Goal: Task Accomplishment & Management: Use online tool/utility

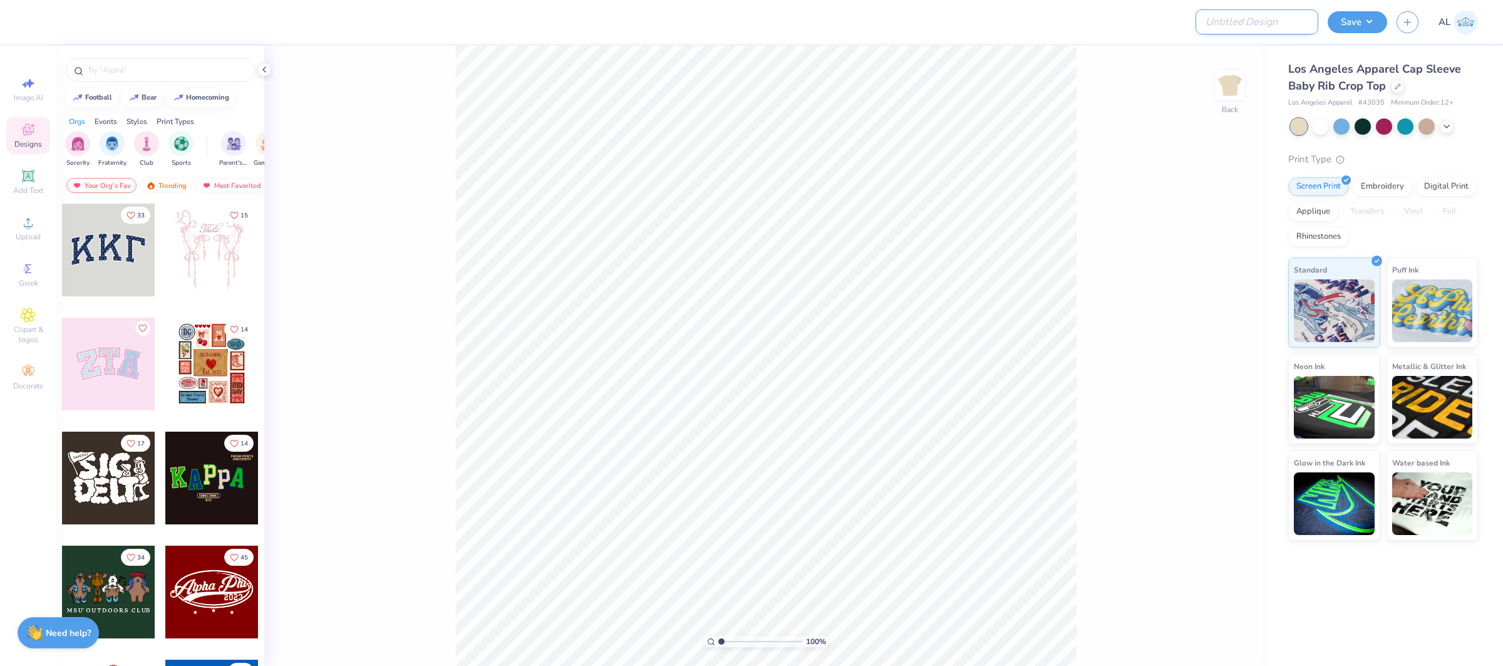
click at [1268, 26] on input "Design Title" at bounding box center [1257, 21] width 123 height 25
paste input "FPS240088"
type input "FPS240088"
click at [1355, 16] on button "Save" at bounding box center [1358, 20] width 60 height 22
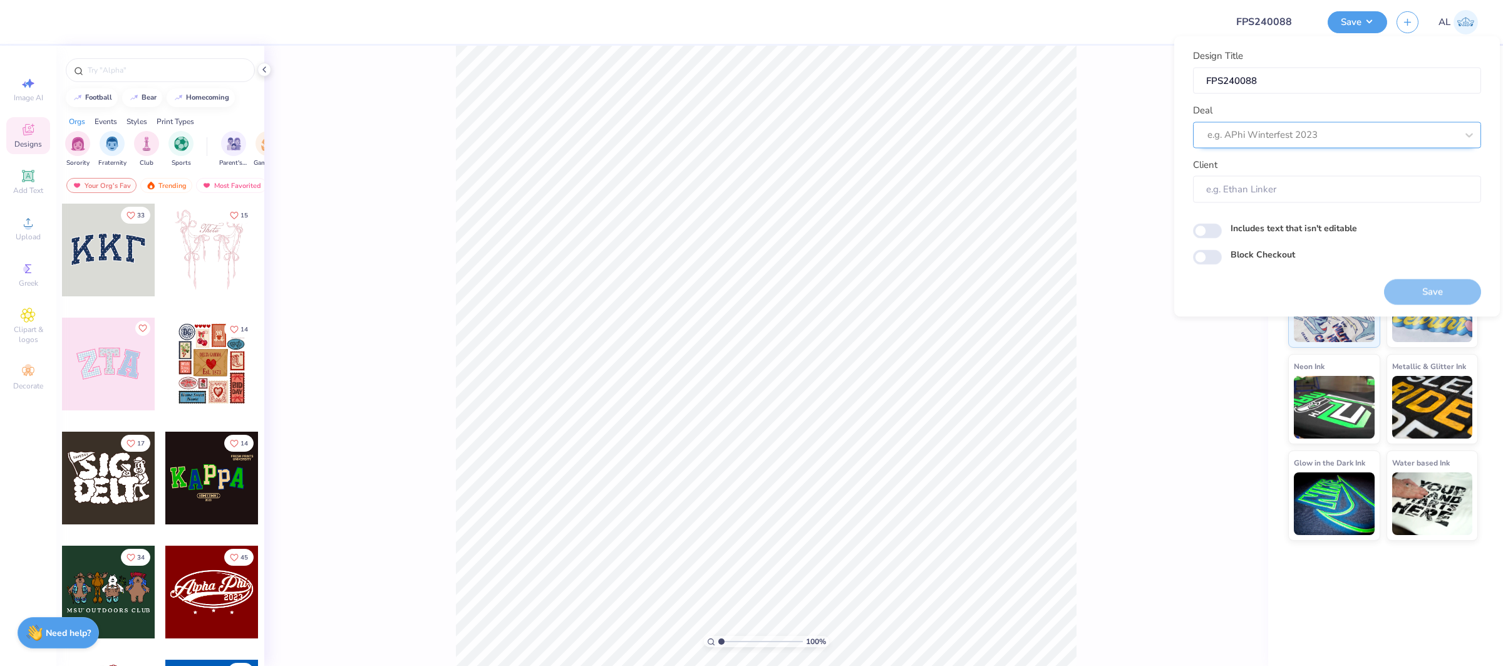
click at [1327, 141] on div at bounding box center [1332, 135] width 249 height 17
click at [1287, 163] on div "Design Tool Gallery" at bounding box center [1337, 168] width 278 height 21
type input "design tool gallery"
type input "Design Tool Gallery User"
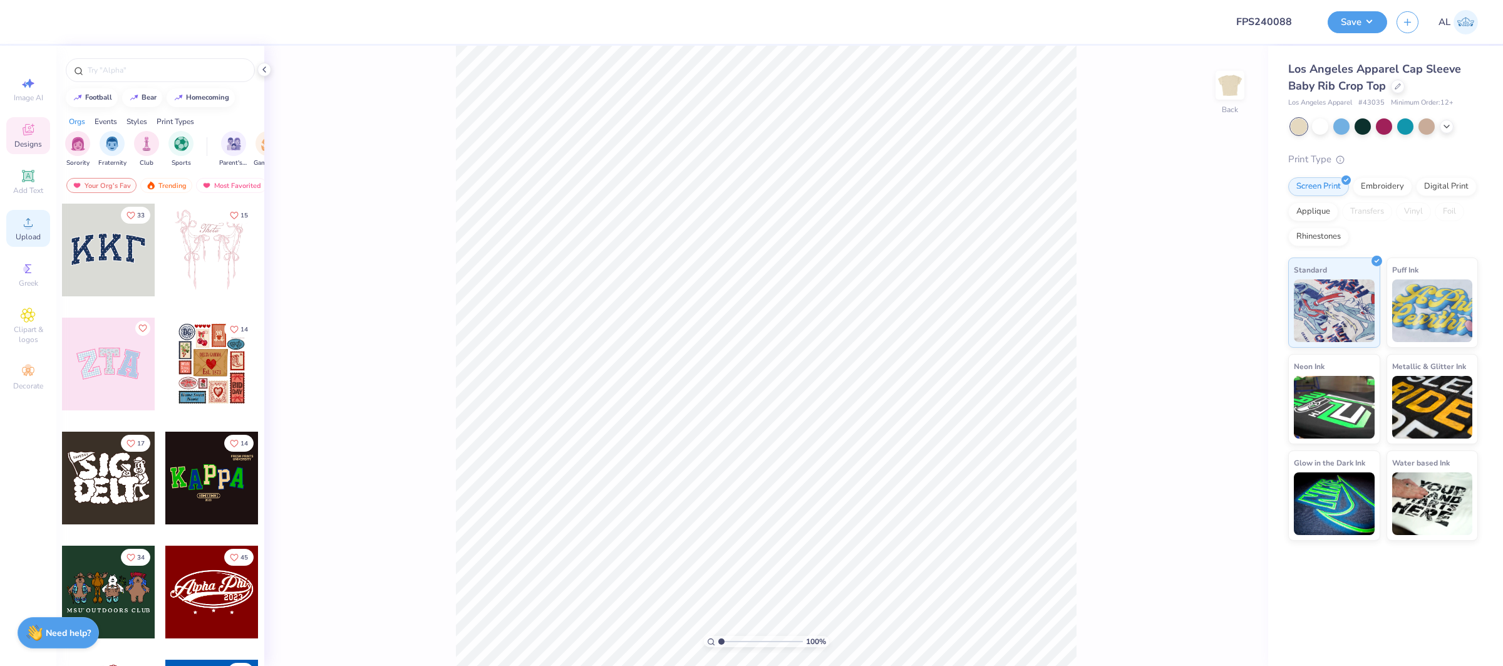
click at [14, 214] on div "Upload" at bounding box center [28, 228] width 44 height 37
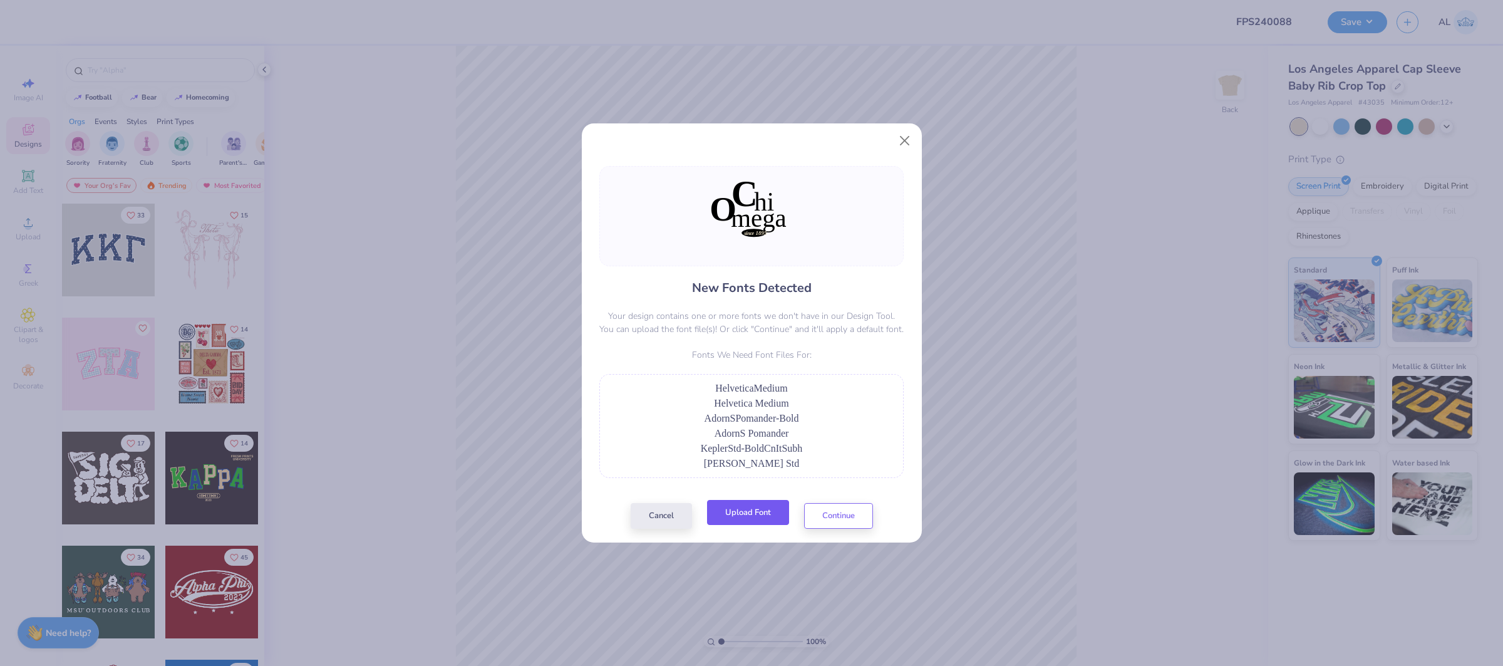
click at [774, 506] on button "Upload Font" at bounding box center [748, 513] width 82 height 26
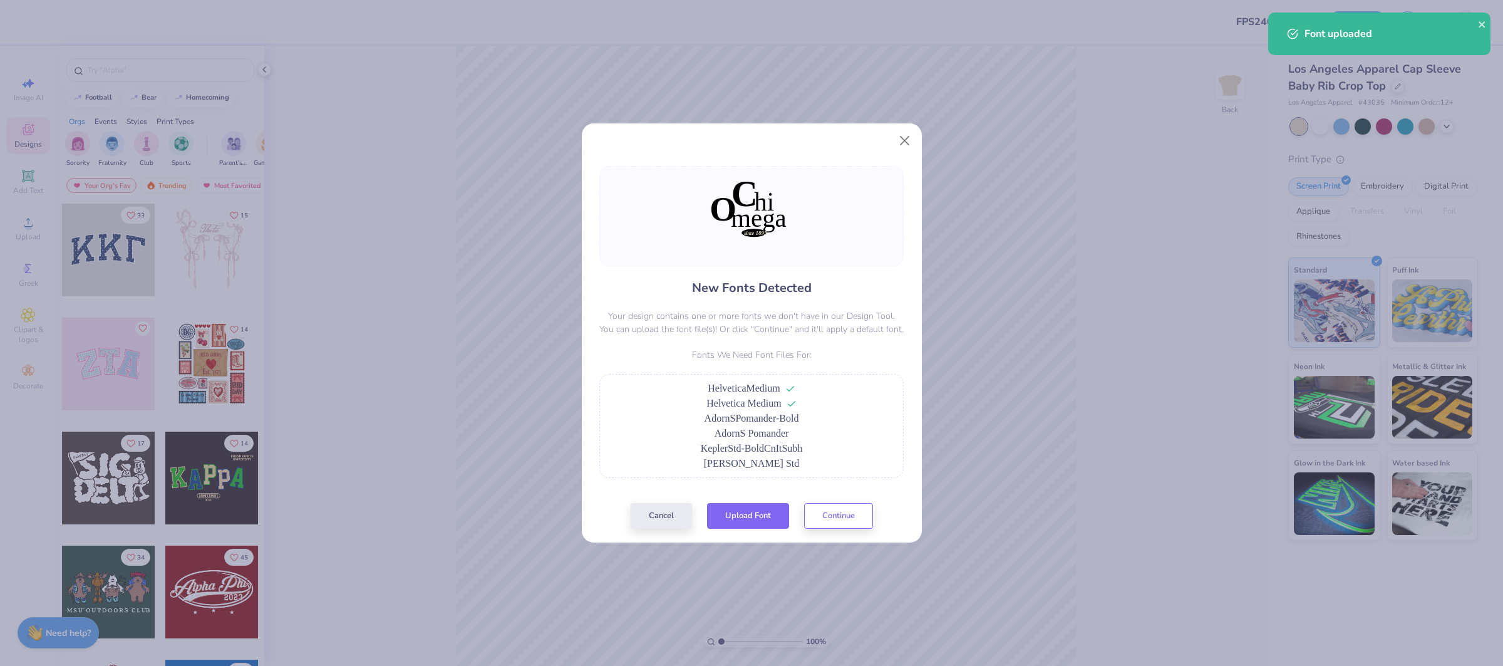
click at [767, 517] on button "Upload Font" at bounding box center [748, 516] width 82 height 26
copy span "AdornSPomander-Bold"
drag, startPoint x: 817, startPoint y: 422, endPoint x: 685, endPoint y: 422, distance: 131.6
click at [685, 422] on div "AdornSPomander-Bold" at bounding box center [751, 418] width 291 height 15
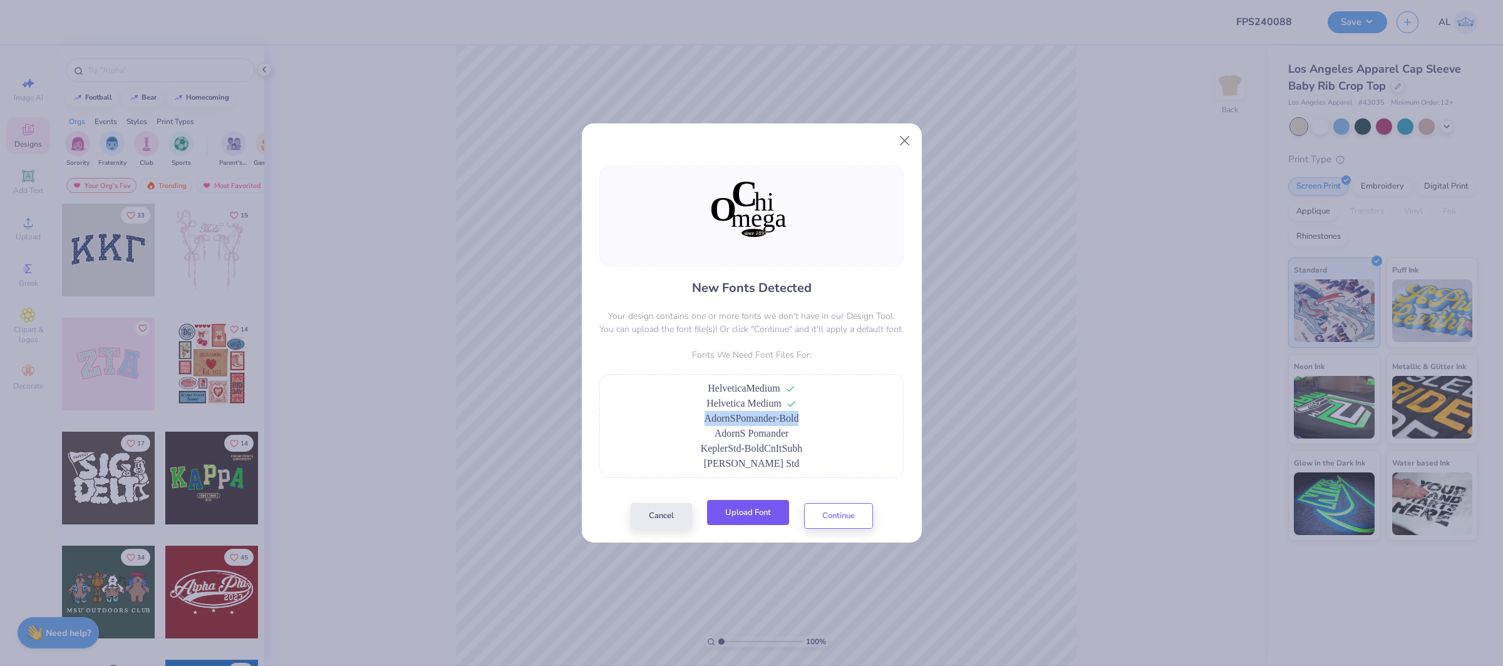
click at [770, 514] on button "Upload Font" at bounding box center [748, 513] width 82 height 26
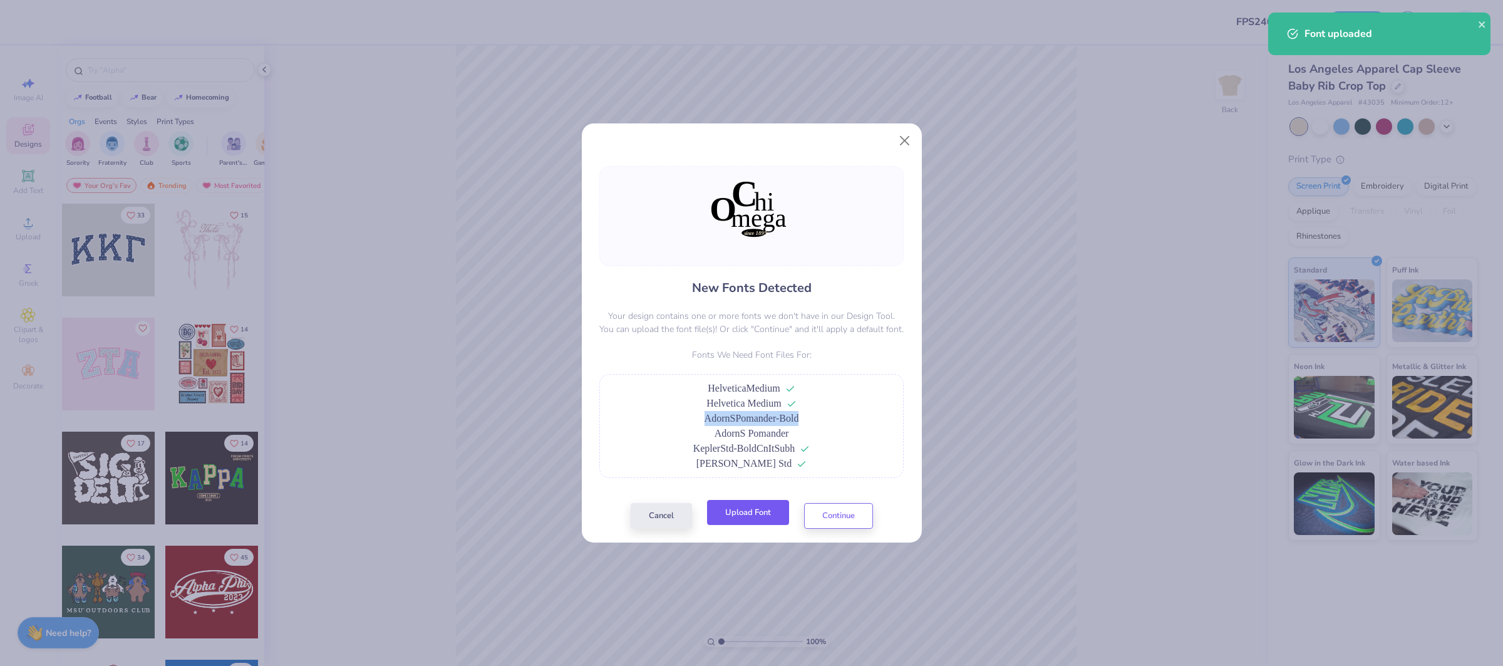
click at [740, 521] on button "Upload Font" at bounding box center [748, 513] width 82 height 26
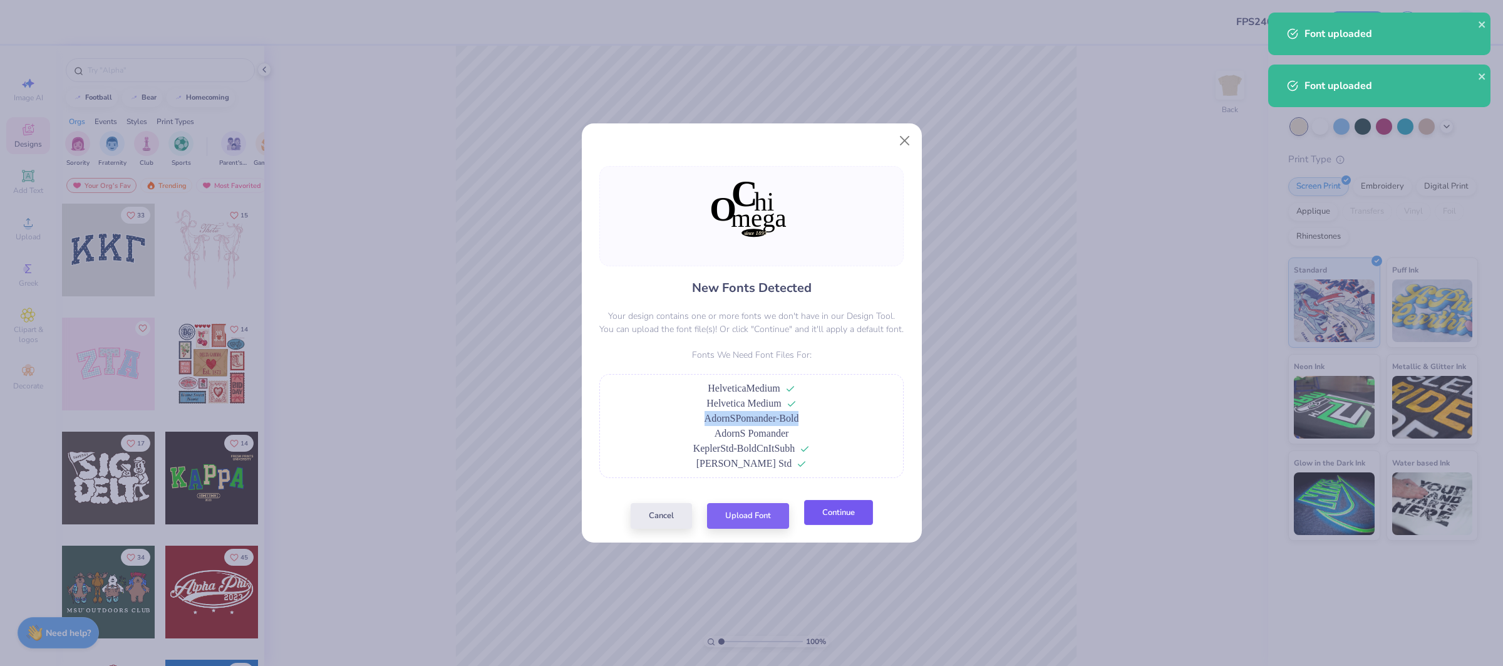
click at [844, 521] on button "Continue" at bounding box center [838, 513] width 69 height 26
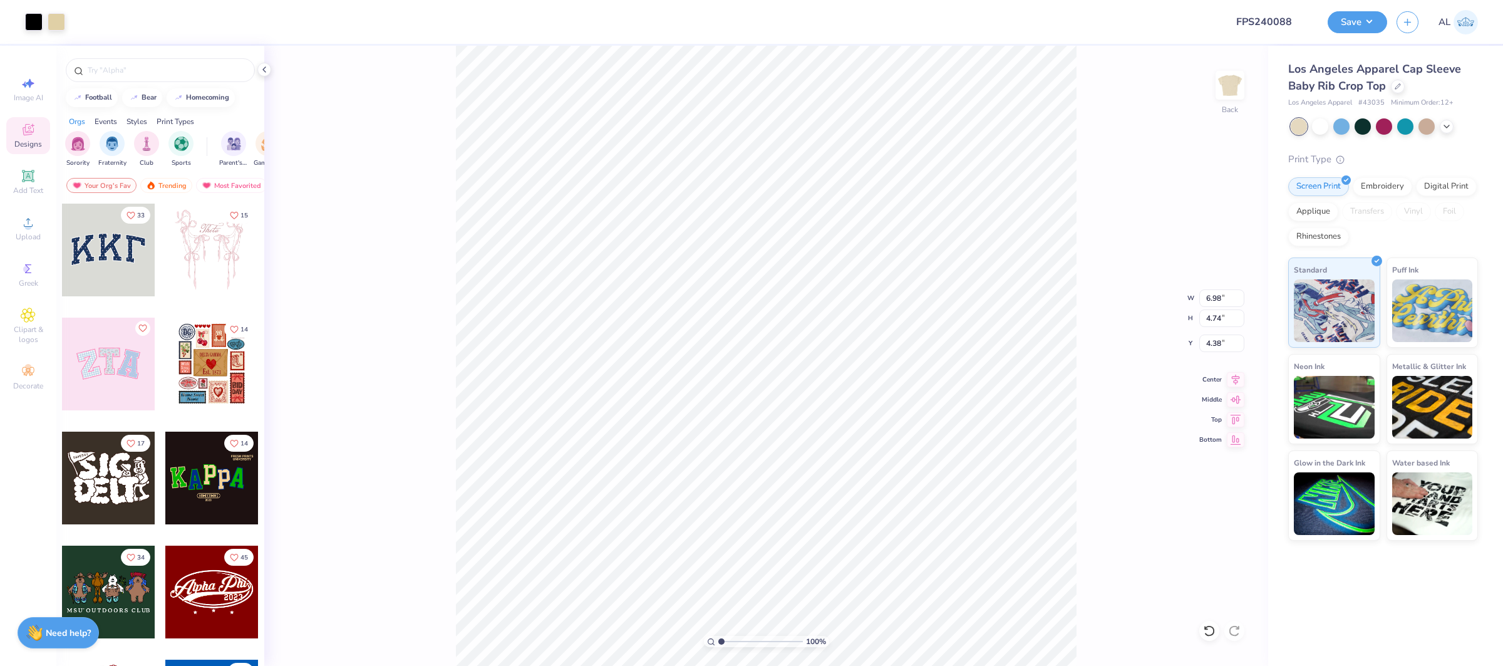
type input "4.25"
type input "2.89"
type input "6.17"
click at [53, 235] on div "Image AI Designs Add Text Upload Greek Clipart & logos Decorate" at bounding box center [28, 356] width 56 height 620
click at [33, 232] on span "Upload" at bounding box center [28, 237] width 25 height 10
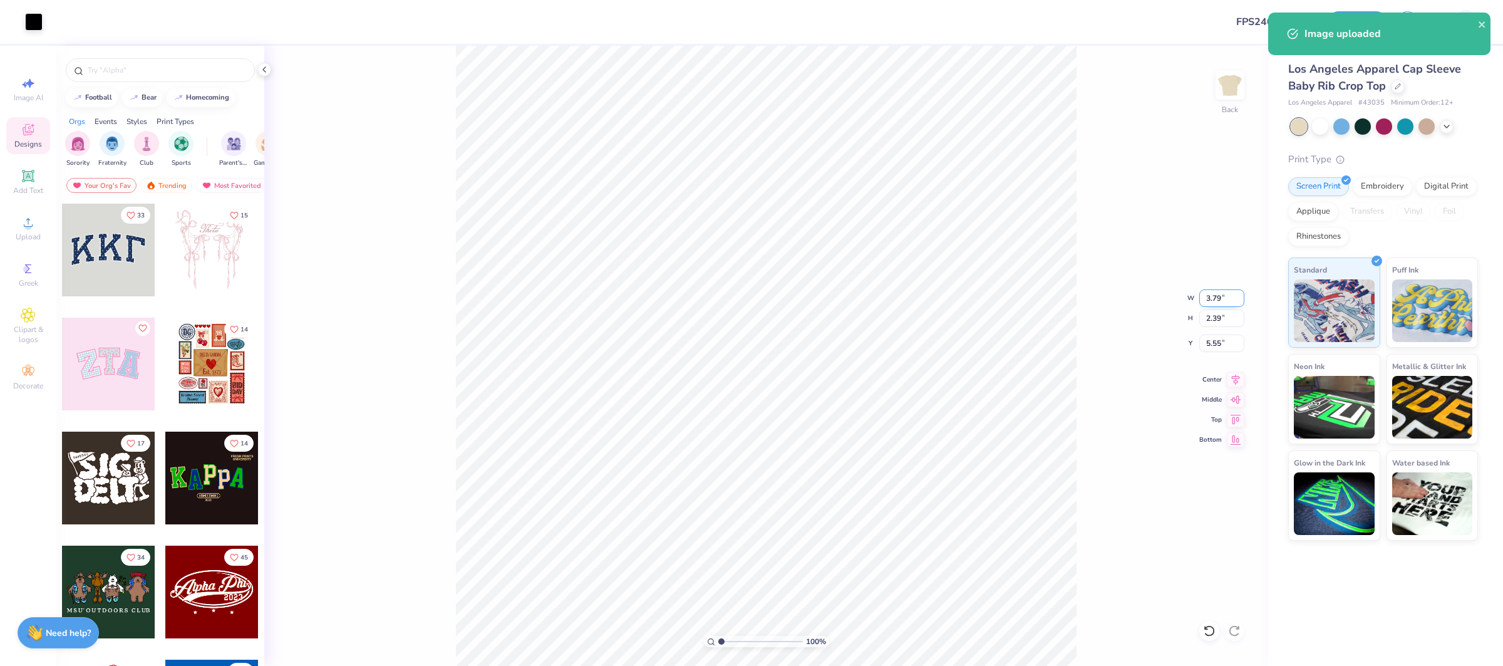
click at [1220, 293] on input "3.79" at bounding box center [1222, 298] width 45 height 18
type input "3.50"
type input "2.21"
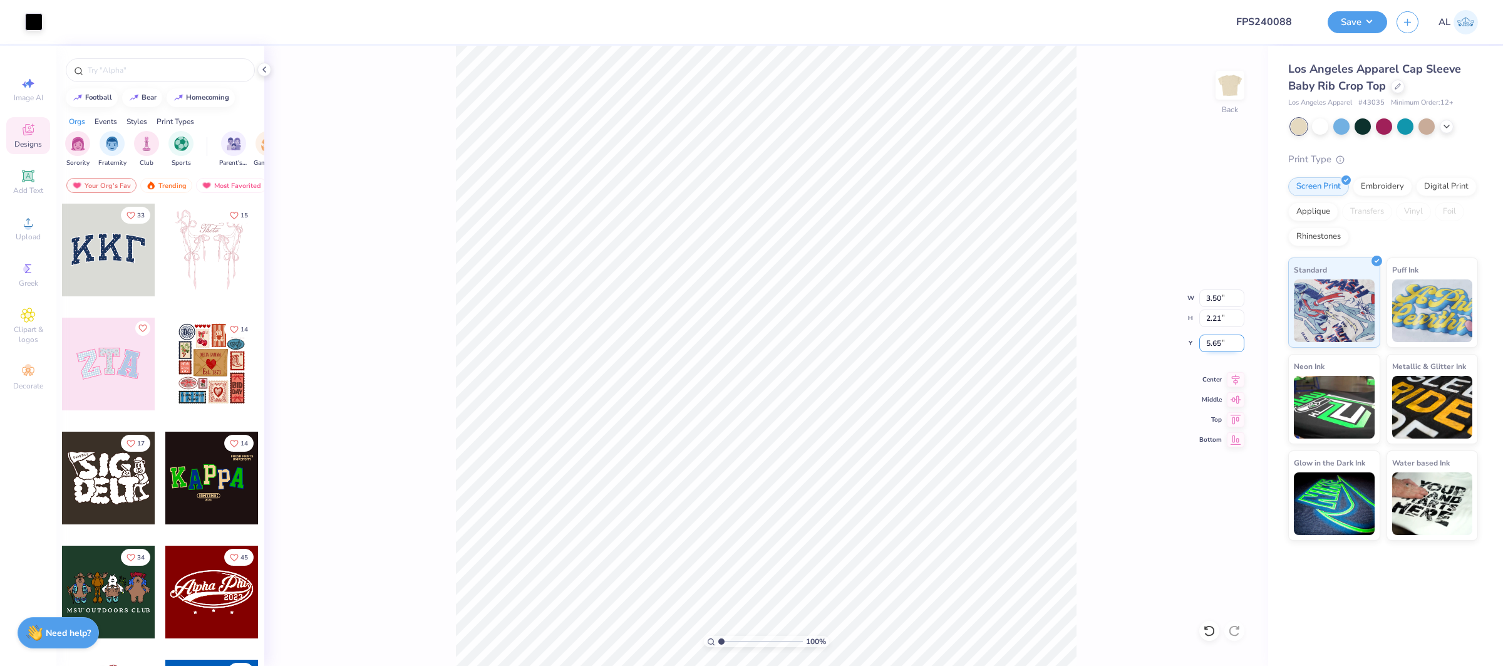
click at [1216, 343] on input "5.65" at bounding box center [1222, 344] width 45 height 18
click at [1216, 343] on input "3.00" at bounding box center [1222, 344] width 45 height 18
type input "2.00"
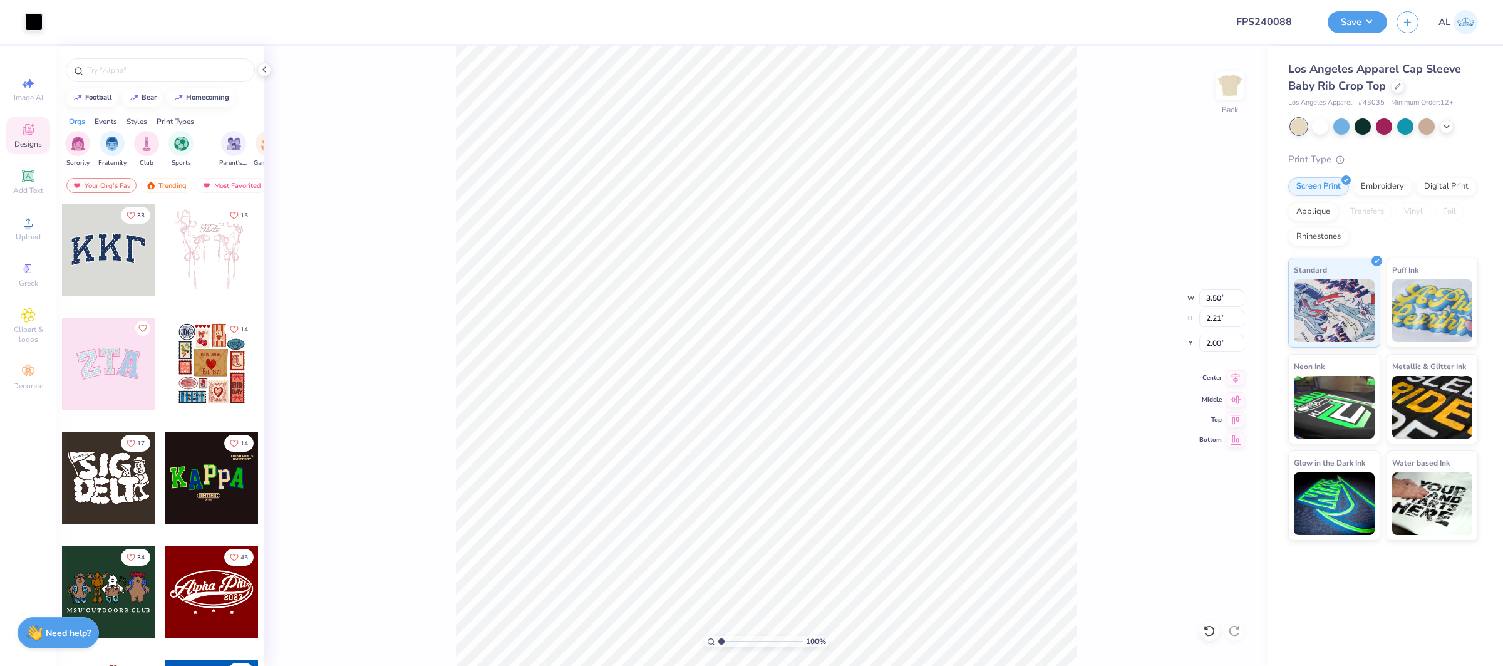
click at [1233, 380] on icon at bounding box center [1236, 377] width 18 height 15
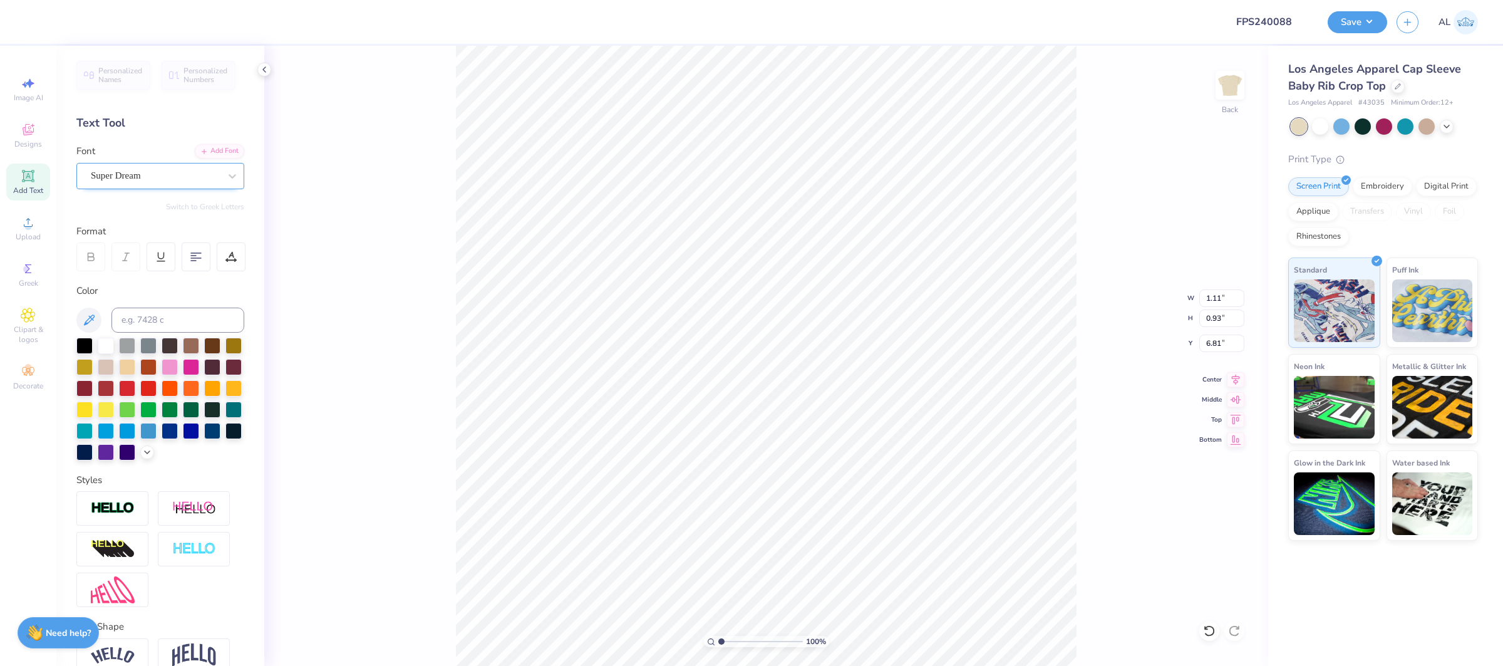
click at [126, 179] on div "Super Dream" at bounding box center [156, 175] width 132 height 19
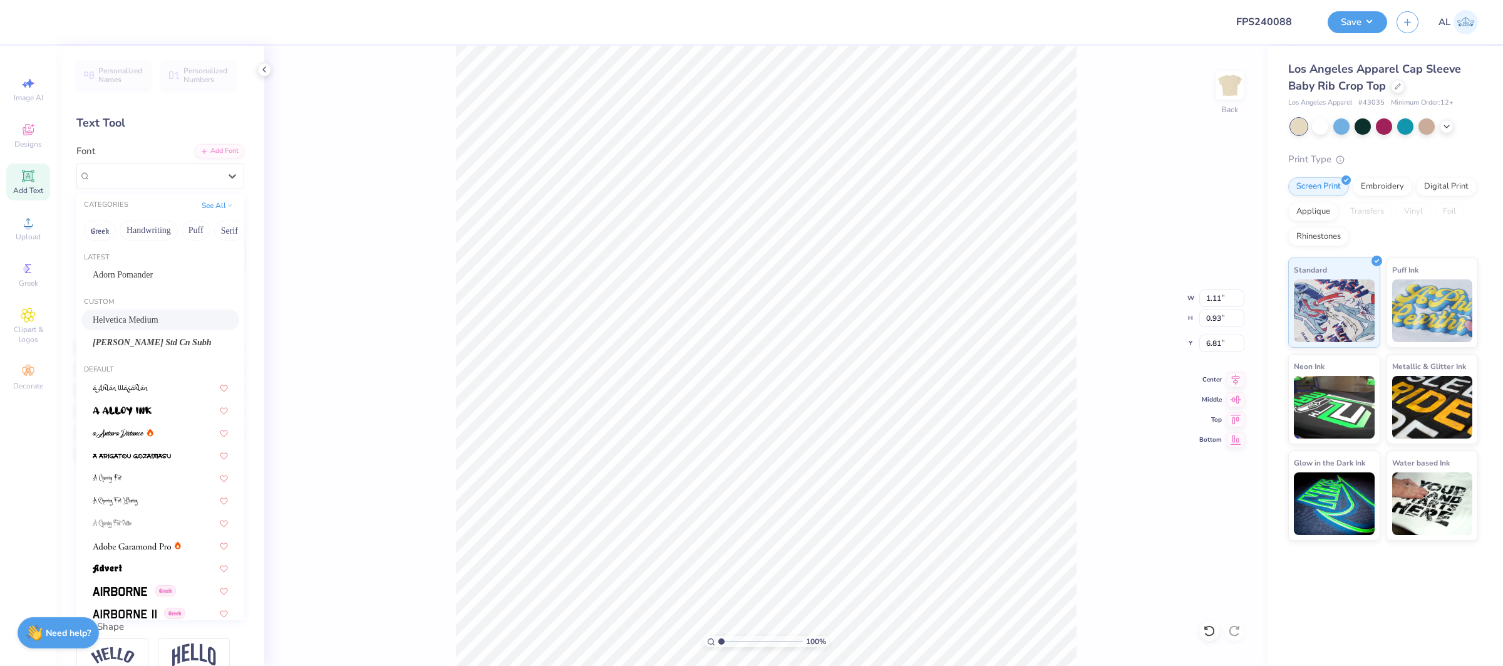
click at [169, 322] on div "Helvetica Medium" at bounding box center [160, 319] width 135 height 13
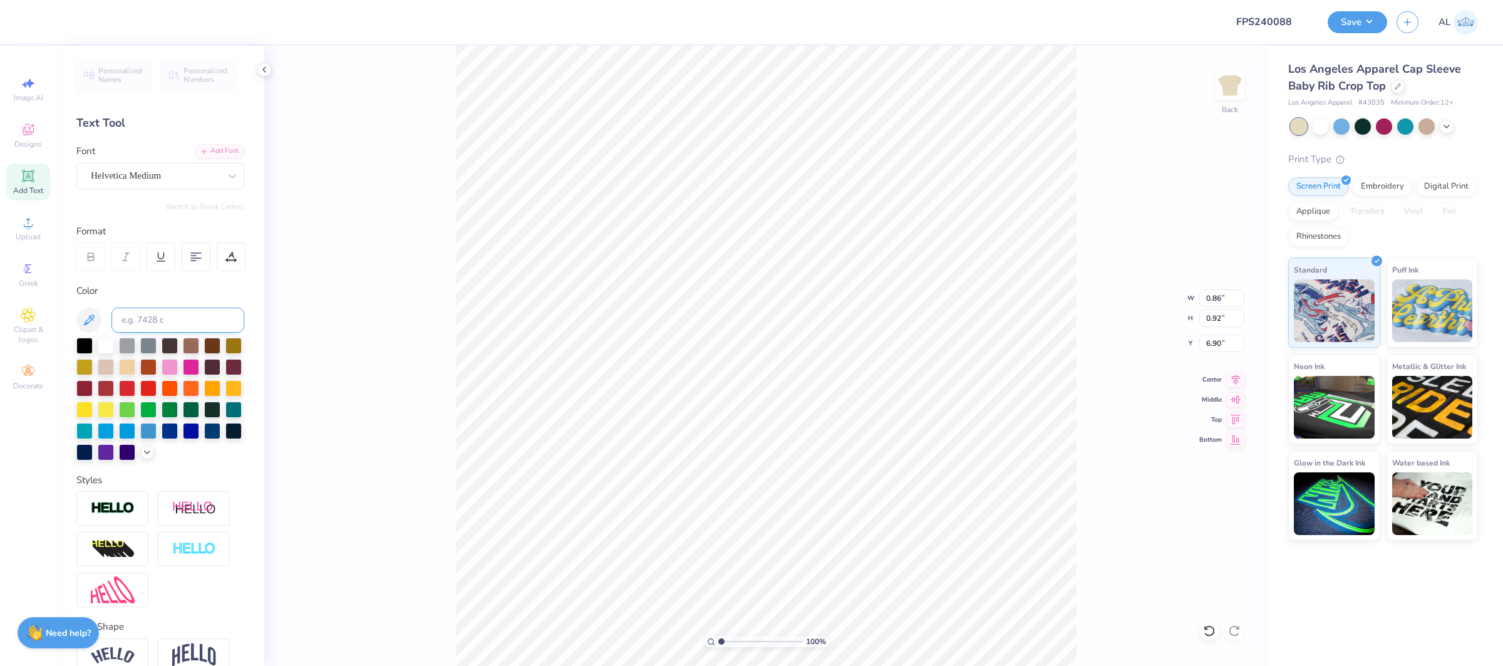
type input "0.86"
type input "0.92"
type input "6.90"
type input "3.15"
type input "0.96"
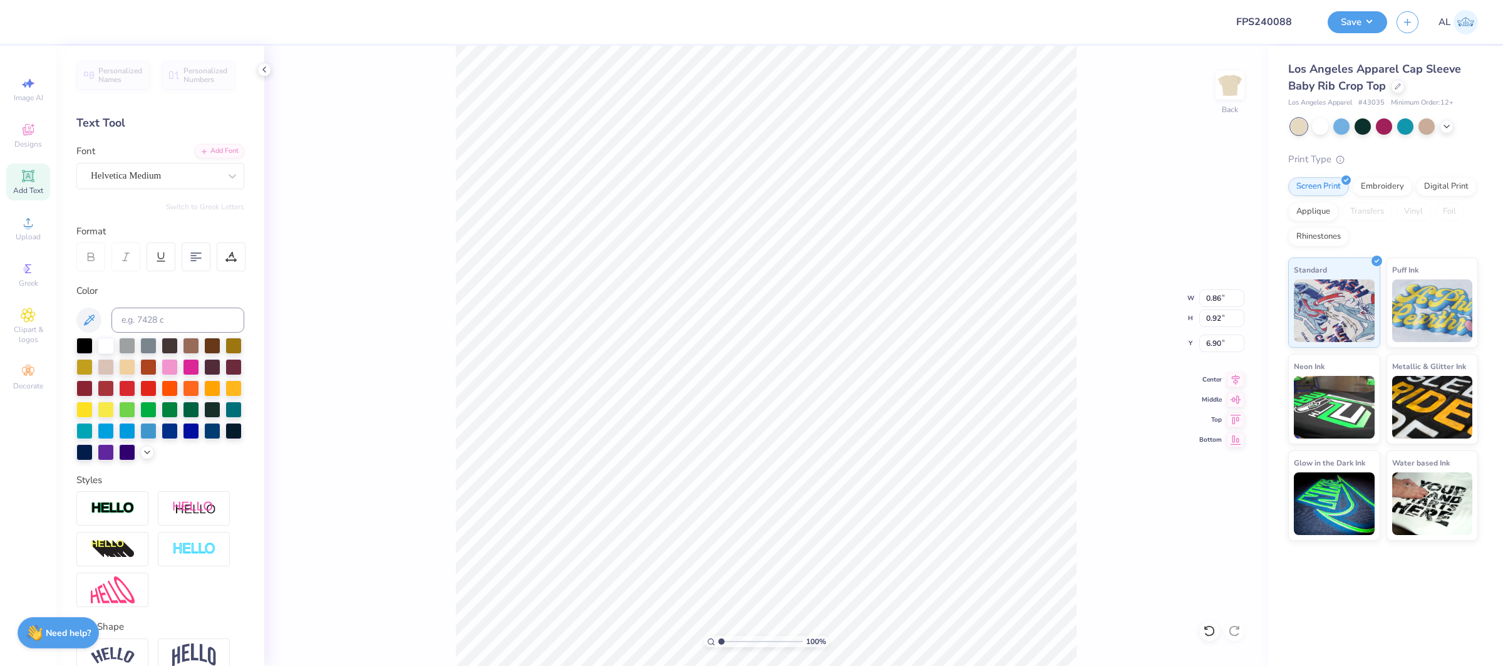
type input "7.81"
click at [144, 170] on div "Super Dream" at bounding box center [156, 175] width 132 height 19
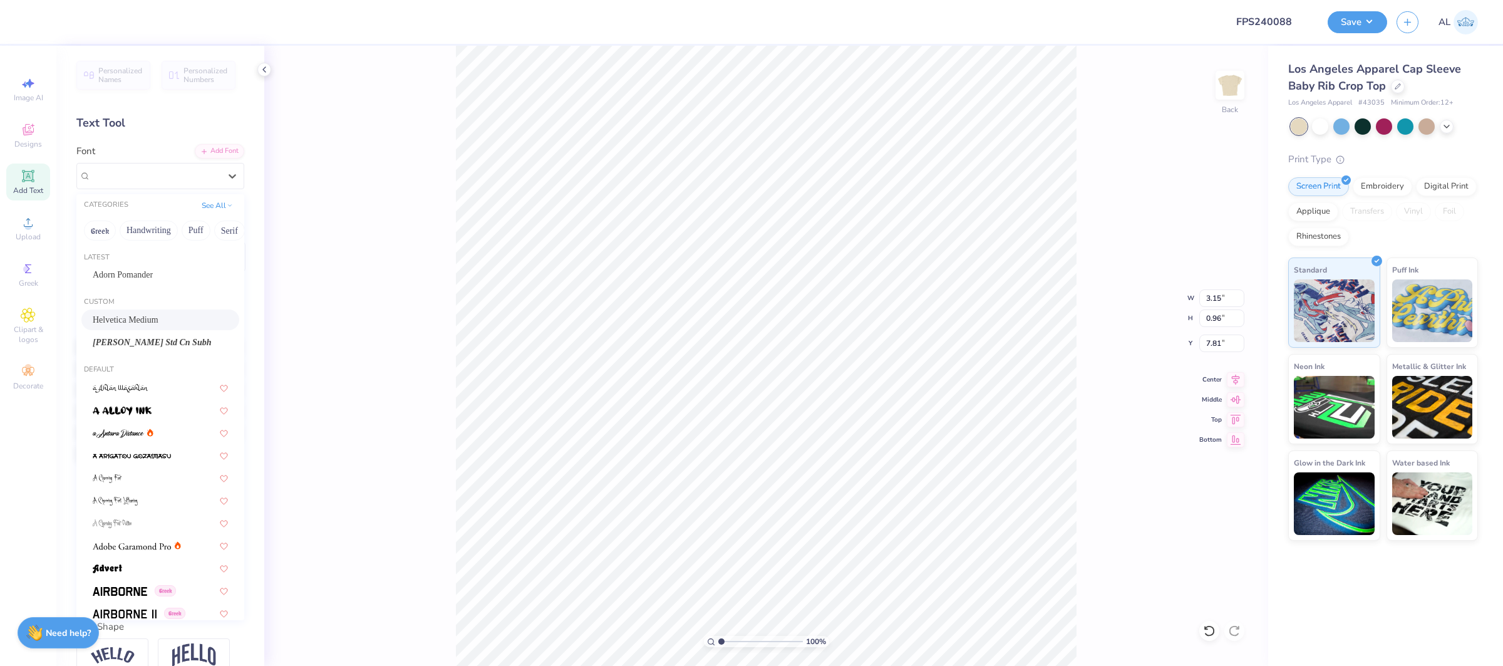
click at [177, 319] on div "Helvetica Medium" at bounding box center [160, 319] width 135 height 13
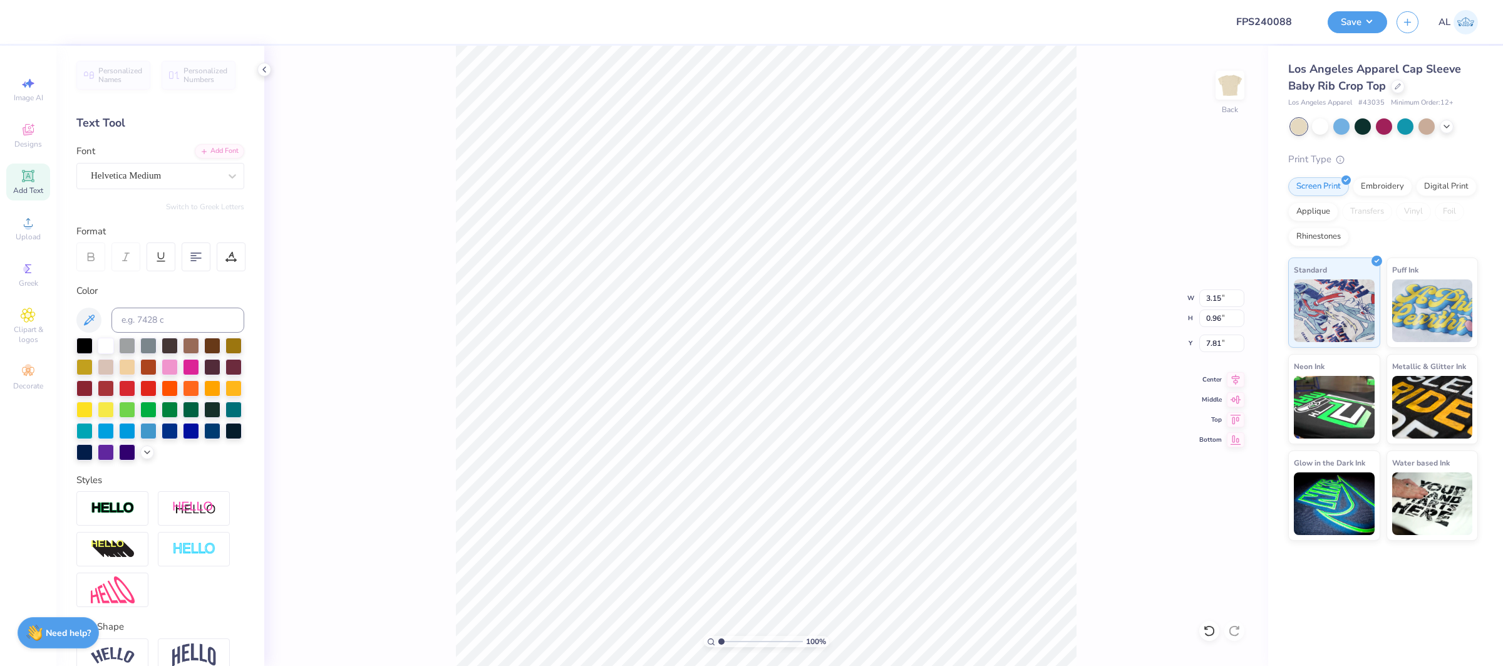
type input "3.12"
type input "0.95"
type input "7.70"
click at [140, 189] on div "Personalized Names Personalized Numbers Text Tool Add Font Font Super Dream Swi…" at bounding box center [160, 356] width 208 height 620
click at [150, 177] on div "Super Dream" at bounding box center [156, 175] width 132 height 19
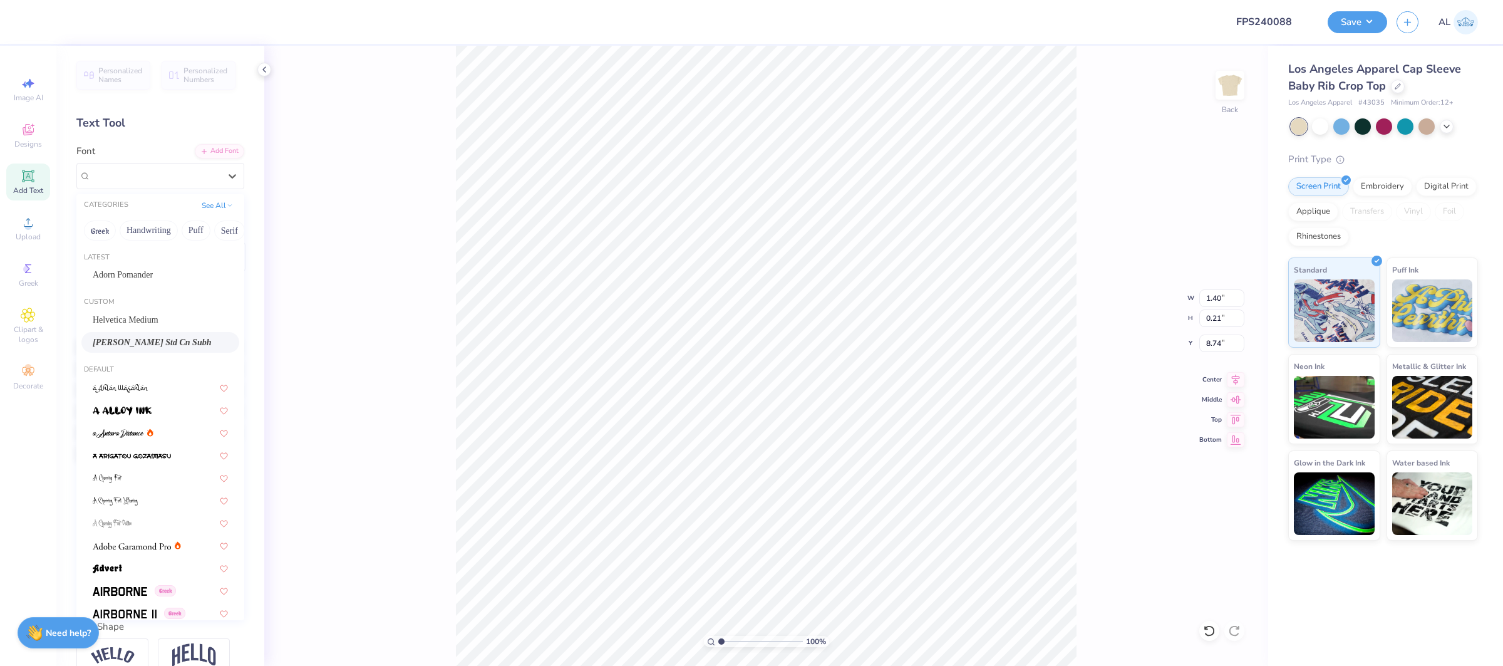
click at [147, 334] on div "Kepler Std Cn Subh" at bounding box center [160, 342] width 158 height 21
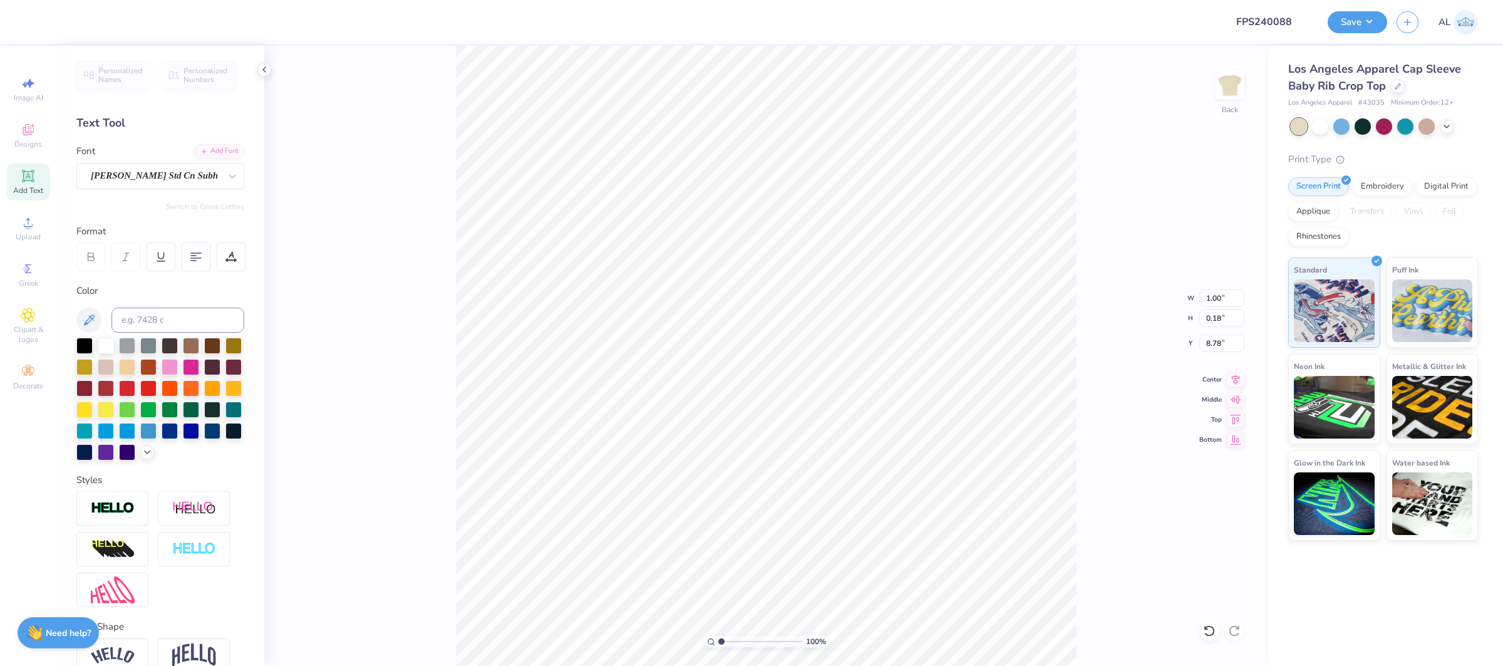
type input "1.00"
type input "0.18"
type input "8.78"
type input "1.14"
type input "1.31"
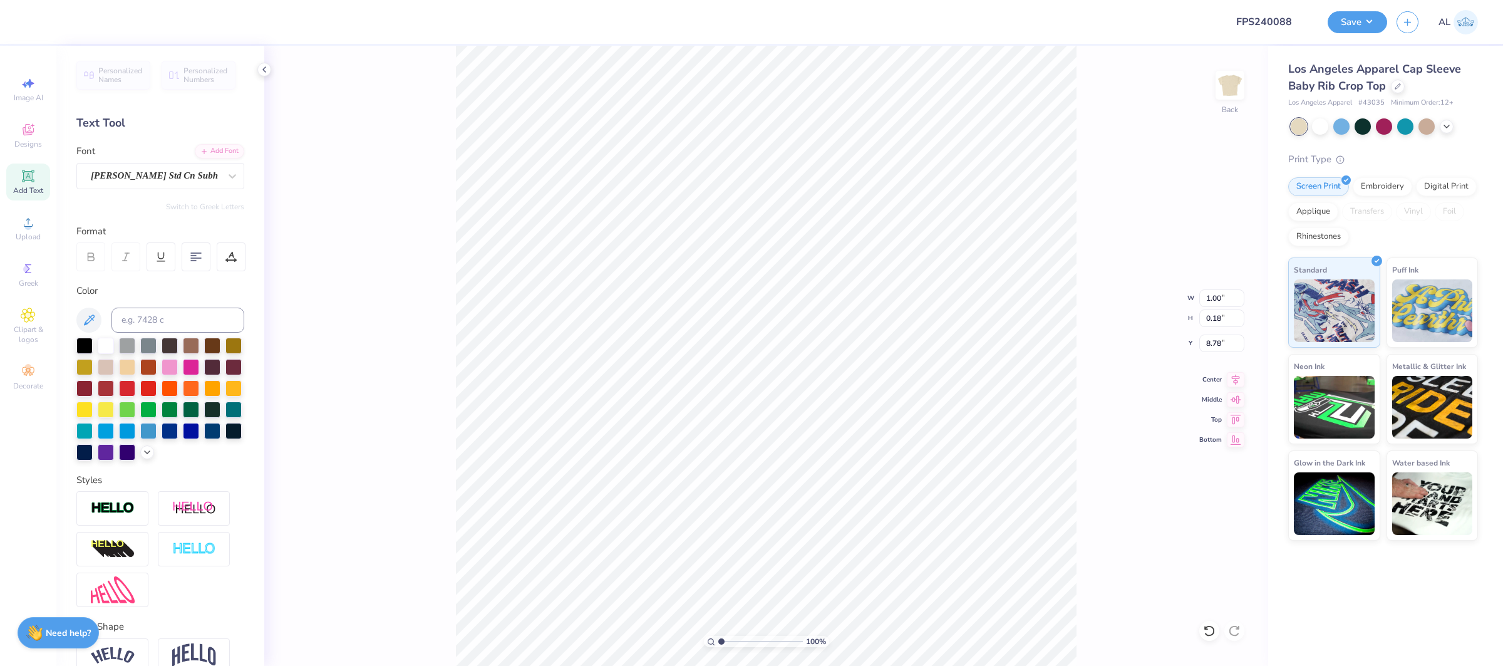
type input "6.17"
click at [114, 175] on div "Super Dream" at bounding box center [156, 175] width 132 height 19
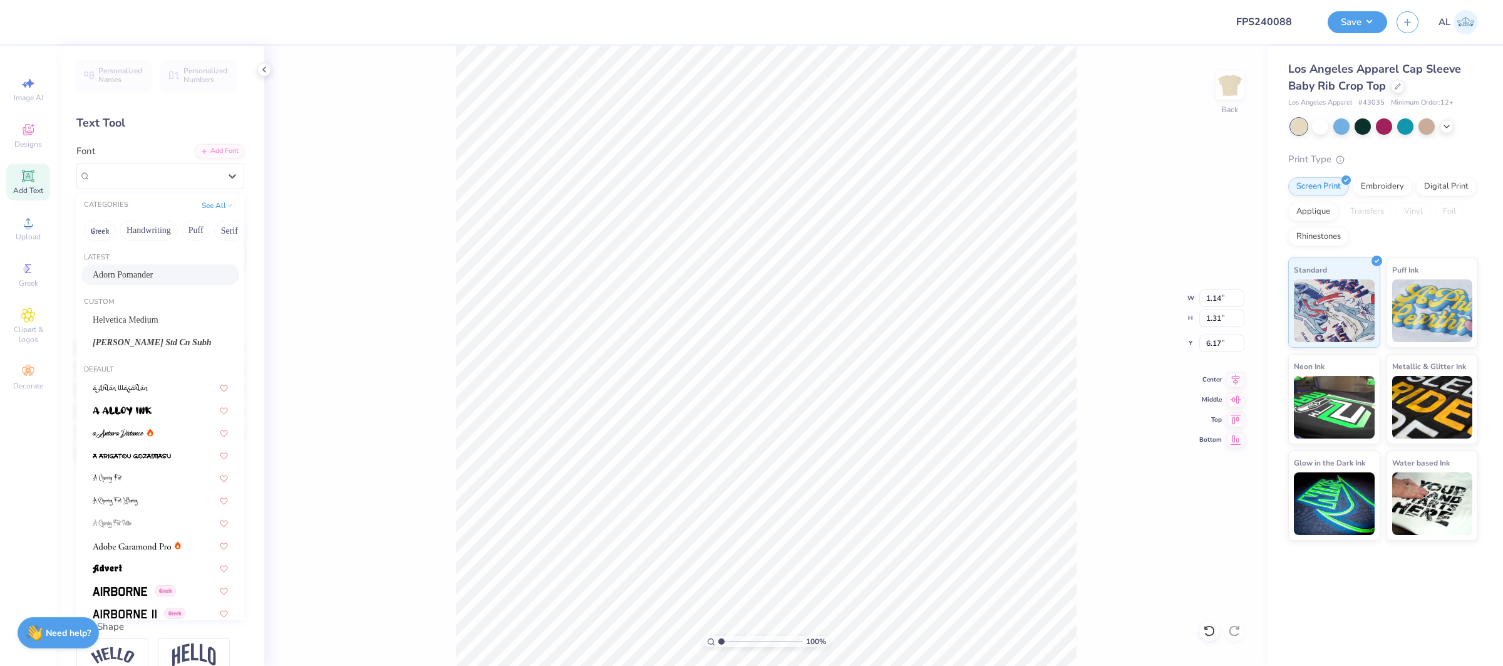
click at [139, 287] on div "Latest Adorn Pomander" at bounding box center [160, 269] width 168 height 45
click at [140, 278] on div "Adorn Pomander" at bounding box center [160, 274] width 135 height 13
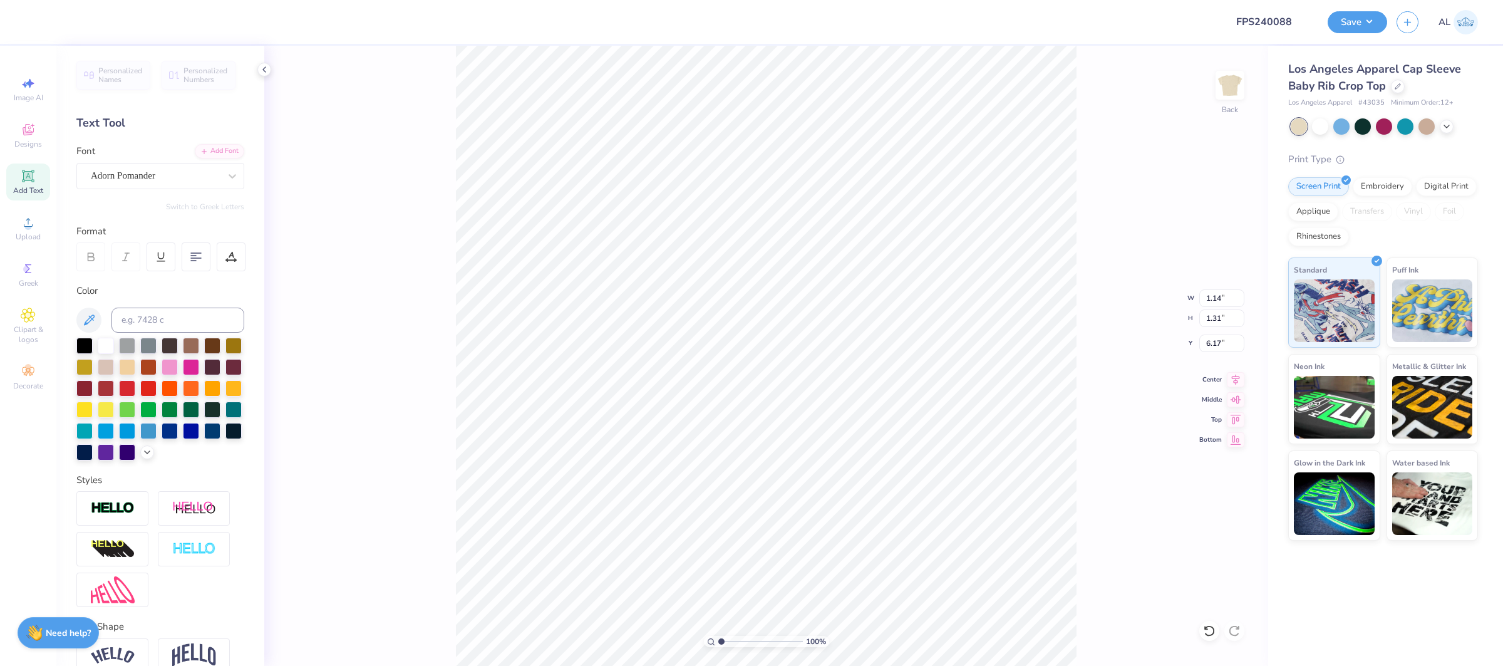
type input "1.38"
type input "1.41"
type input "6.27"
type input "1.02"
type input "1.24"
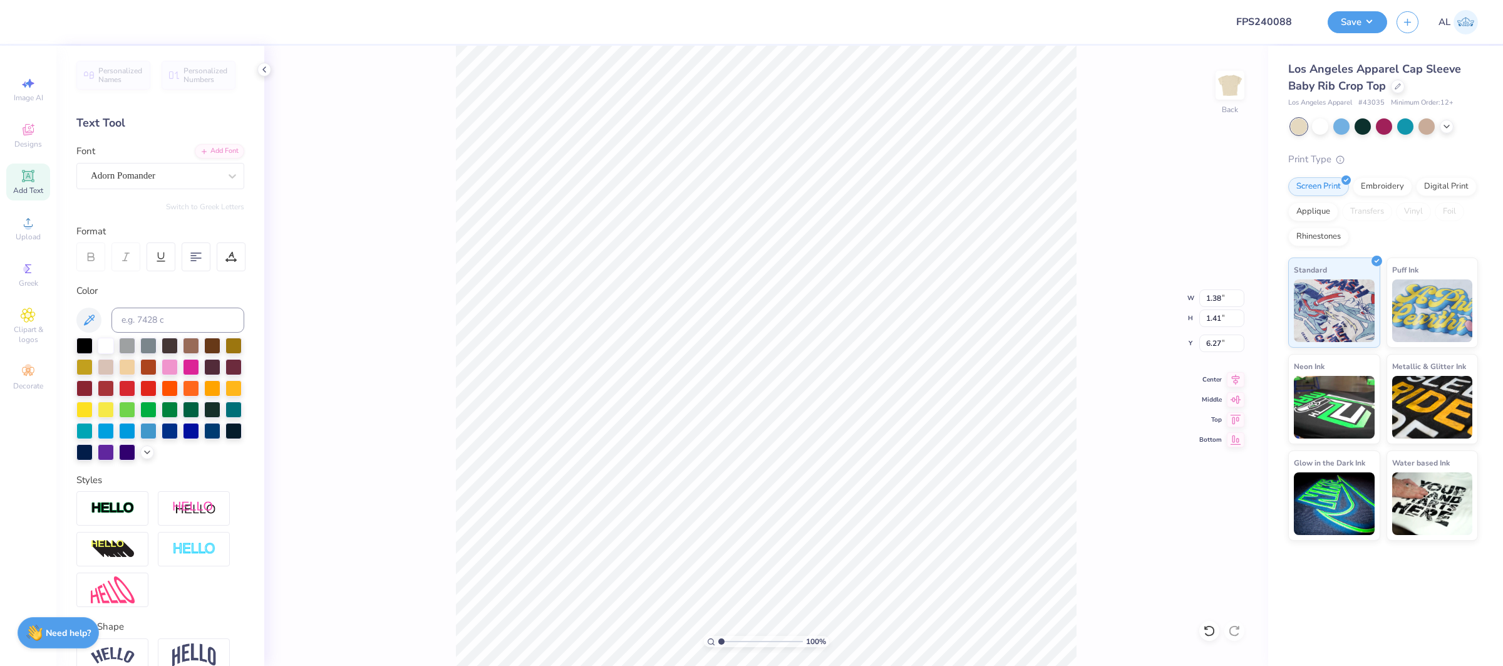
type input "7.01"
click at [126, 185] on div "Super Dream" at bounding box center [160, 176] width 168 height 26
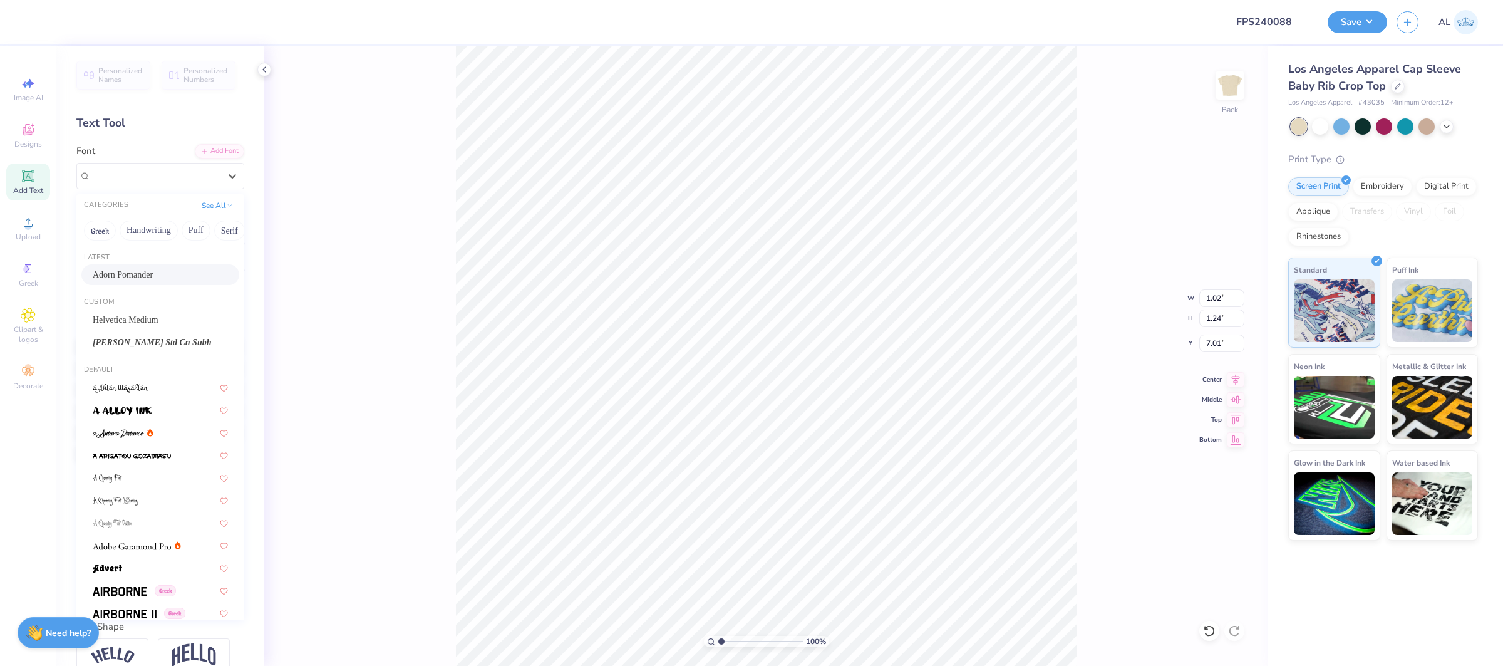
click at [142, 275] on div "Adorn Pomander" at bounding box center [160, 274] width 135 height 13
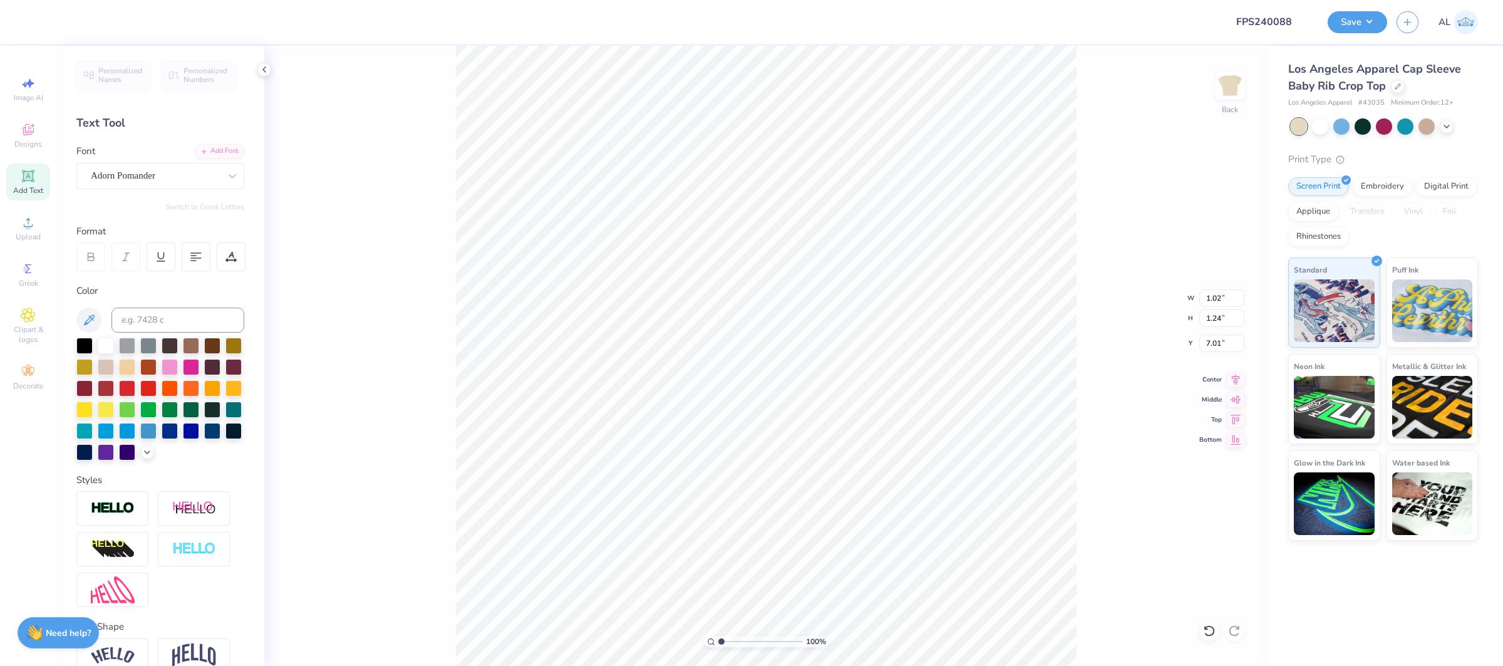
type input "1.29"
type input "1.35"
type input "7.08"
click at [113, 516] on img at bounding box center [113, 508] width 44 height 14
type input "1.39"
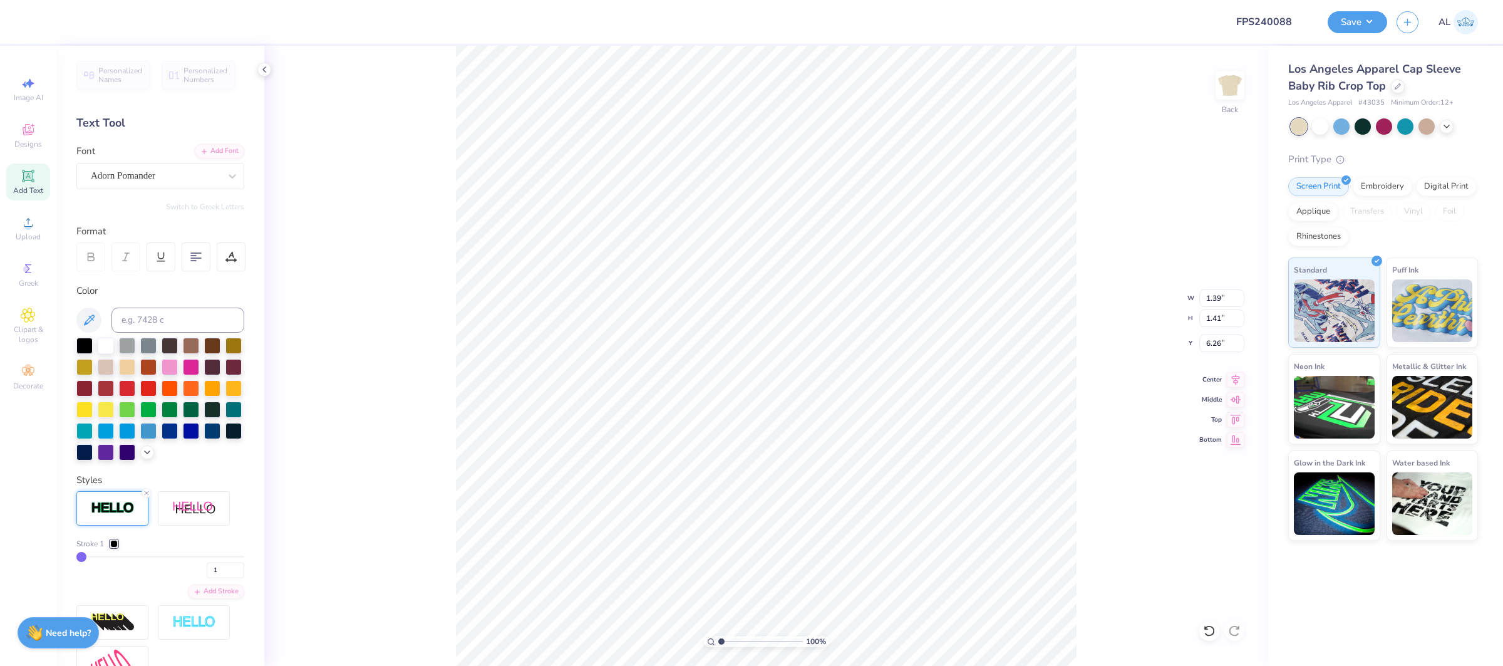
type input "6.26"
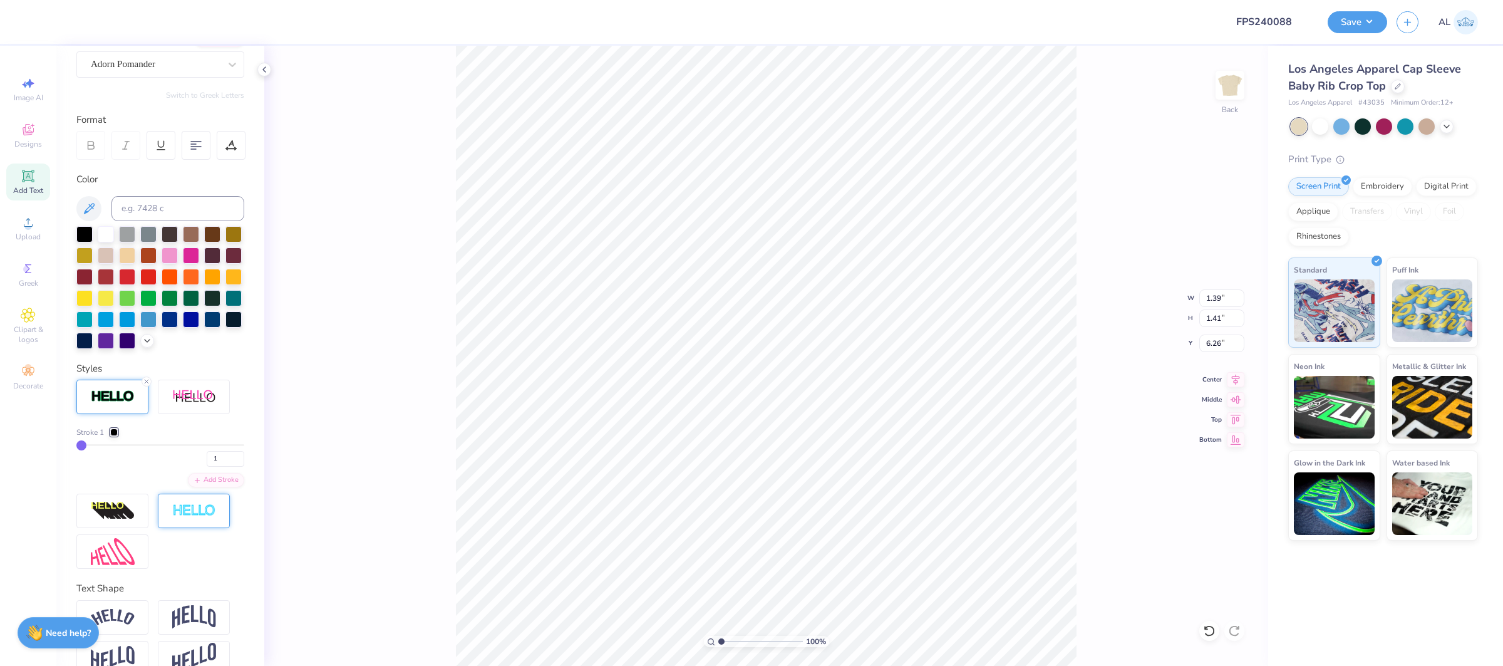
scroll to position [123, 0]
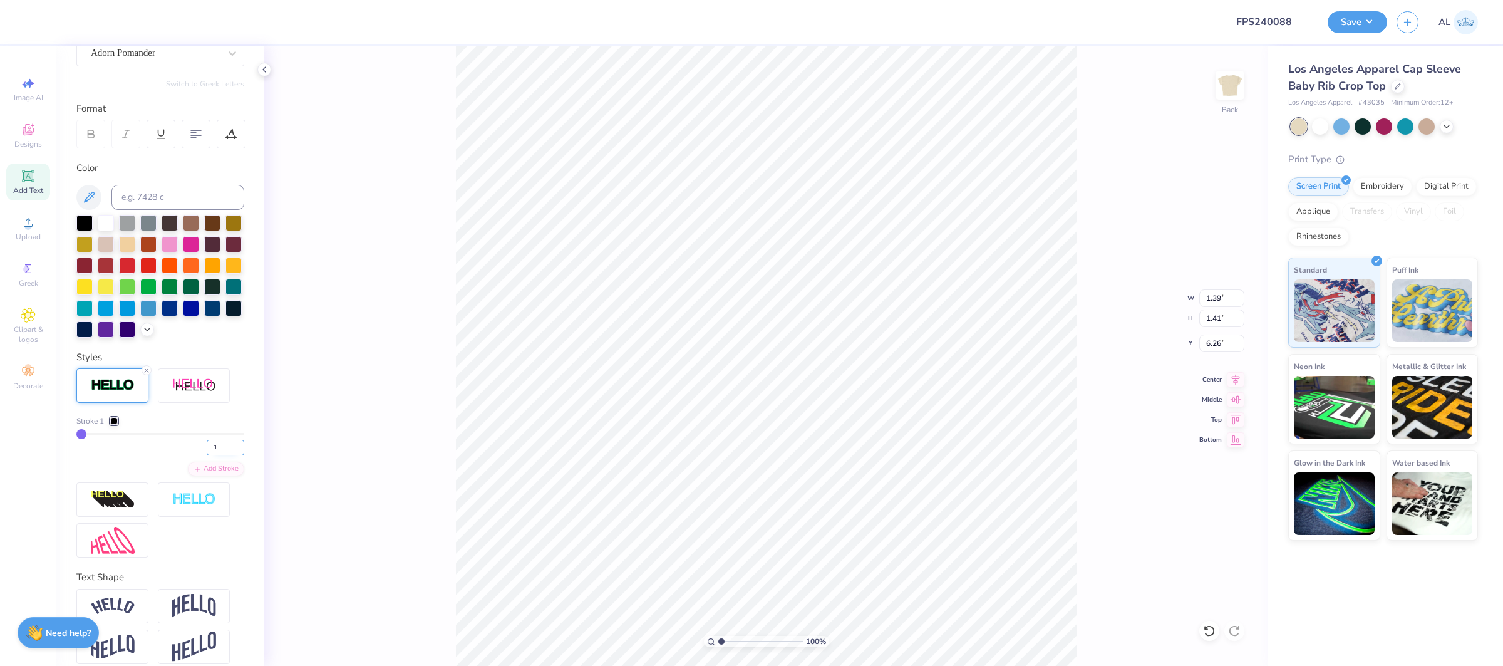
click at [224, 450] on input "1" at bounding box center [226, 448] width 38 height 16
type input "2"
type input "1.42"
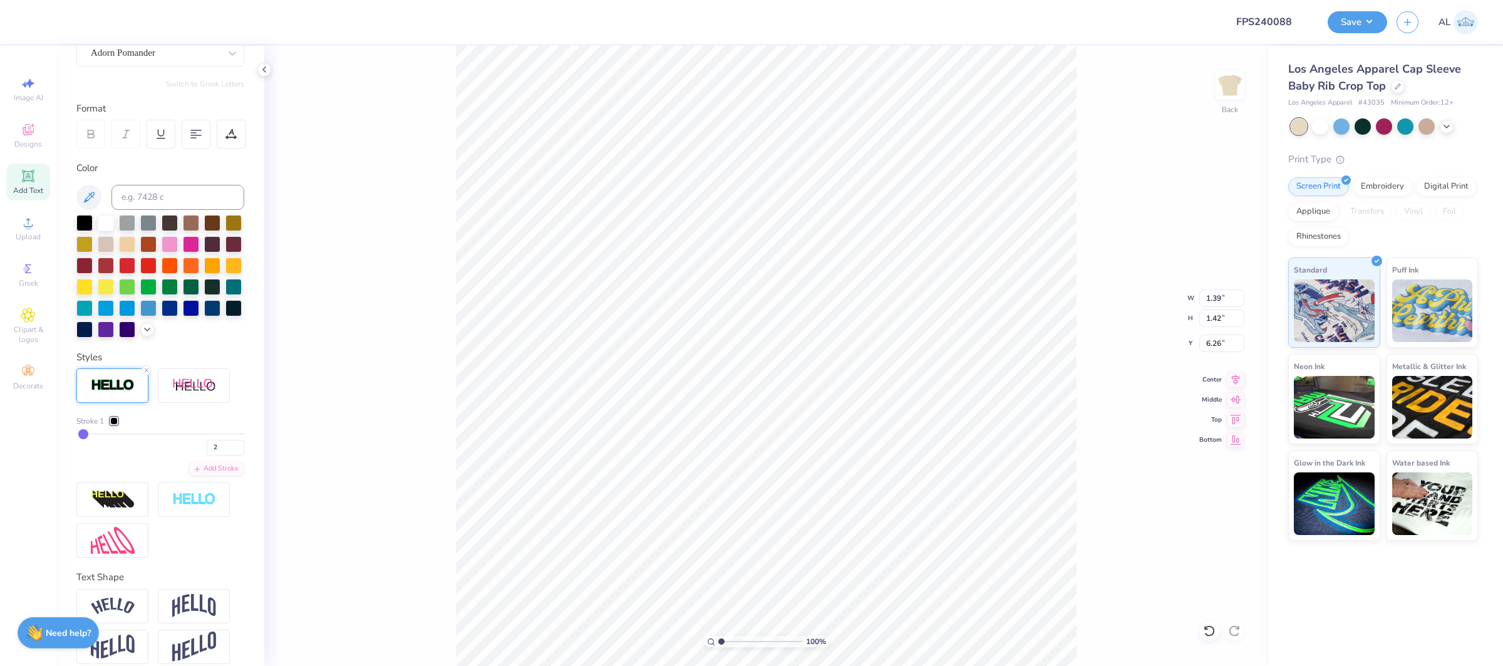
click at [120, 390] on img at bounding box center [113, 385] width 44 height 14
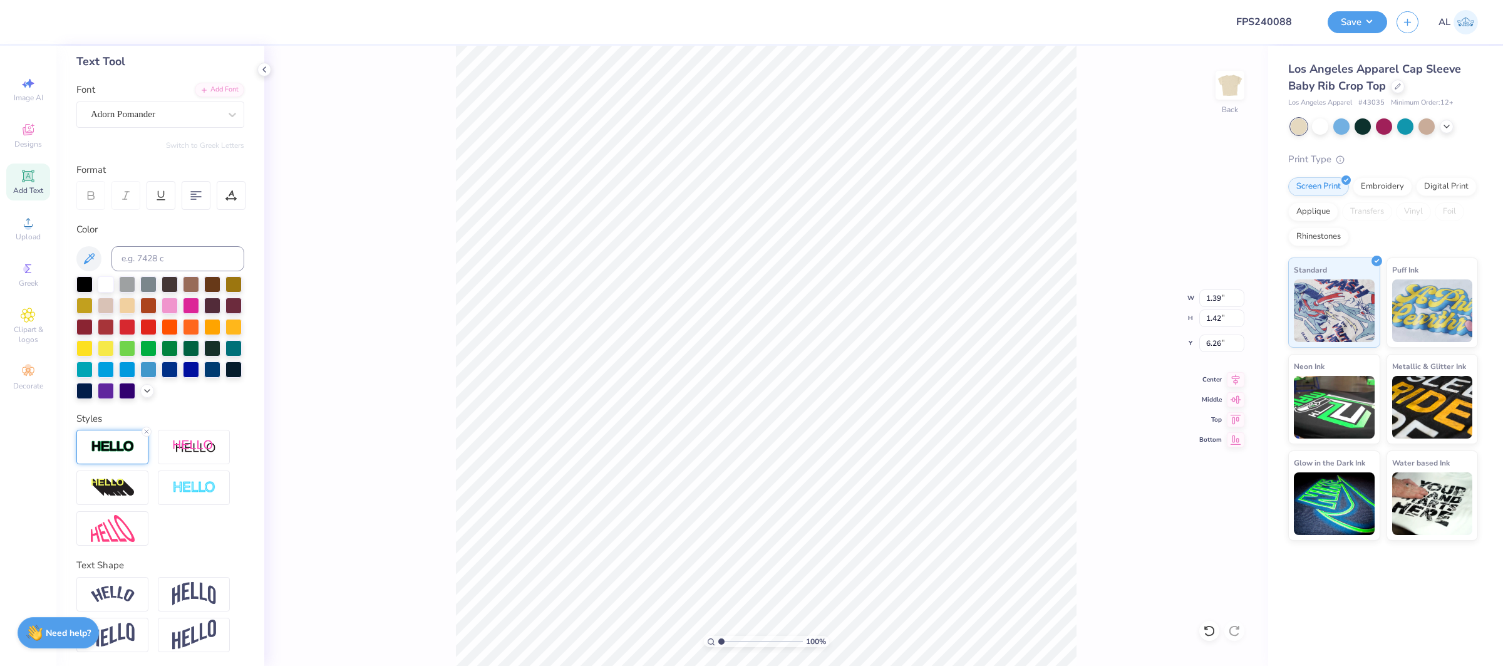
click at [108, 459] on div at bounding box center [112, 447] width 72 height 34
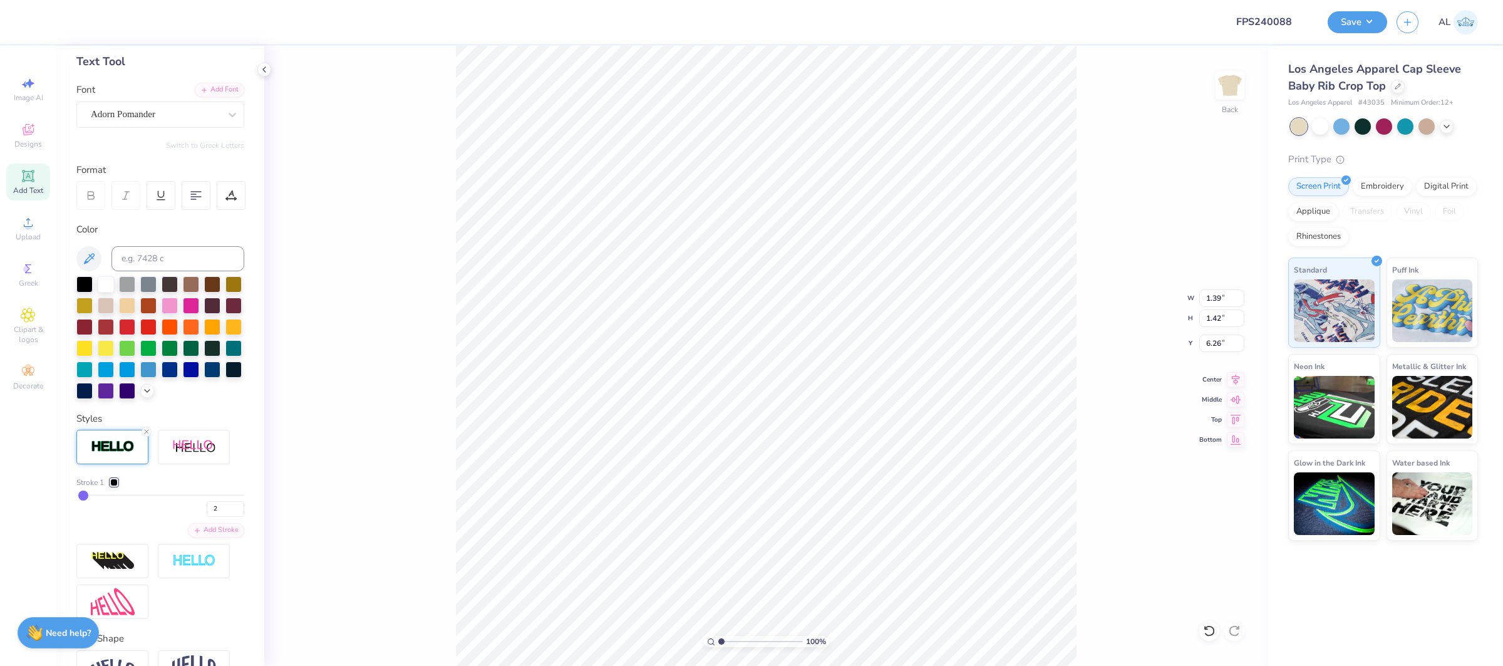
scroll to position [123, 0]
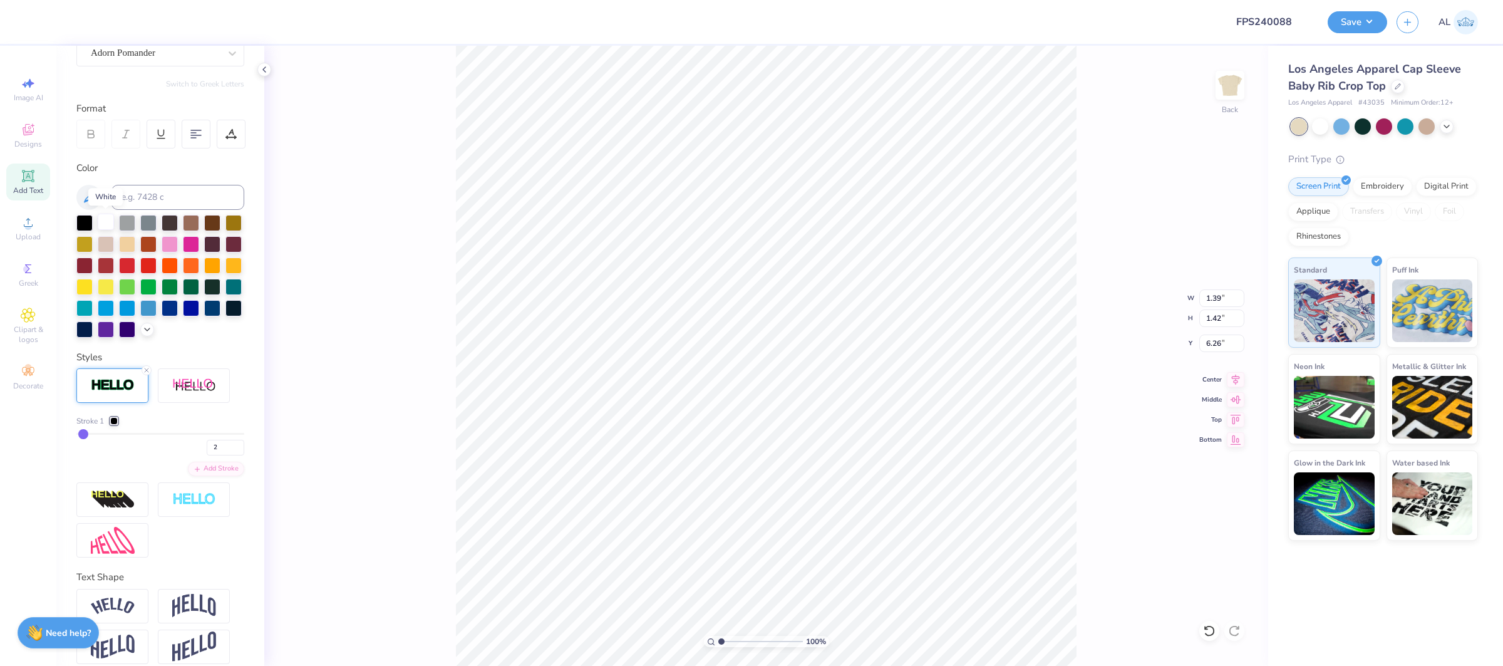
click at [107, 214] on div at bounding box center [106, 222] width 16 height 16
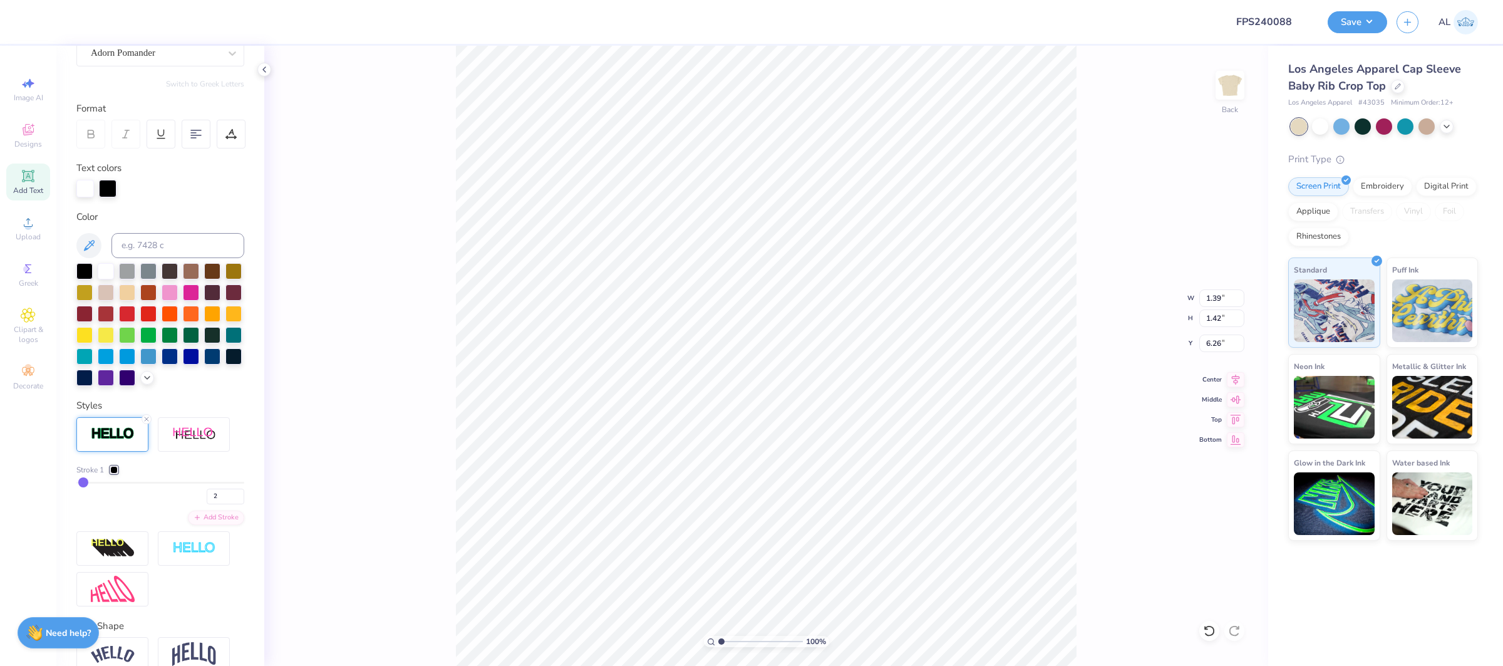
click at [413, 379] on div "100 % Back W 1.39 1.39 " H 1.42 1.42 " Y 6.26 6.26 " Center Middle Top Bottom" at bounding box center [766, 356] width 1004 height 620
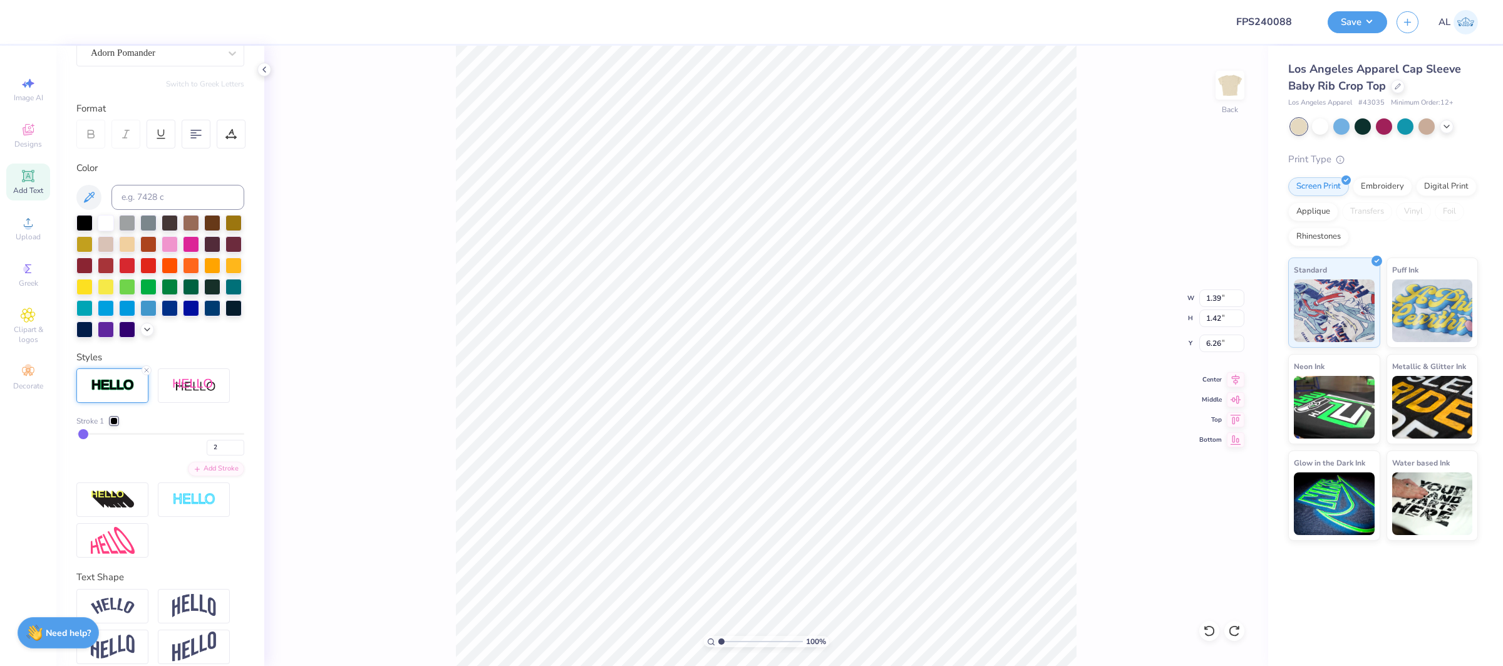
click at [112, 424] on div at bounding box center [114, 421] width 8 height 8
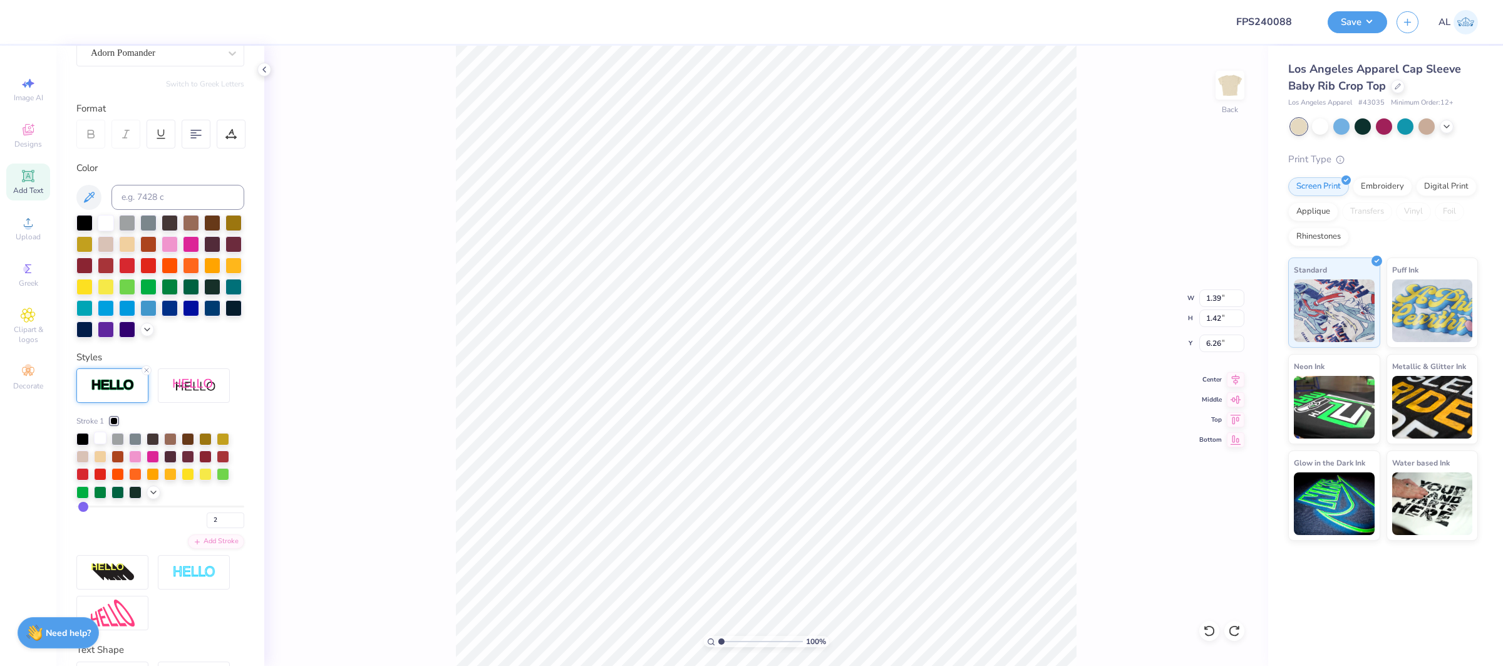
click at [100, 440] on div at bounding box center [100, 438] width 13 height 13
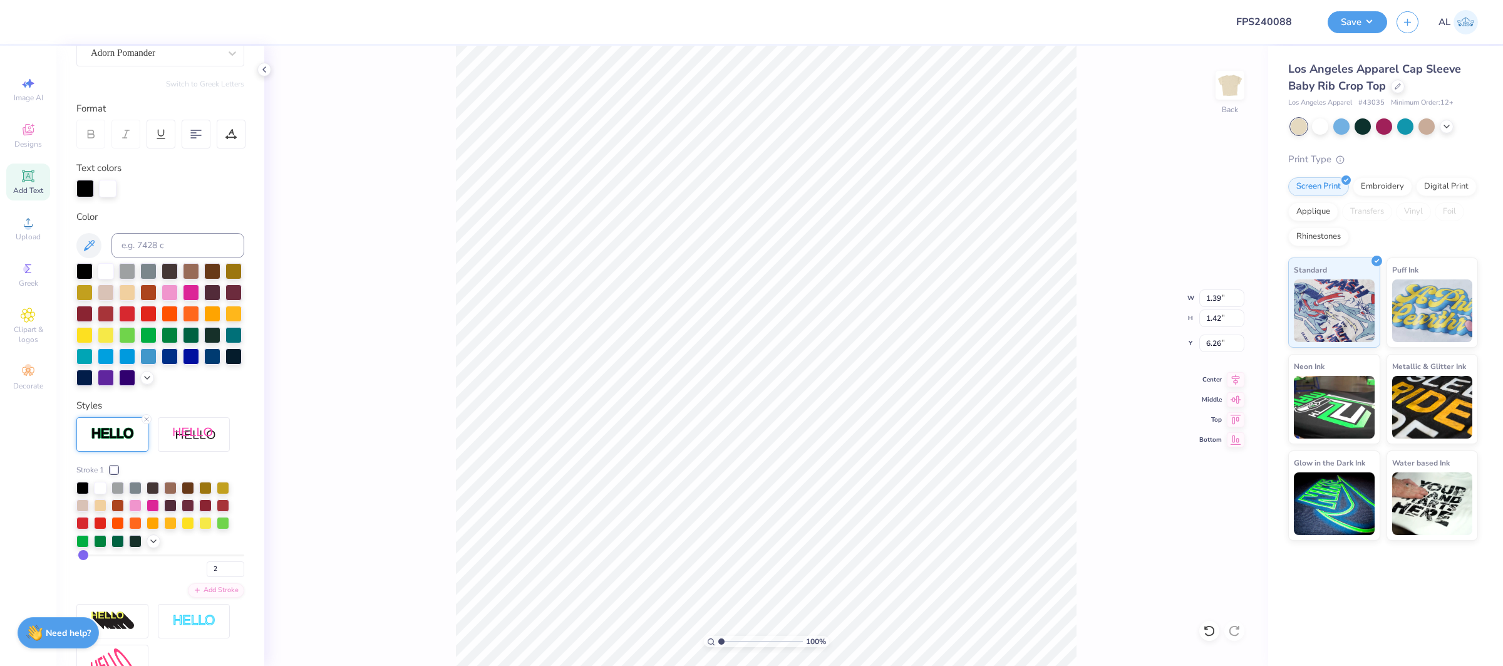
type input "1.29"
type input "1.35"
type input "7.08"
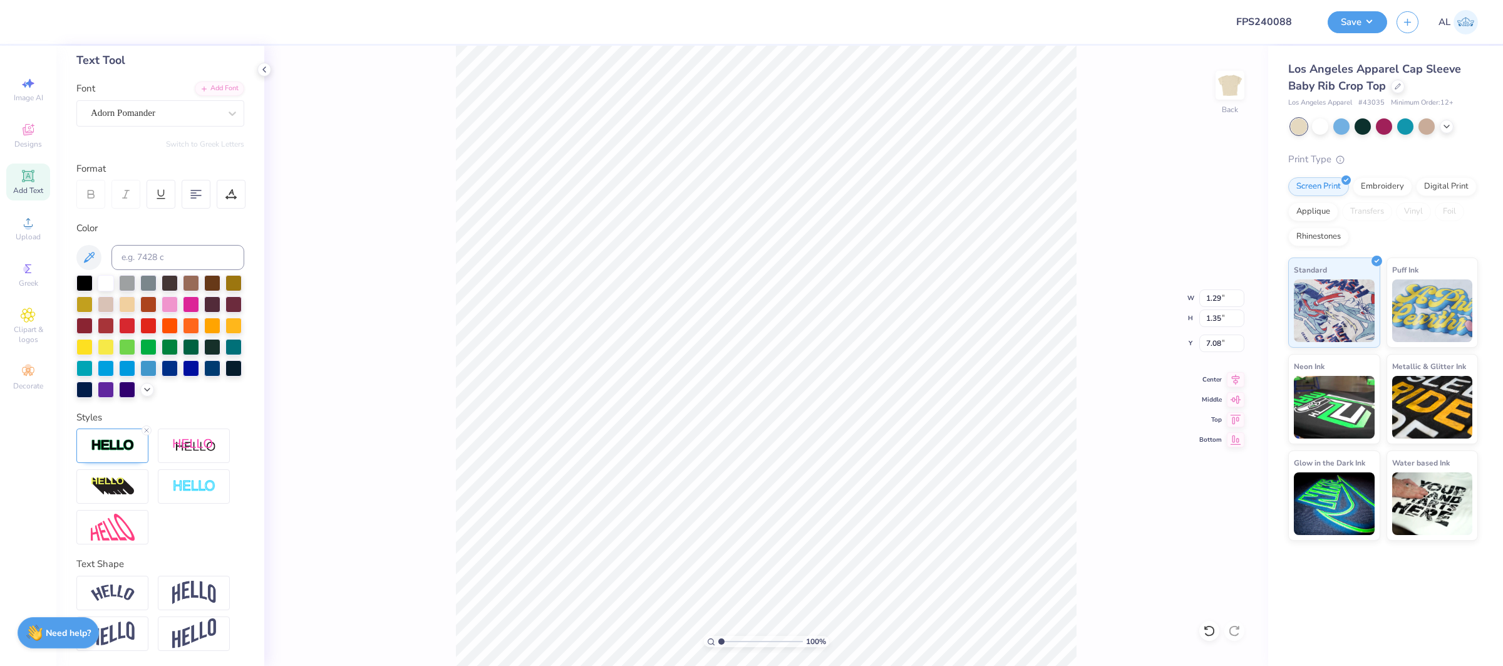
type input "1.36"
type input "7.07"
click at [103, 447] on img at bounding box center [113, 447] width 44 height 14
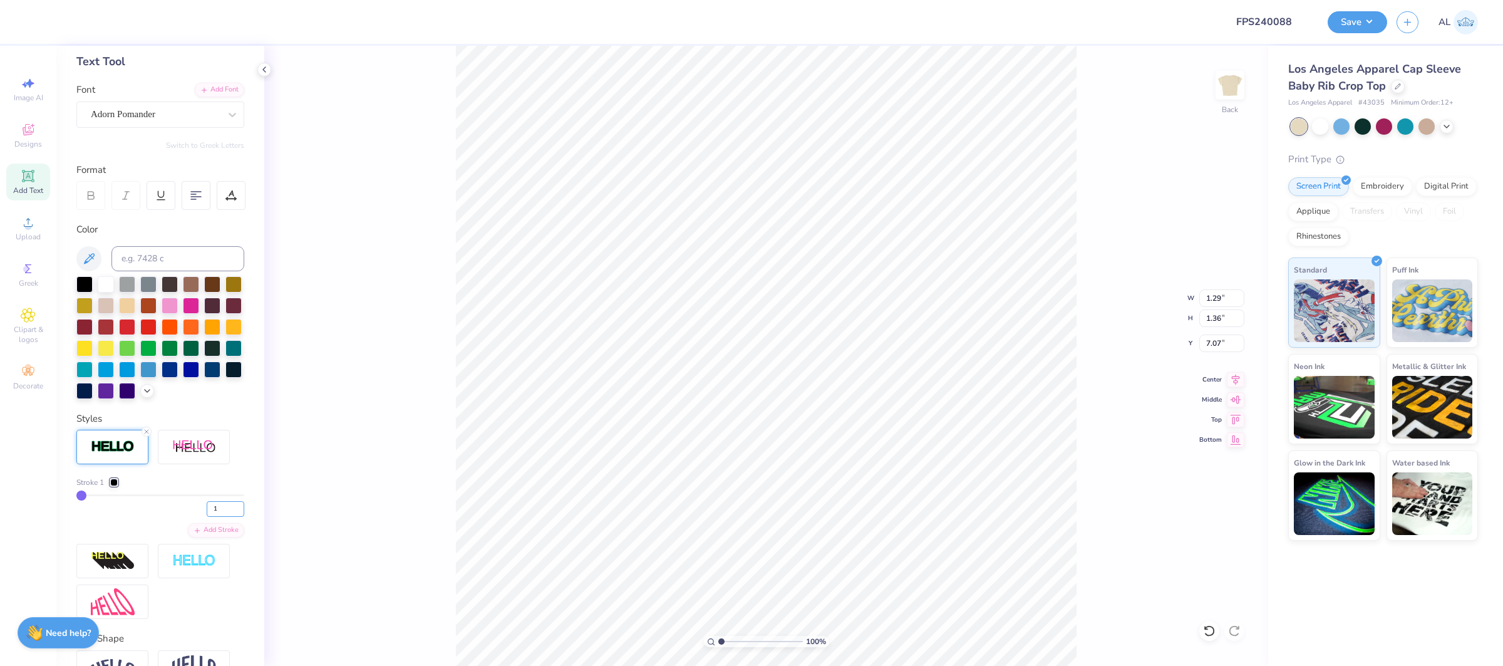
drag, startPoint x: 222, startPoint y: 511, endPoint x: 198, endPoint y: 510, distance: 23.8
click at [198, 510] on div "1" at bounding box center [160, 505] width 168 height 23
type input "2"
type input "1.30"
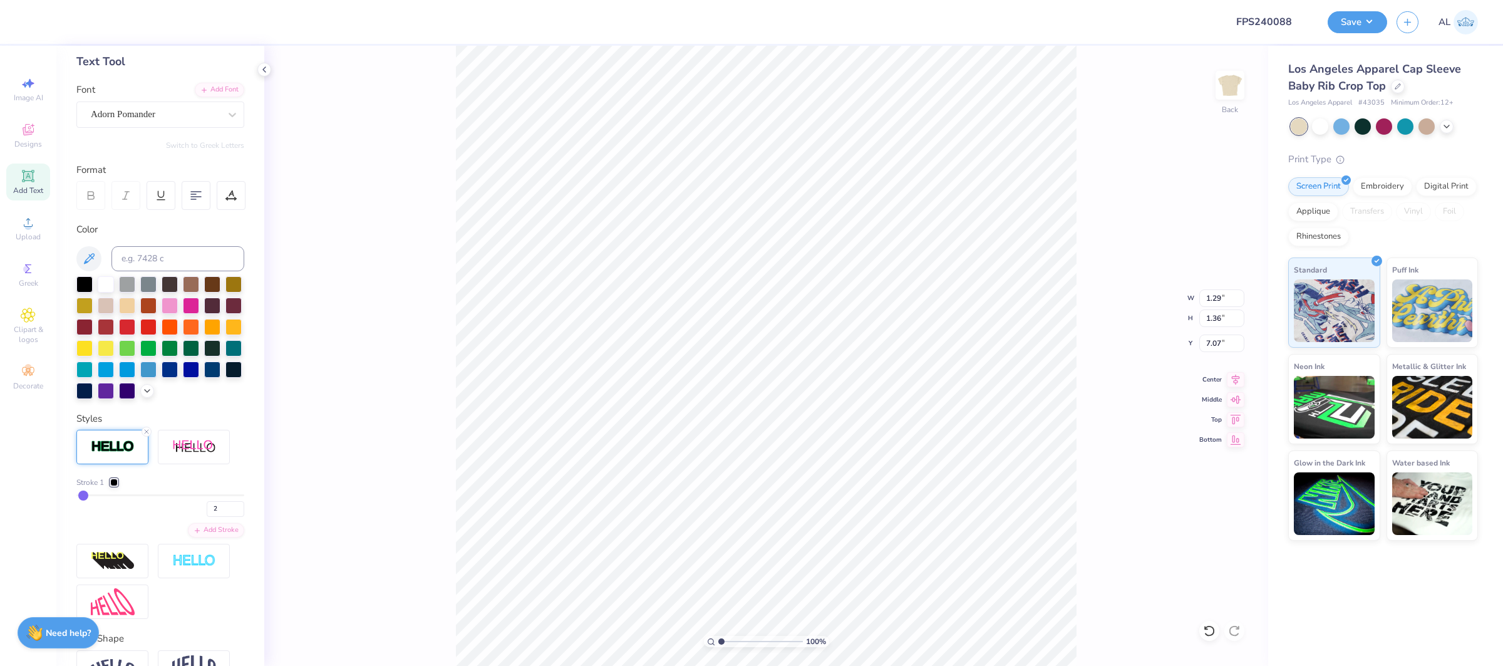
type input "1.37"
click at [120, 484] on div "Stroke 1" at bounding box center [160, 482] width 168 height 11
click at [116, 484] on div at bounding box center [114, 483] width 8 height 8
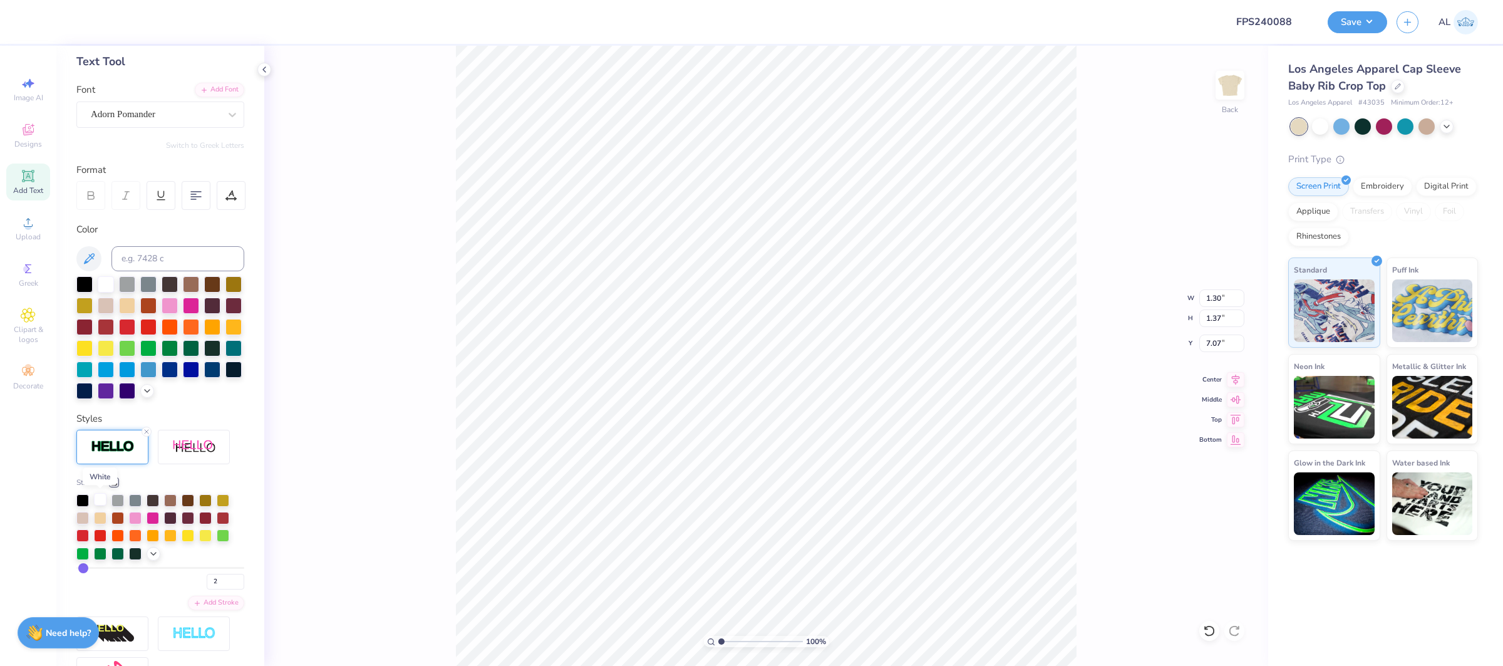
click at [101, 502] on div at bounding box center [100, 499] width 13 height 13
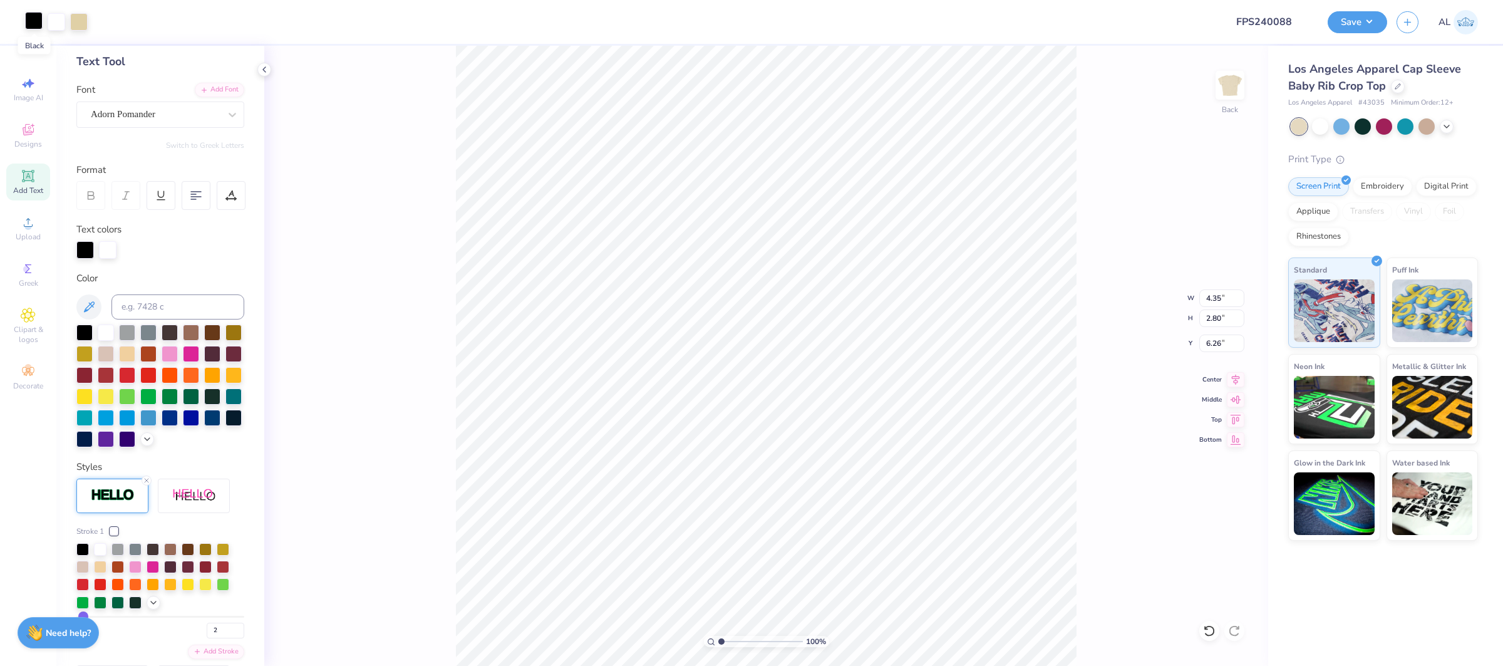
click at [37, 21] on div at bounding box center [34, 21] width 18 height 18
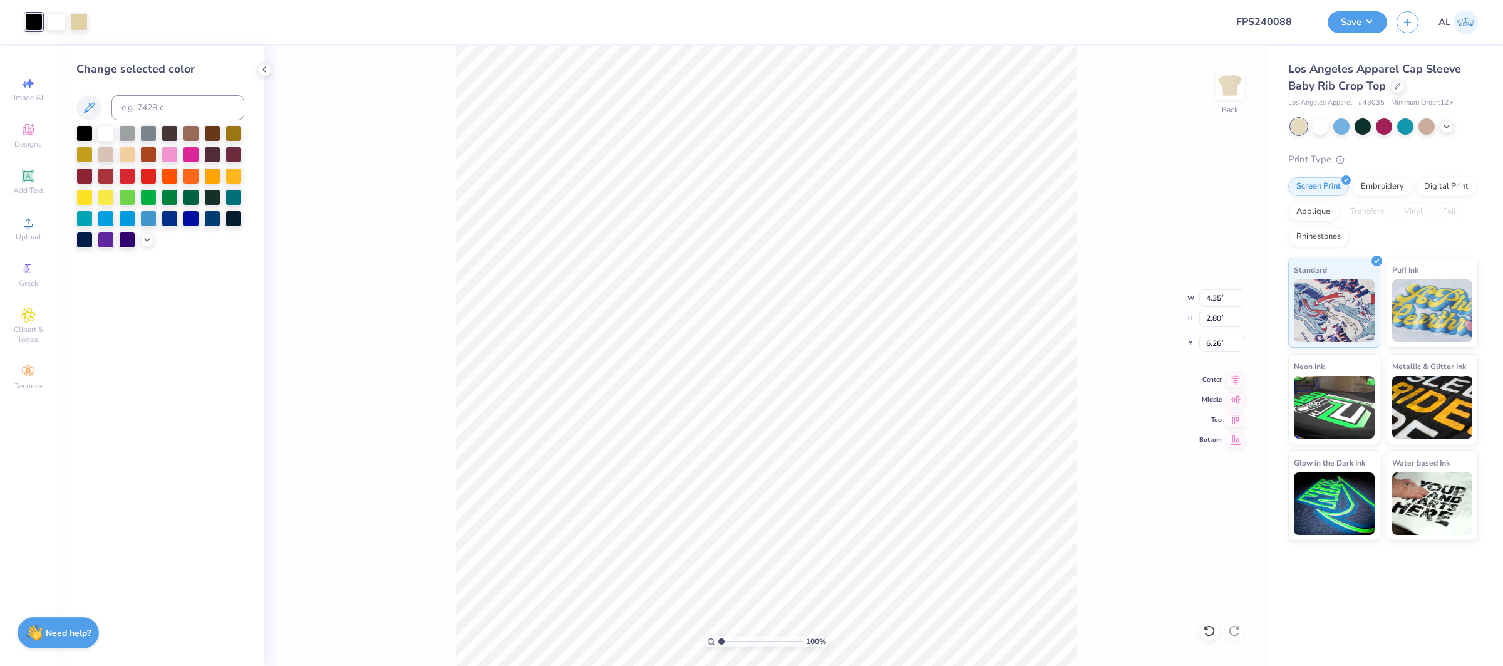
drag, startPoint x: 61, startPoint y: 25, endPoint x: 83, endPoint y: 46, distance: 30.6
click at [61, 25] on div at bounding box center [57, 22] width 18 height 18
click at [146, 113] on input at bounding box center [178, 107] width 133 height 25
type input "7500"
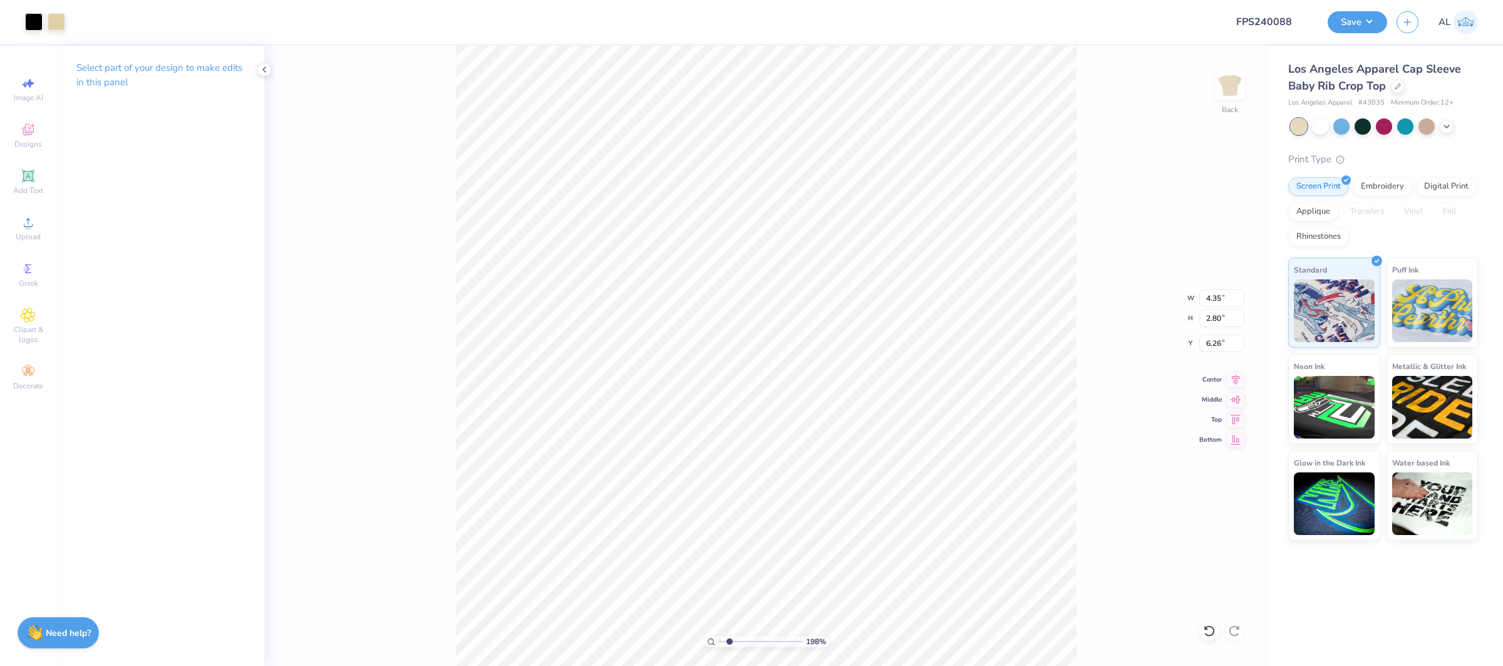
type input "1.98445182694908"
type input "1.80"
type input "1.98445182694908"
type input "3.49"
type input "2.25"
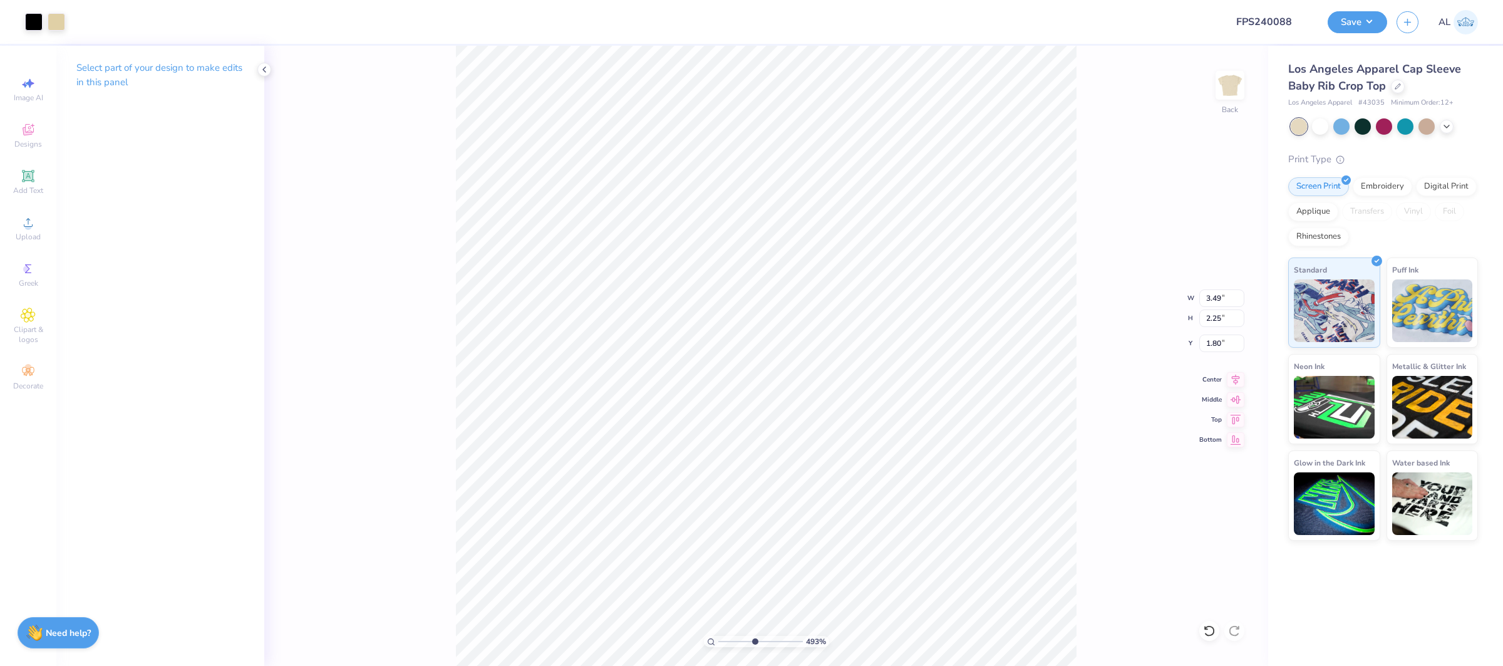
type input "4.9260989307864"
type input "2.07"
type input "4.9260989307864"
type input "3.54"
type input "2.28"
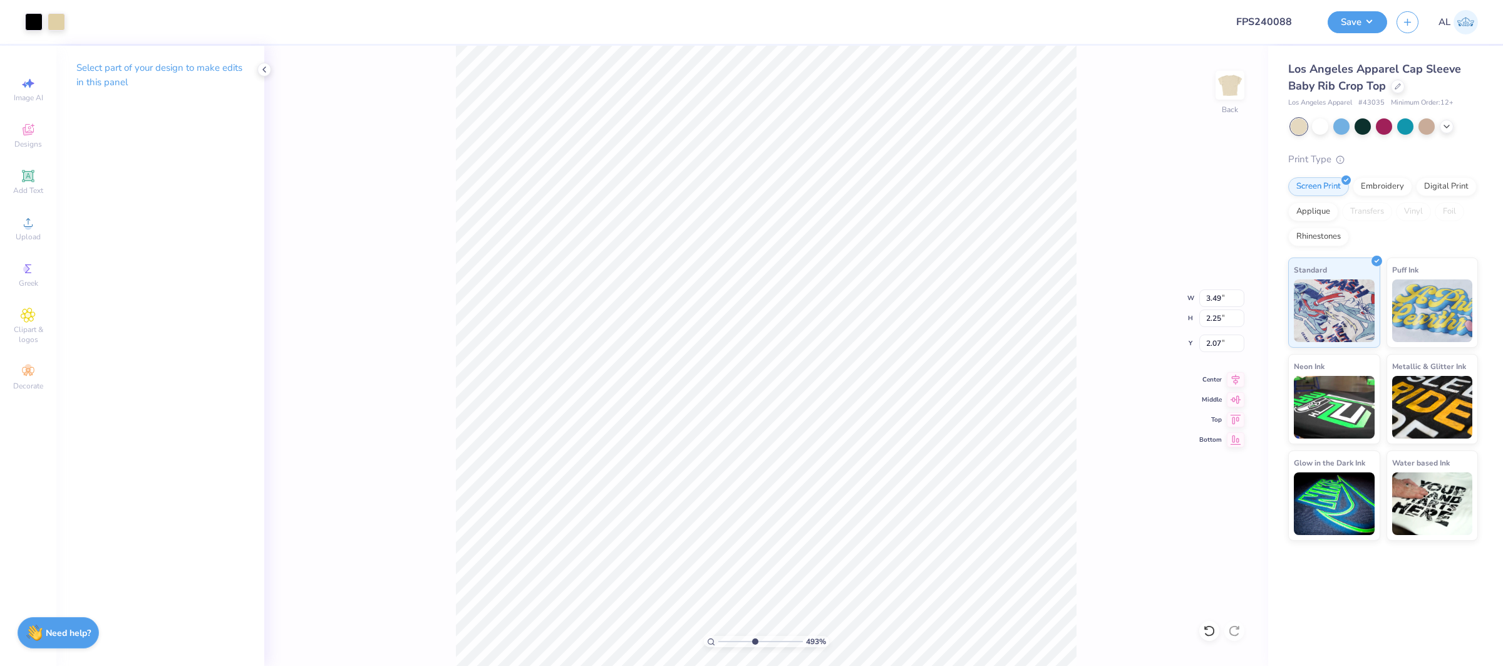
type input "2.04"
type input "4.9260989307864"
type input "3.57"
type input "2.30"
type input "2.03"
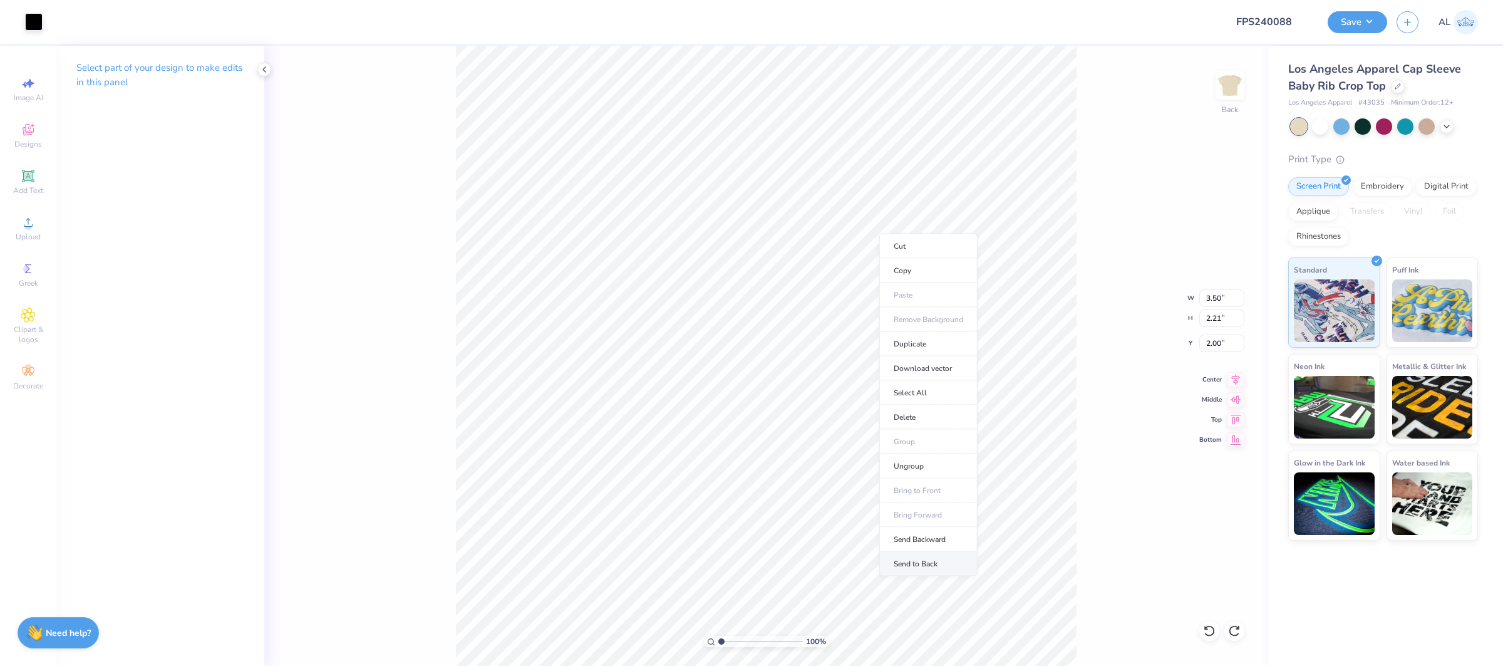
click at [934, 564] on li "Send to Back" at bounding box center [929, 564] width 98 height 24
type input "5.15"
click at [757, 643] on input "range" at bounding box center [761, 641] width 85 height 11
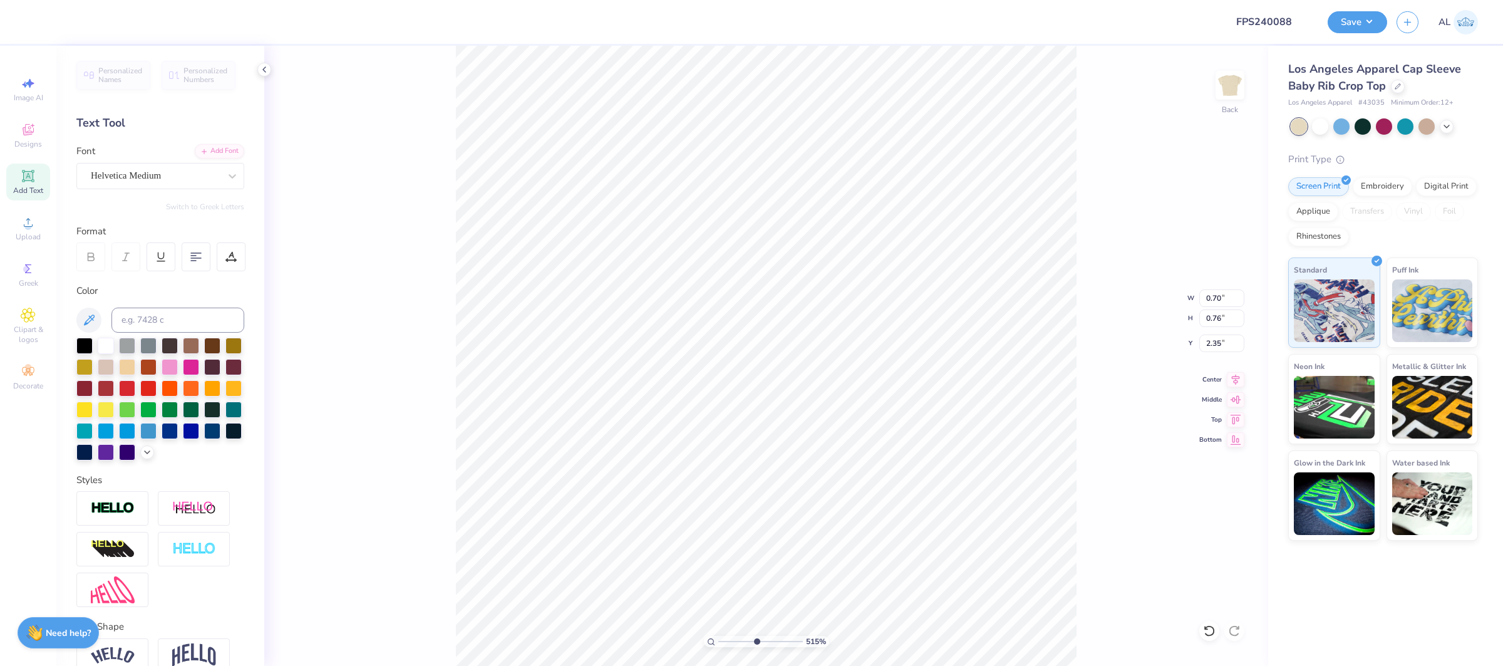
type input "2.35"
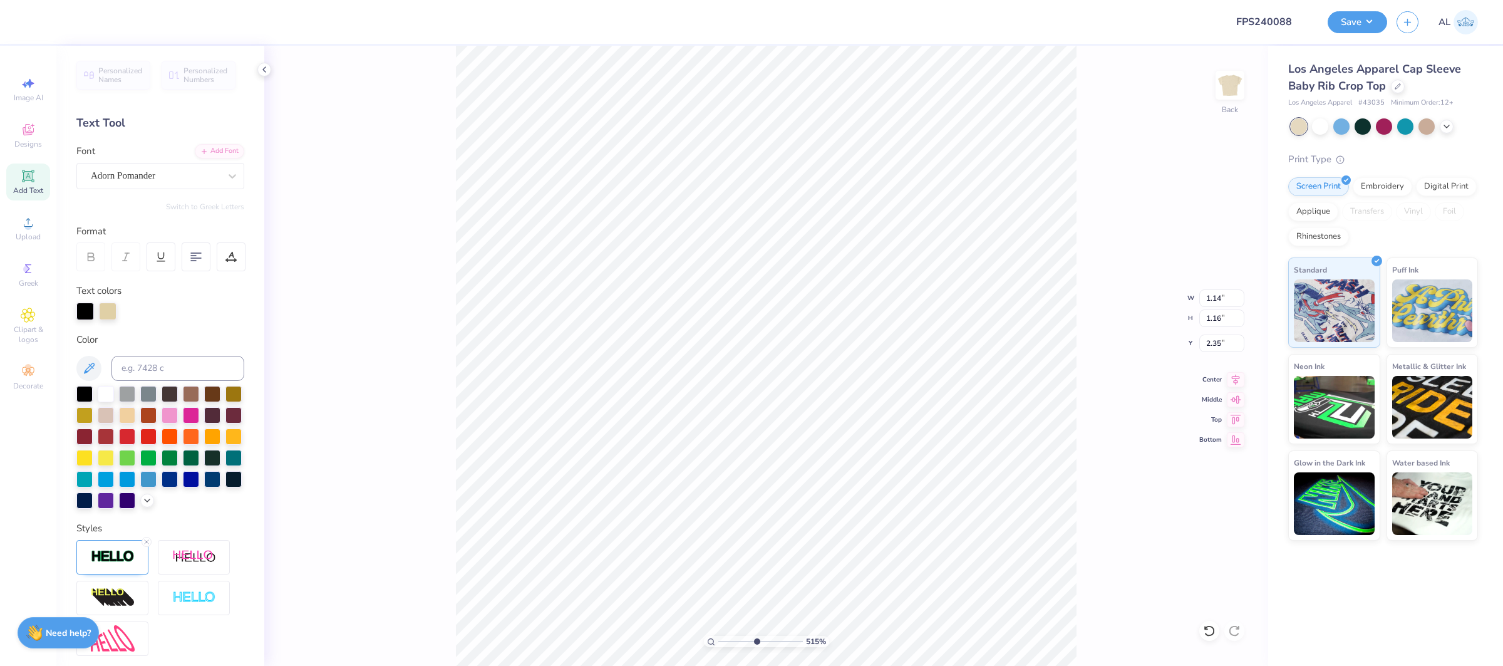
type input "1.14"
type input "1.16"
type input "2.03"
type input "3.50"
type input "2.21"
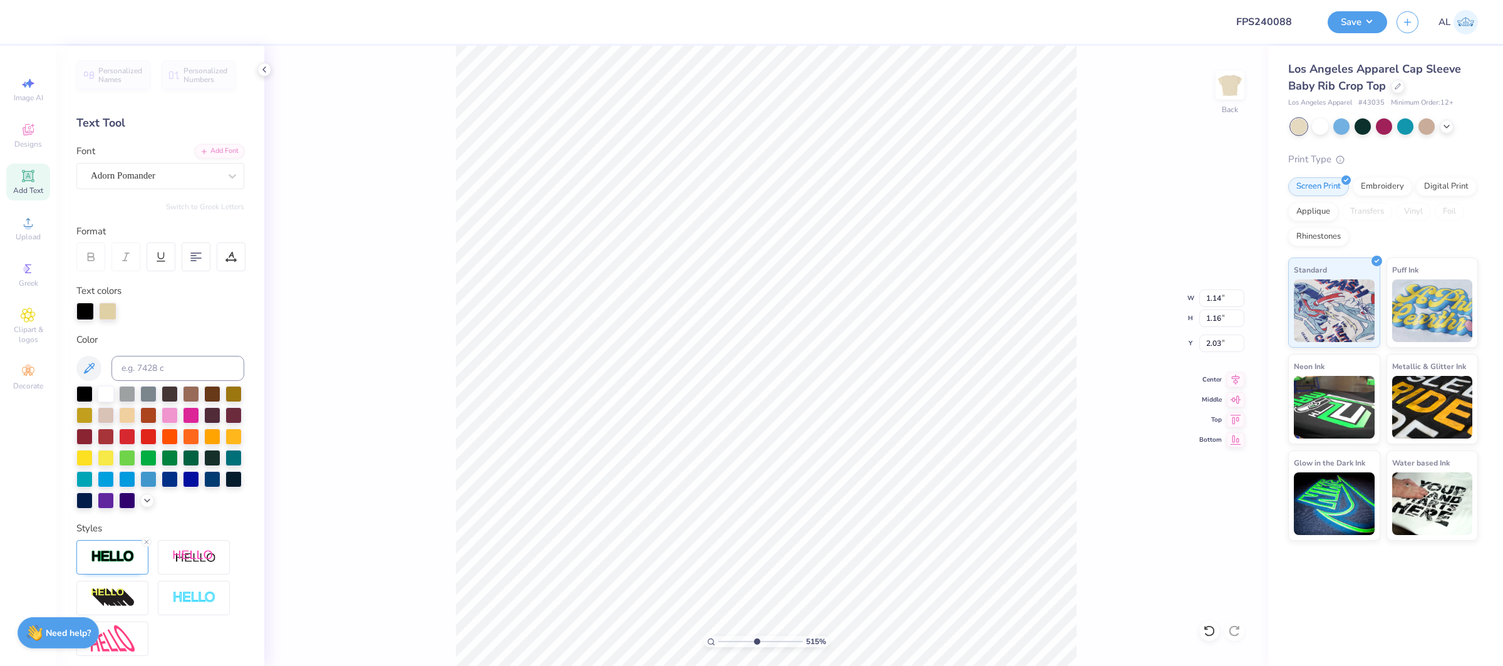
type input "2.00"
click at [38, 234] on span "Upload" at bounding box center [28, 237] width 25 height 10
click at [39, 233] on span "Upload" at bounding box center [28, 237] width 25 height 10
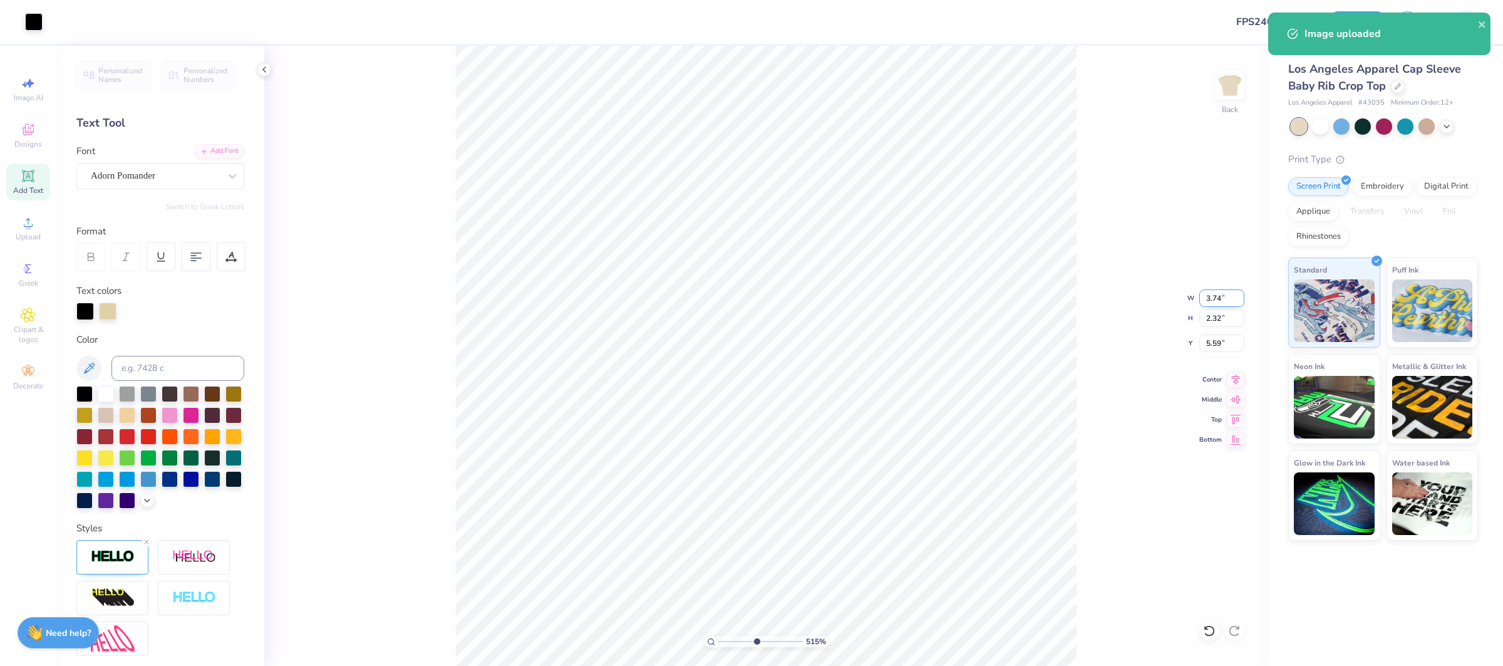
click at [1217, 303] on input "3.74" at bounding box center [1222, 298] width 45 height 18
click at [1223, 298] on input "3.74" at bounding box center [1222, 298] width 45 height 18
type input "3.50"
type input "2.17"
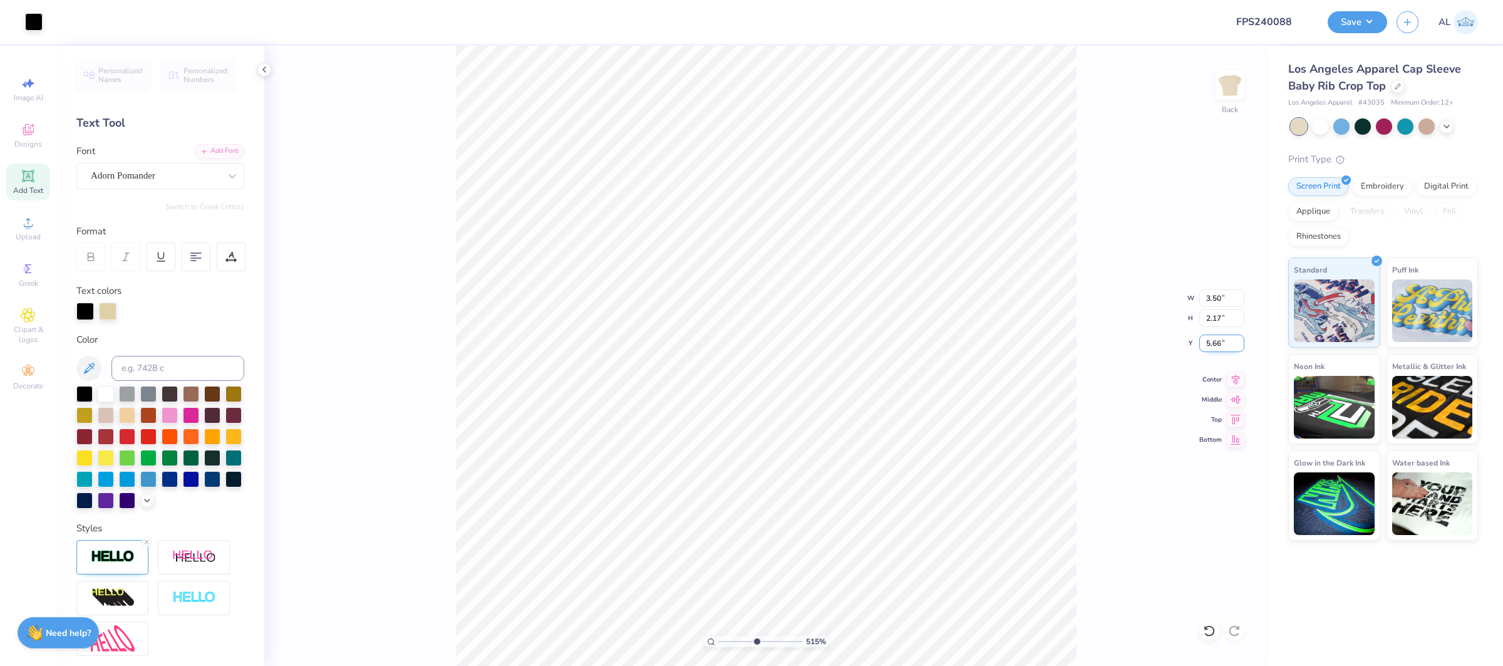
click at [1215, 341] on input "5.66" at bounding box center [1222, 344] width 45 height 18
type input "2.00"
drag, startPoint x: 964, startPoint y: 583, endPoint x: 765, endPoint y: 638, distance: 206.7
click at [964, 583] on li "Send to Back" at bounding box center [960, 578] width 98 height 24
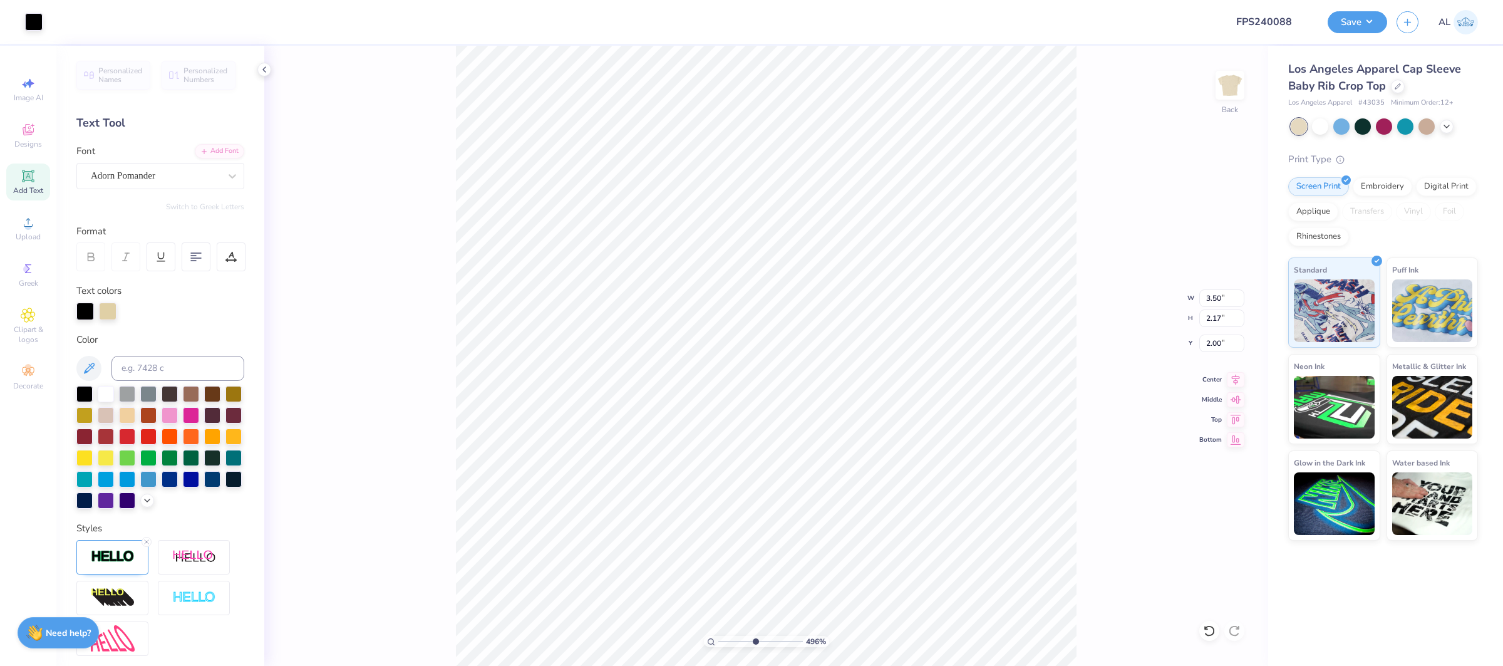
type input "4.96"
drag, startPoint x: 724, startPoint y: 642, endPoint x: 755, endPoint y: 636, distance: 31.9
click at [754, 641] on input "range" at bounding box center [761, 641] width 85 height 11
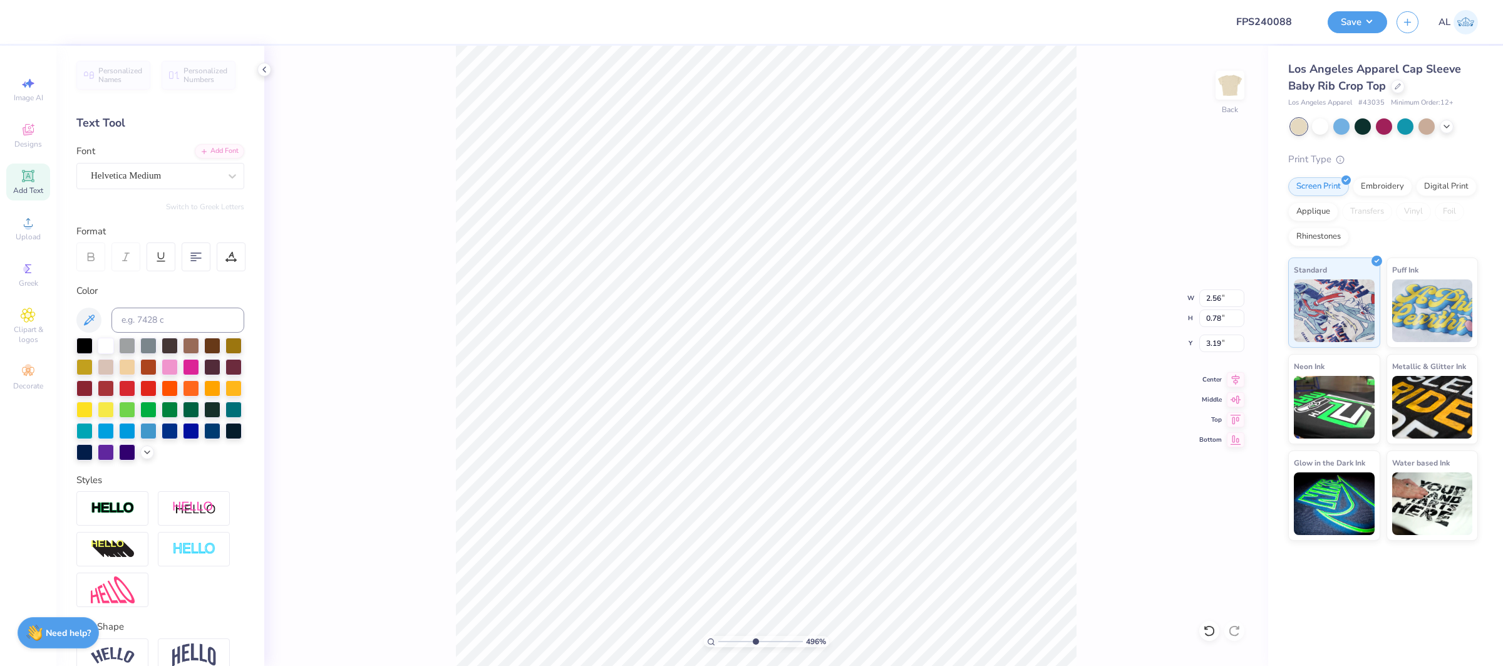
type input "3.19"
type input "6.41753811385405"
type input "3.21"
type input "6.41753811385405"
type input "0.82"
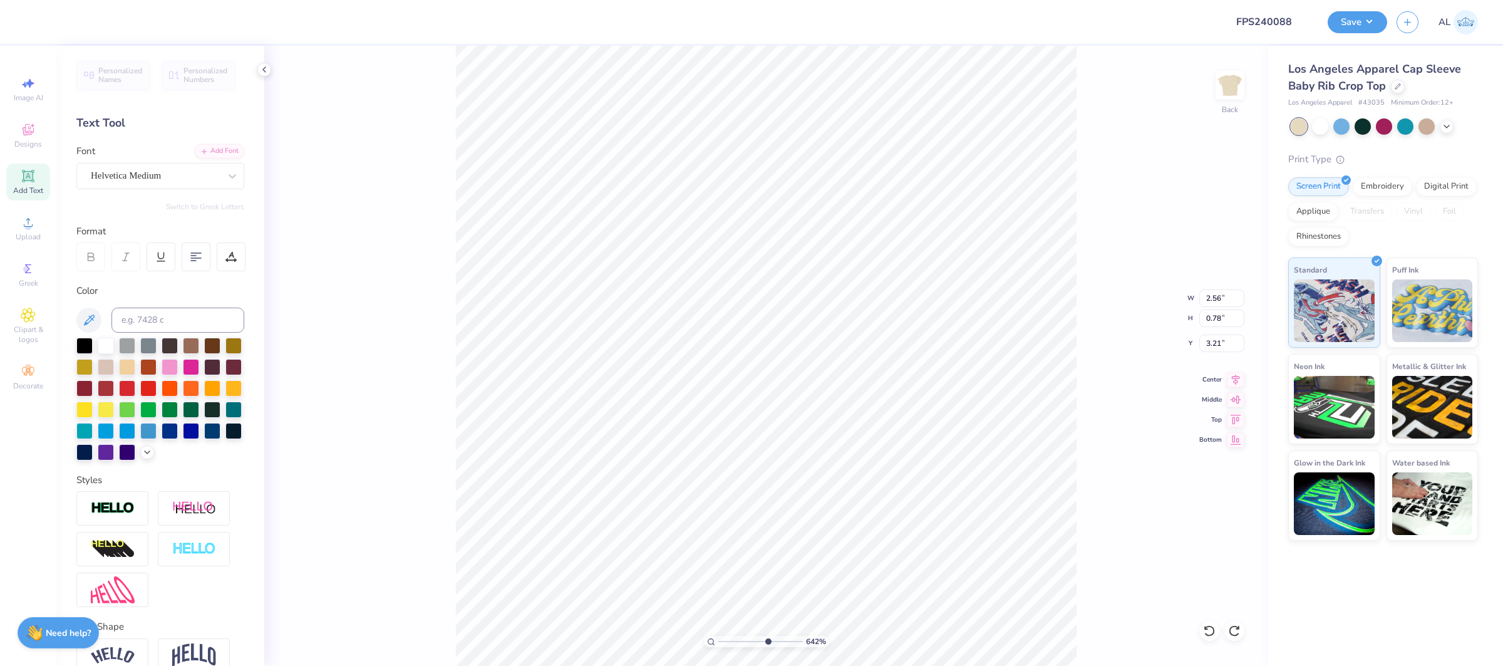
type input "0.15"
type input "4.09"
type input "6.41753811385405"
type input "4.08"
type input "6.41753811385405"
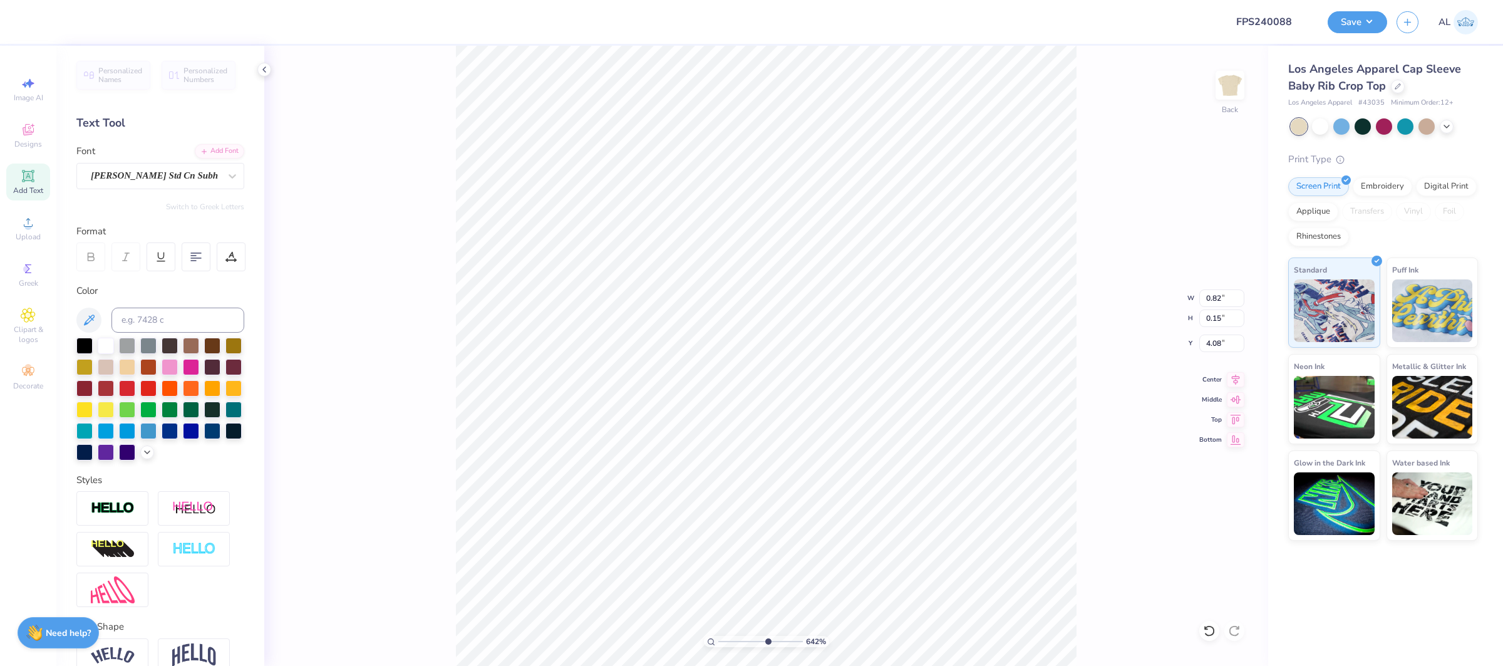
type input "1.02"
type input "0.33"
type input "3.99"
type input "6.41753811385405"
type input "3.57"
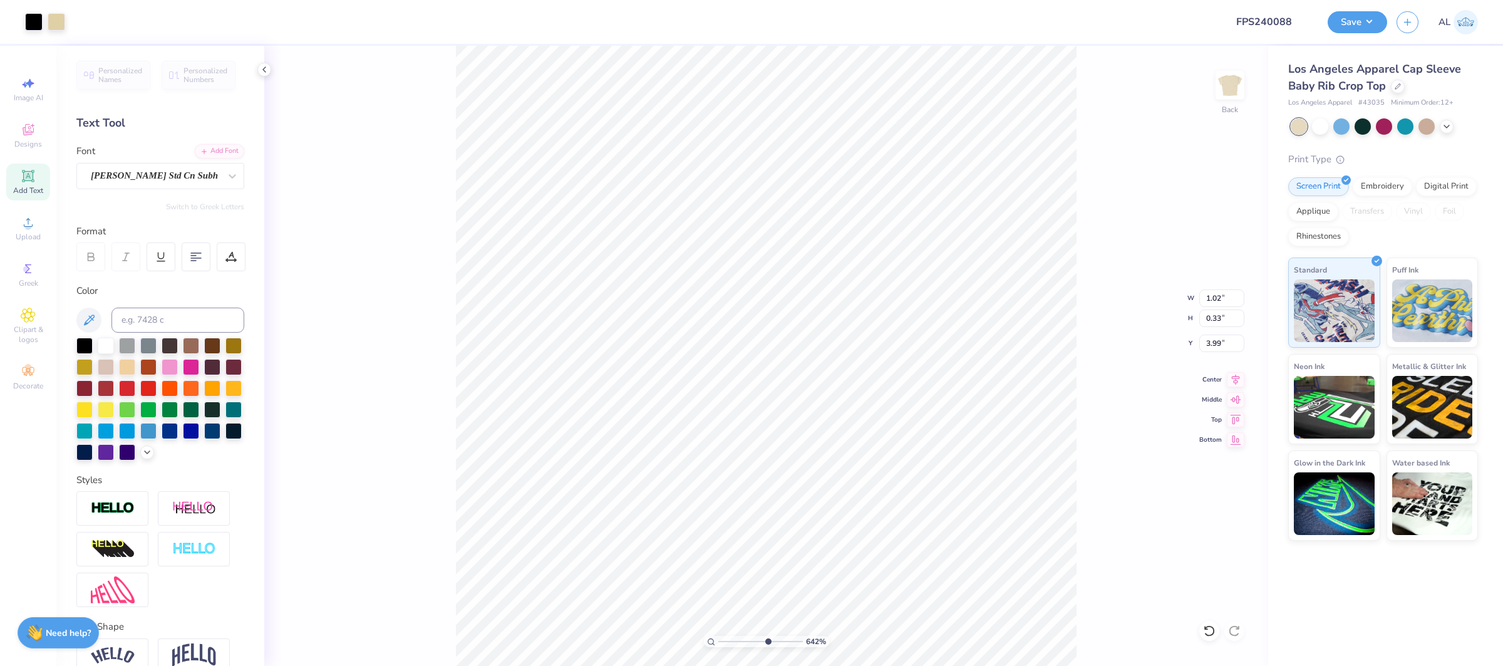
type input "2.30"
type input "1.88"
type input "6.41753811385405"
type input "3.58"
type input "1.87"
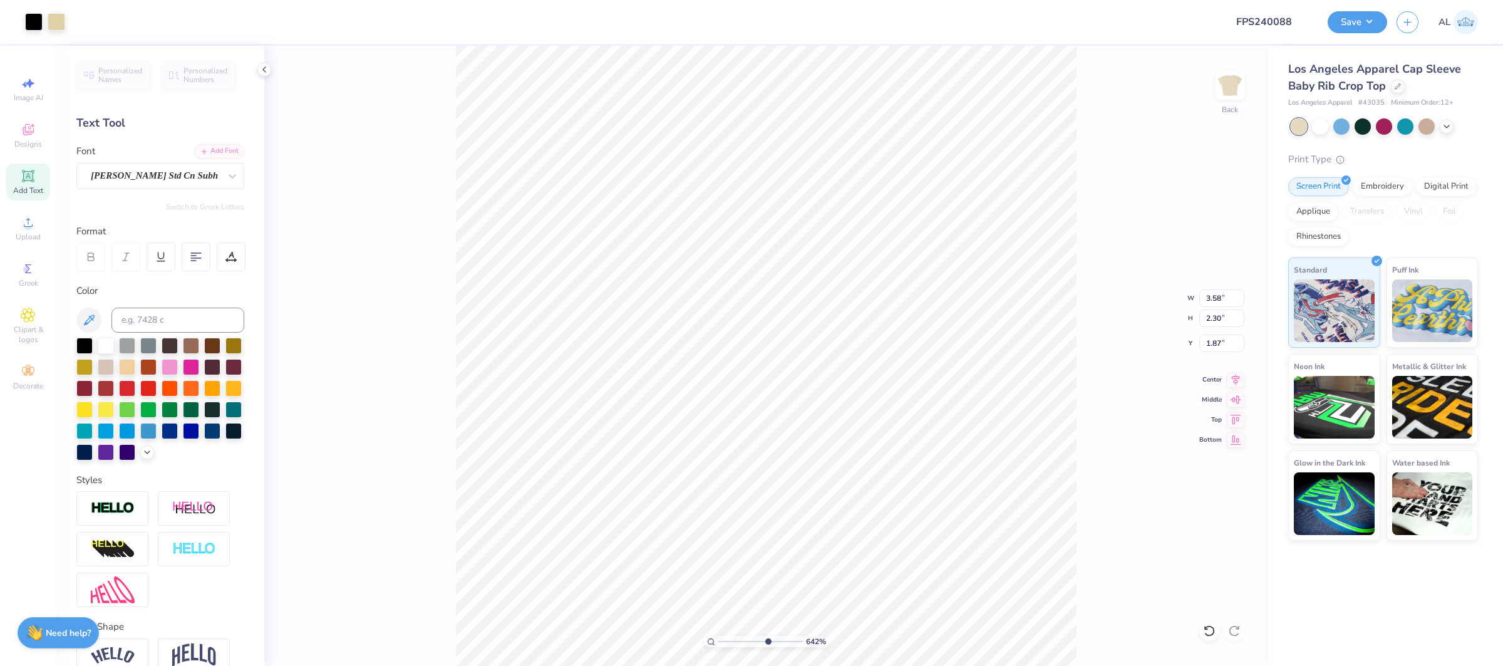
type input "6.41753811385405"
type input "3.59"
type input "2.31"
type input "1.86"
type input "6.78620055060864"
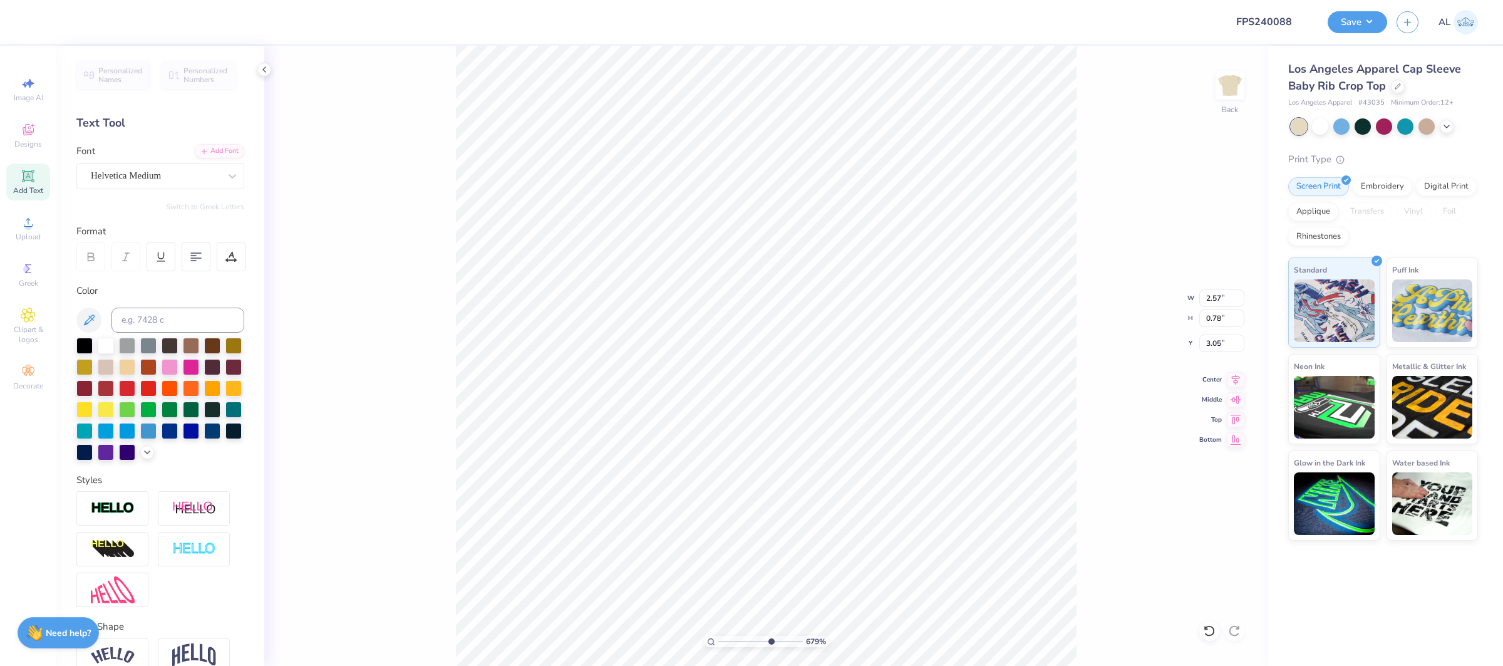
type input "3.17"
type input "6.78620055060864"
type input "0.71"
type input "0.76"
type input "2.18"
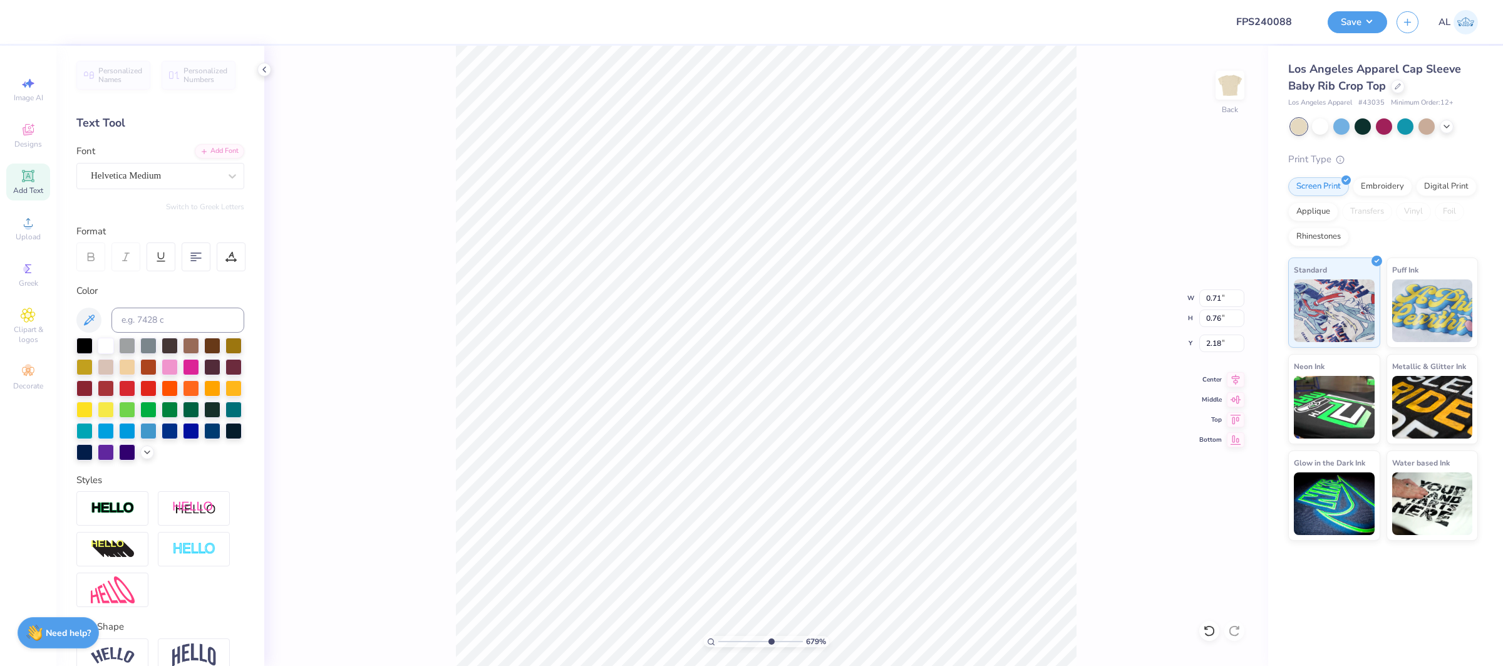
type input "6.78620055060864"
type input "2.30"
type input "6.78620055060864"
type input "2.57"
type input "0.78"
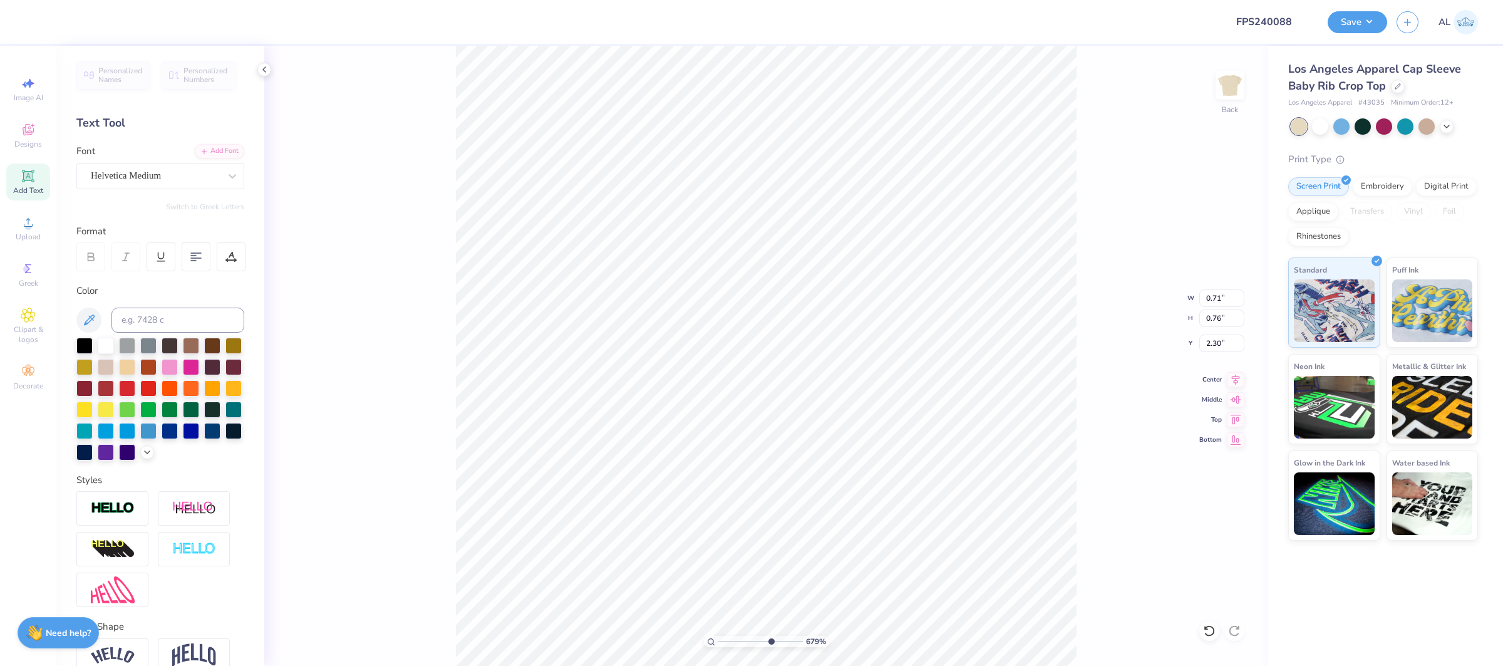
type input "3.17"
type input "6.78620055060864"
type input "2.58"
type input "6.78620055060864"
type input "1.07"
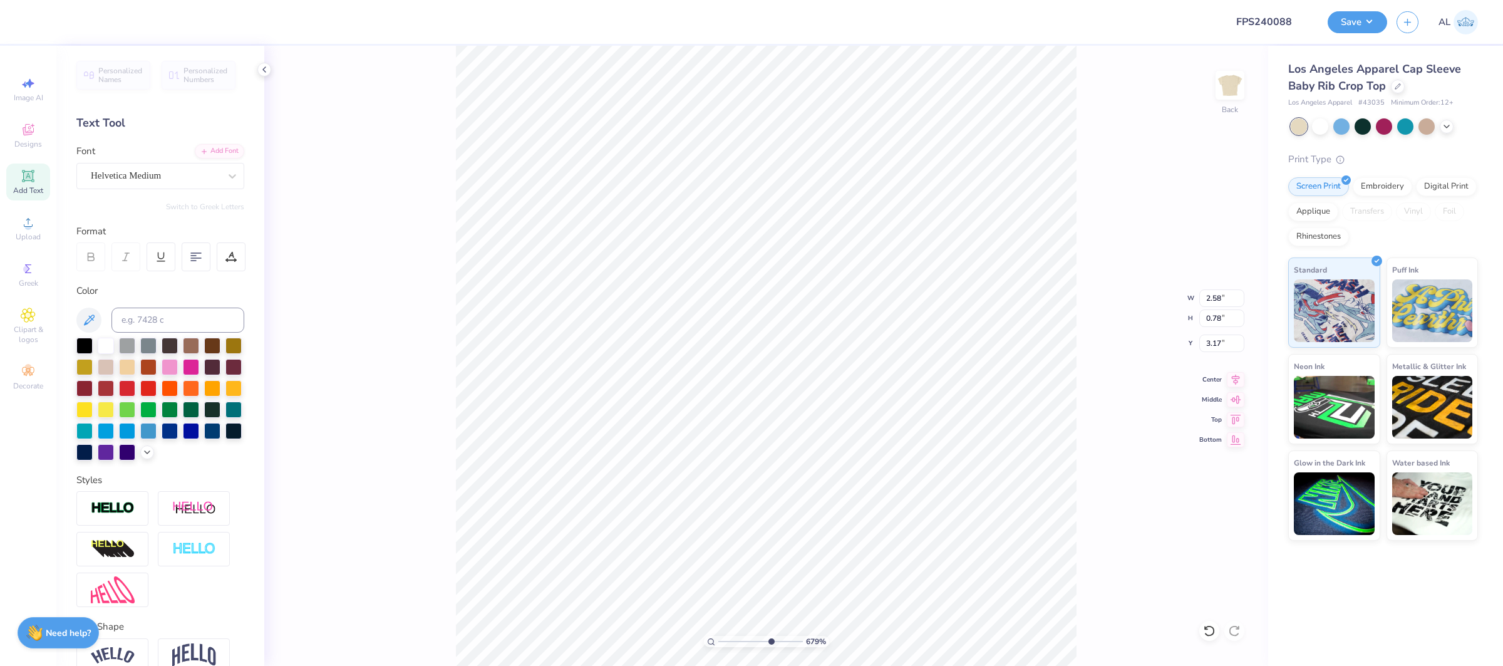
type input "1.13"
type input "2.53"
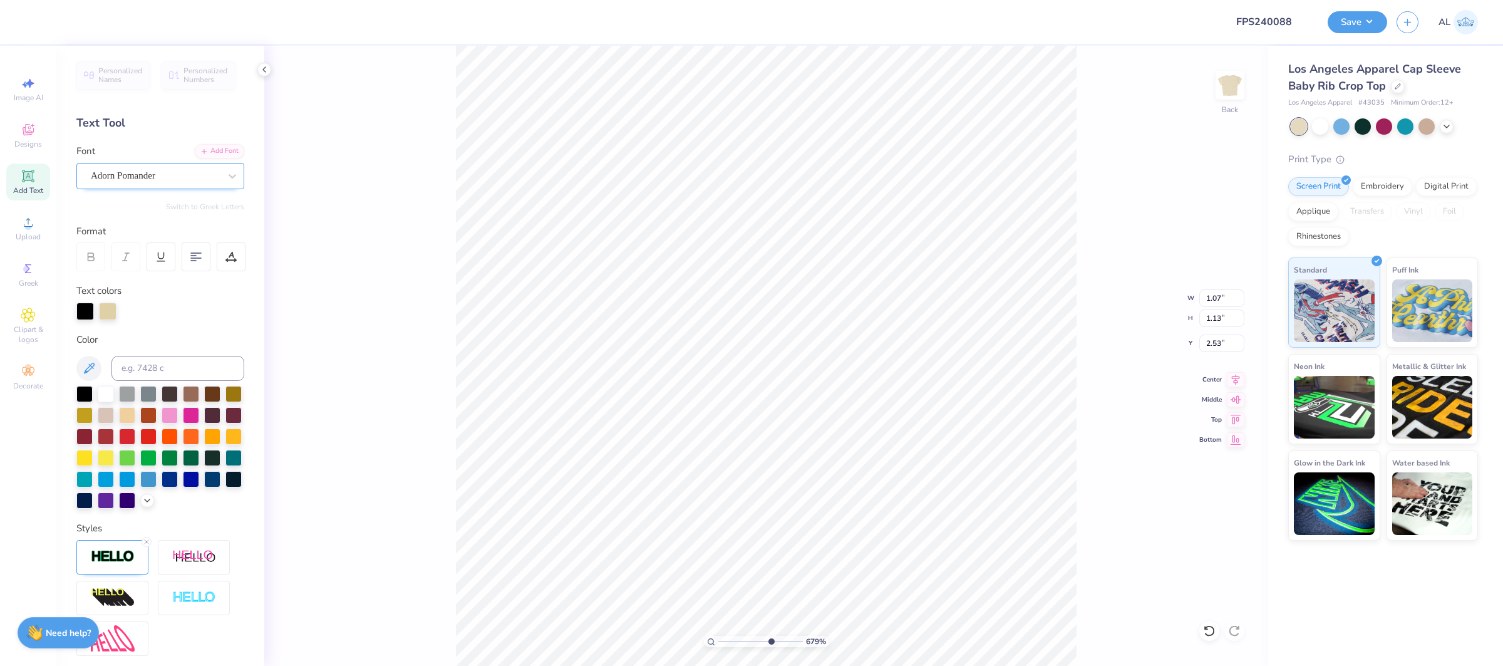
click at [162, 179] on div "Adorn Pomander" at bounding box center [156, 175] width 132 height 19
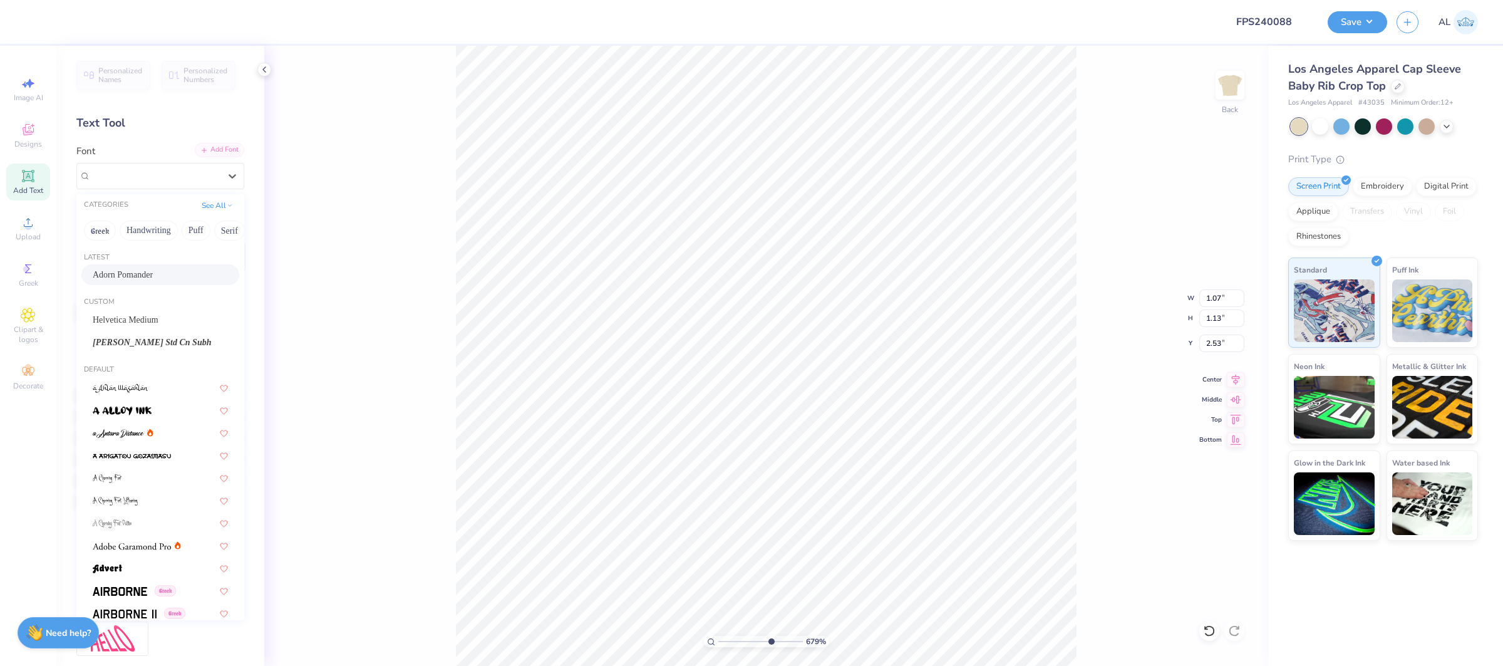
click at [219, 148] on div "Add Font" at bounding box center [219, 150] width 49 height 14
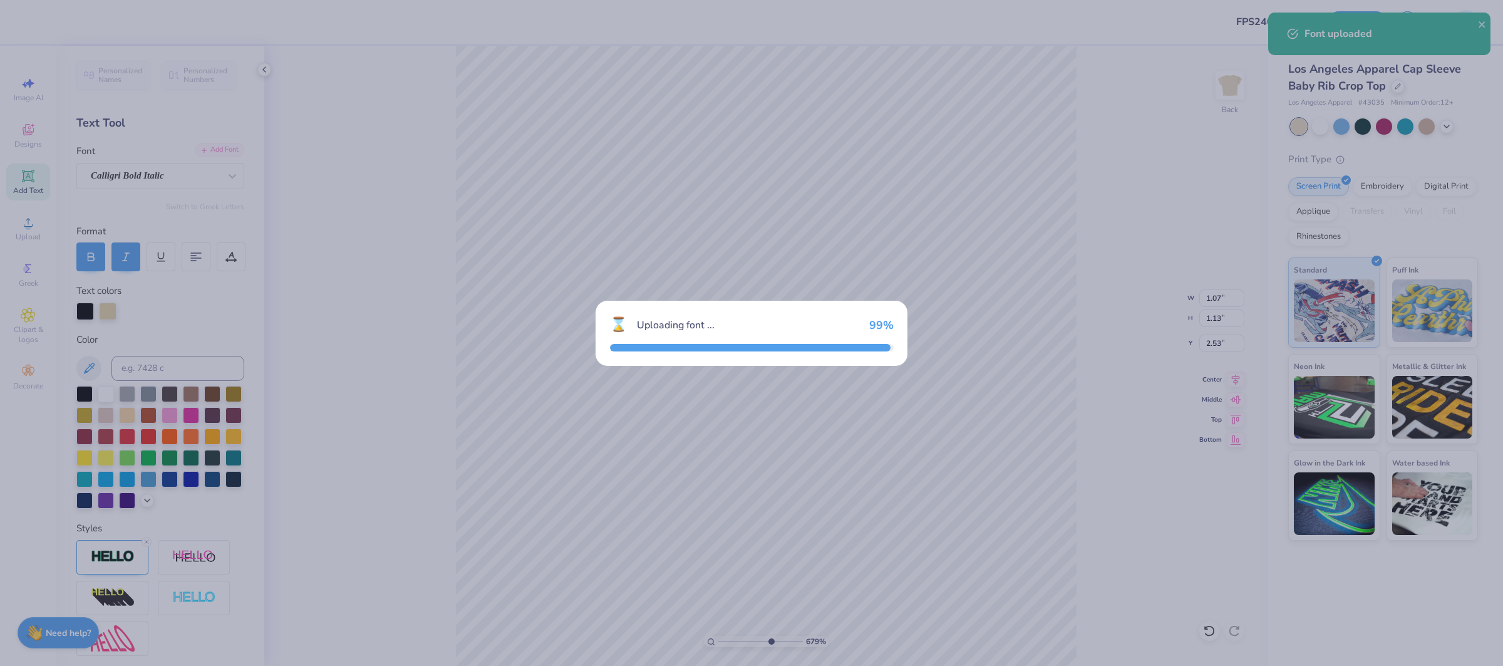
type input "6.78620055060864"
type input "0.98"
type input "0.97"
type input "2.61"
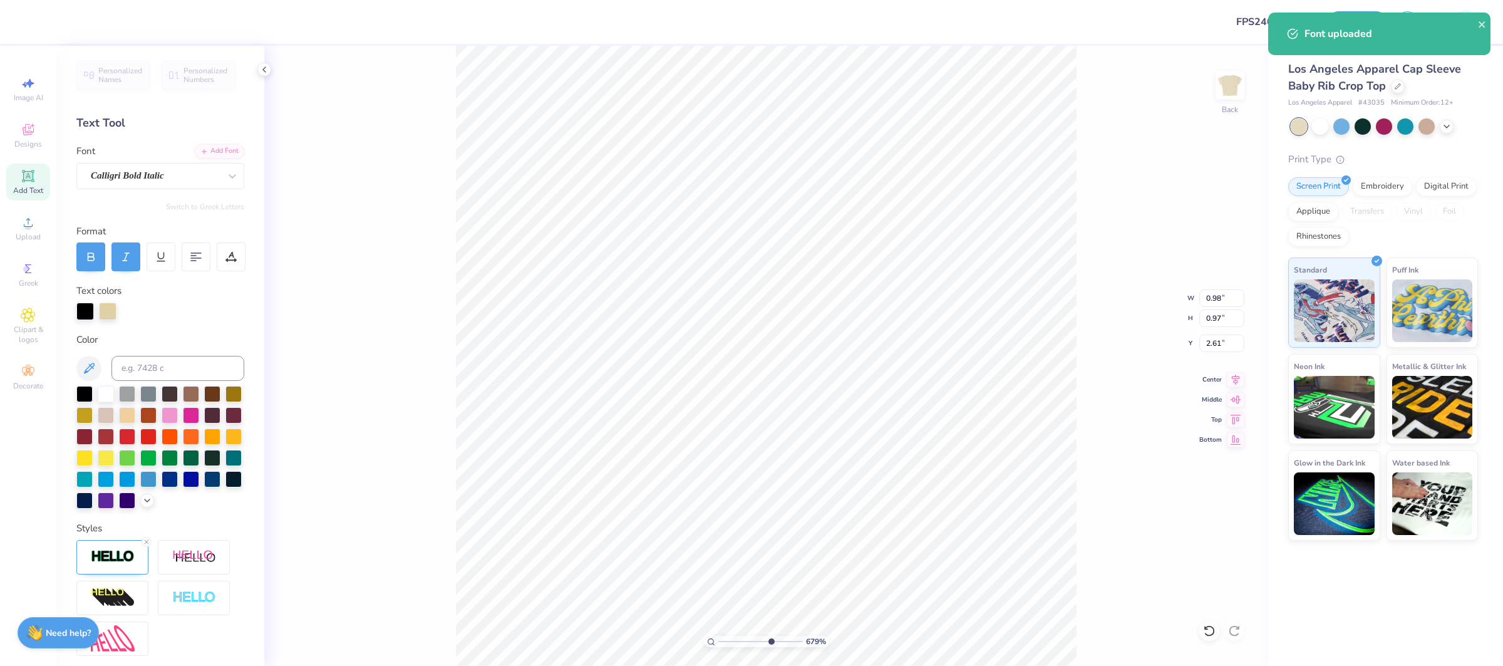
type input "6.78620055060864"
type input "1.15"
type input "1.17"
type input "1.86"
click at [182, 173] on div "Adorn Pomander" at bounding box center [156, 175] width 132 height 19
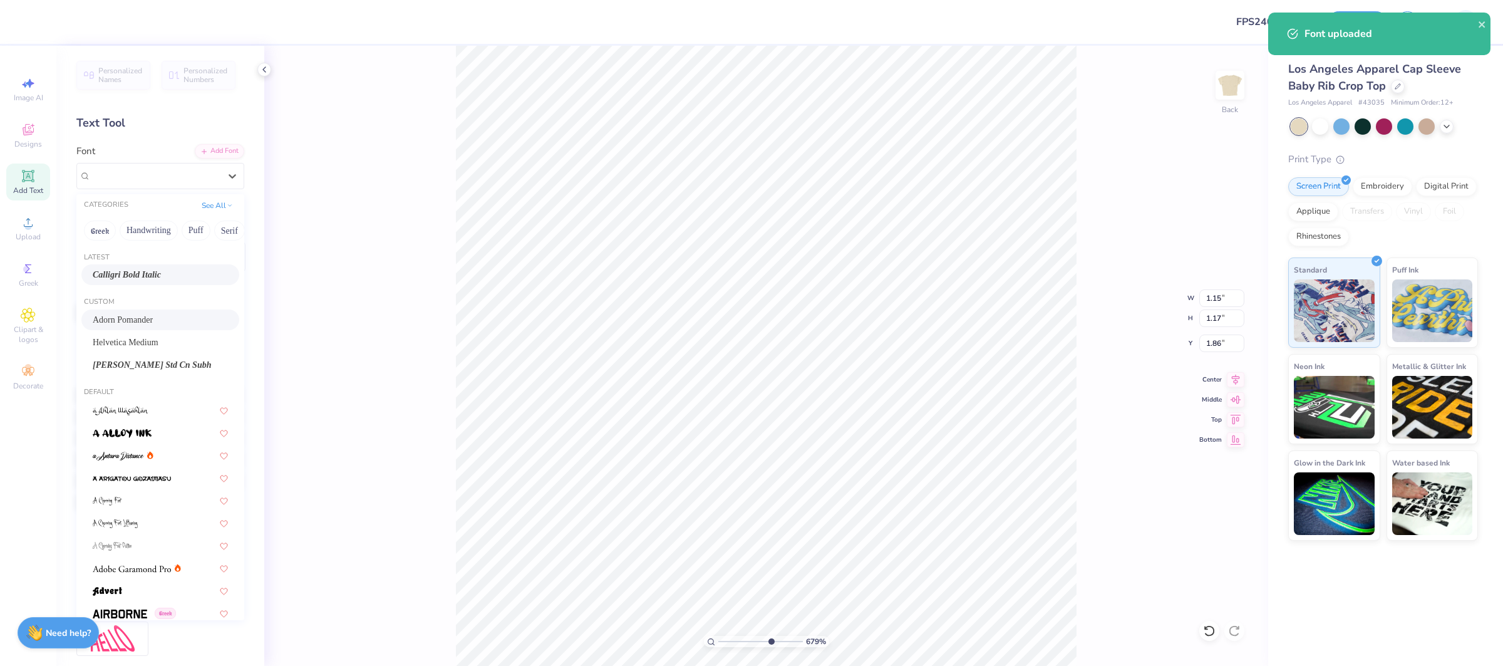
click at [179, 274] on div "Calligri Bold Italic" at bounding box center [160, 274] width 135 height 13
type input "6.78620055060864"
type input "1.16"
type input "1.15"
type input "1.87"
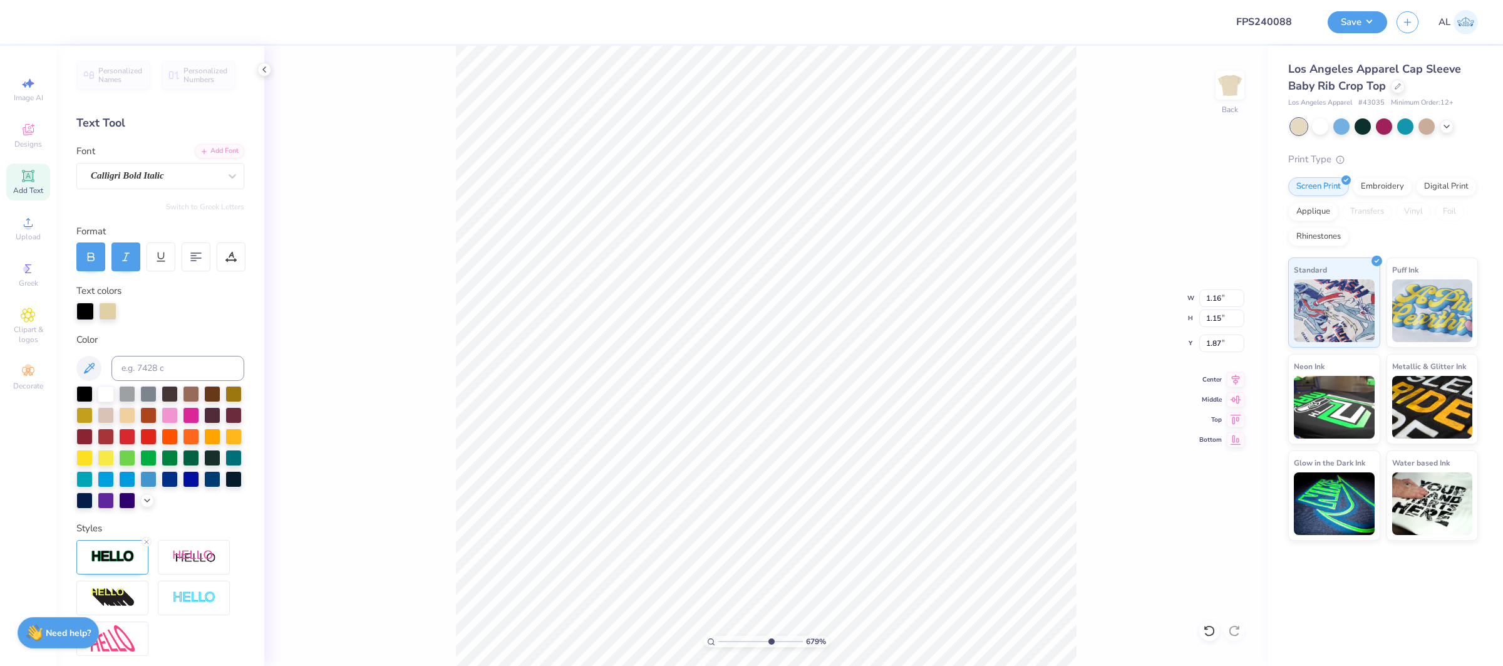
type input "6.78620055060864"
type input "1.98"
type input "6.78620055060864"
type input "1.18"
type input "1.17"
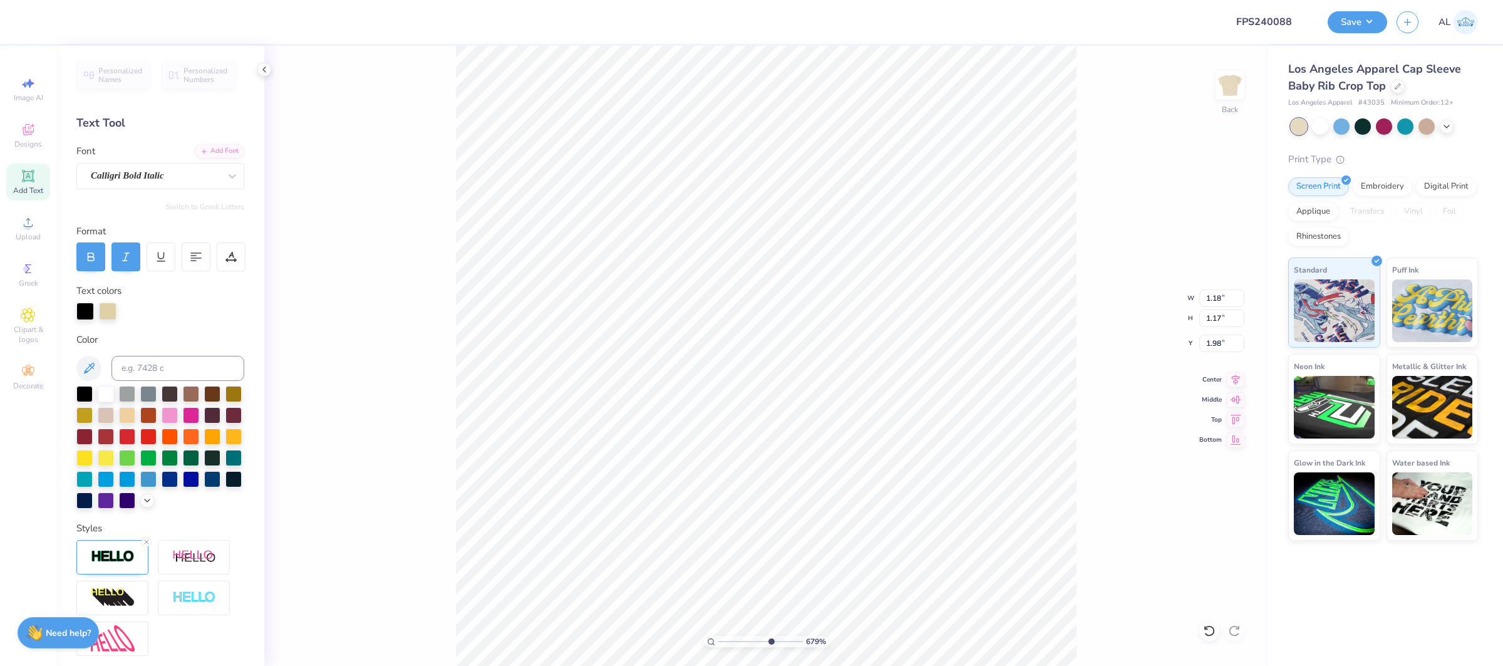
type input "6.78620055060864"
type input "0.98"
type input "0.97"
type input "2.61"
type input "6.78620055060864"
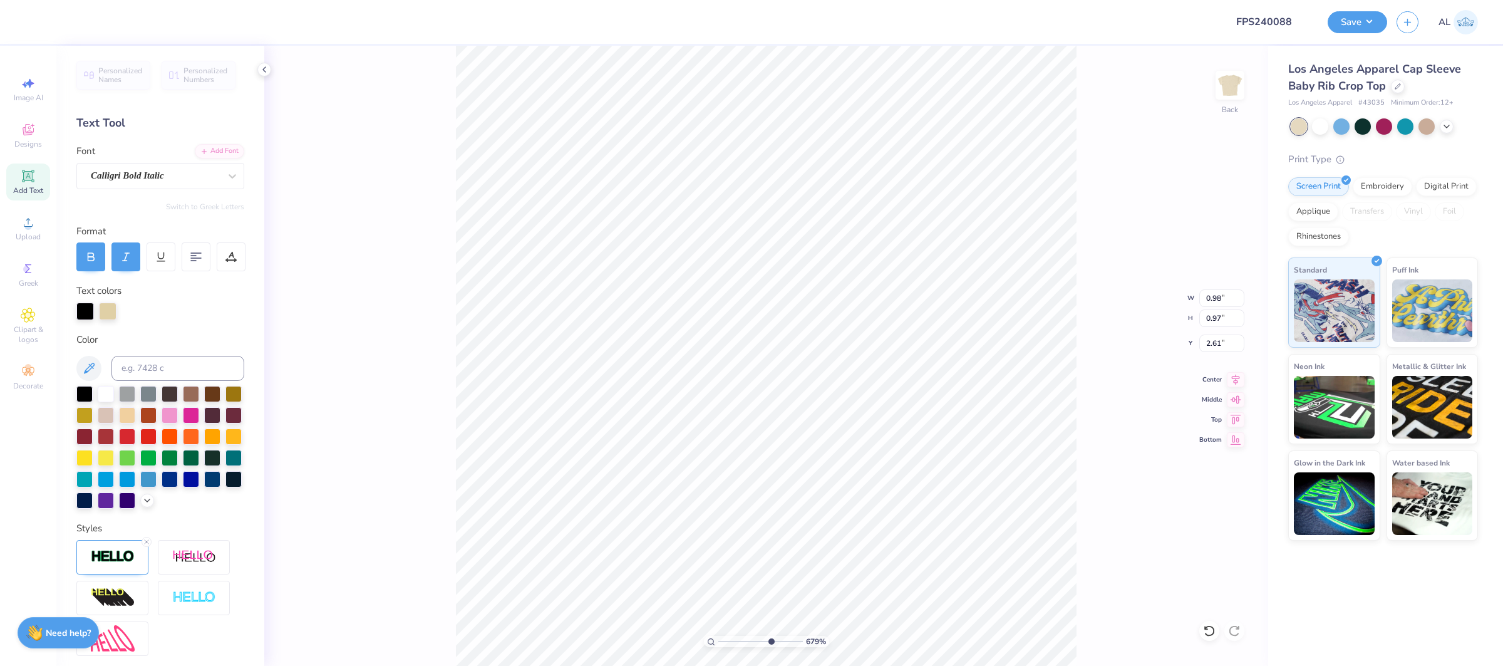
type input "2.80"
type input "6.78620055060864"
type input "1.09"
type input "1.08"
type input "6.78620055060864"
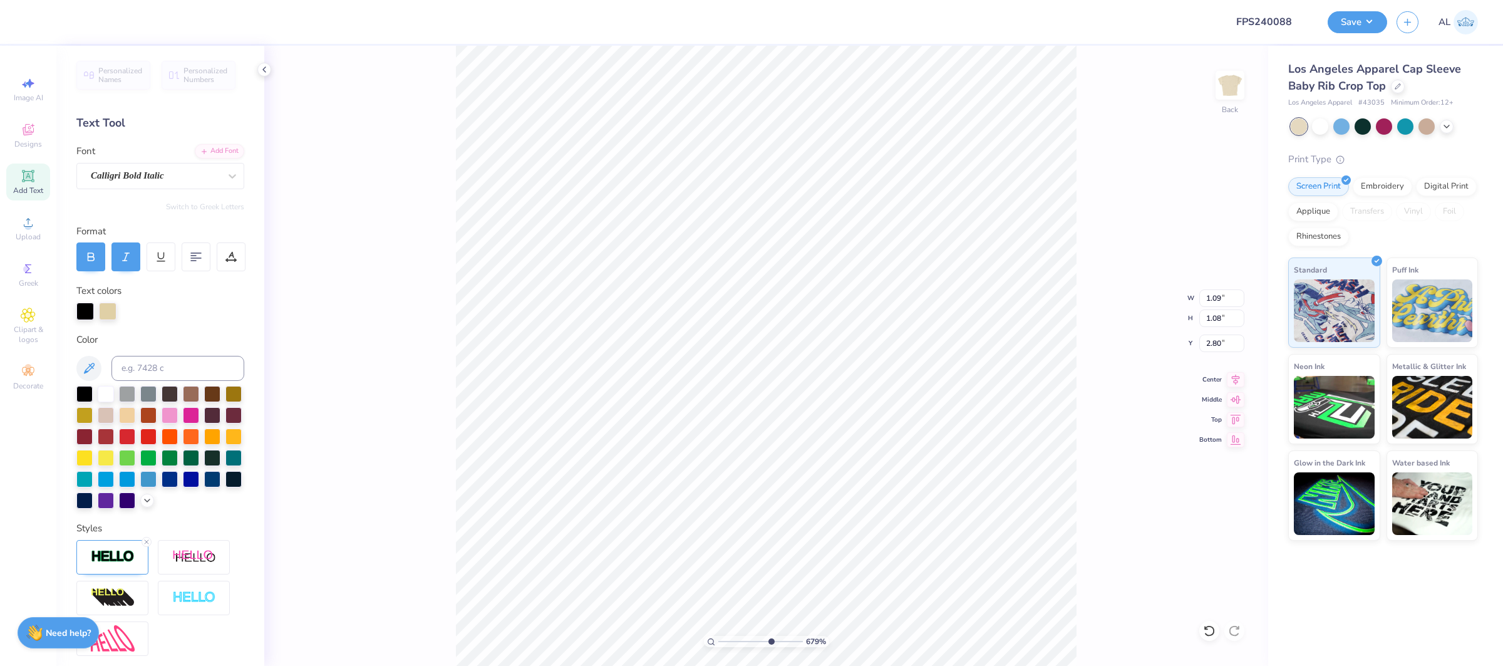
type input "2.74"
type input "6.78620055060864"
type input "1.10"
type input "1.09"
type input "2.73"
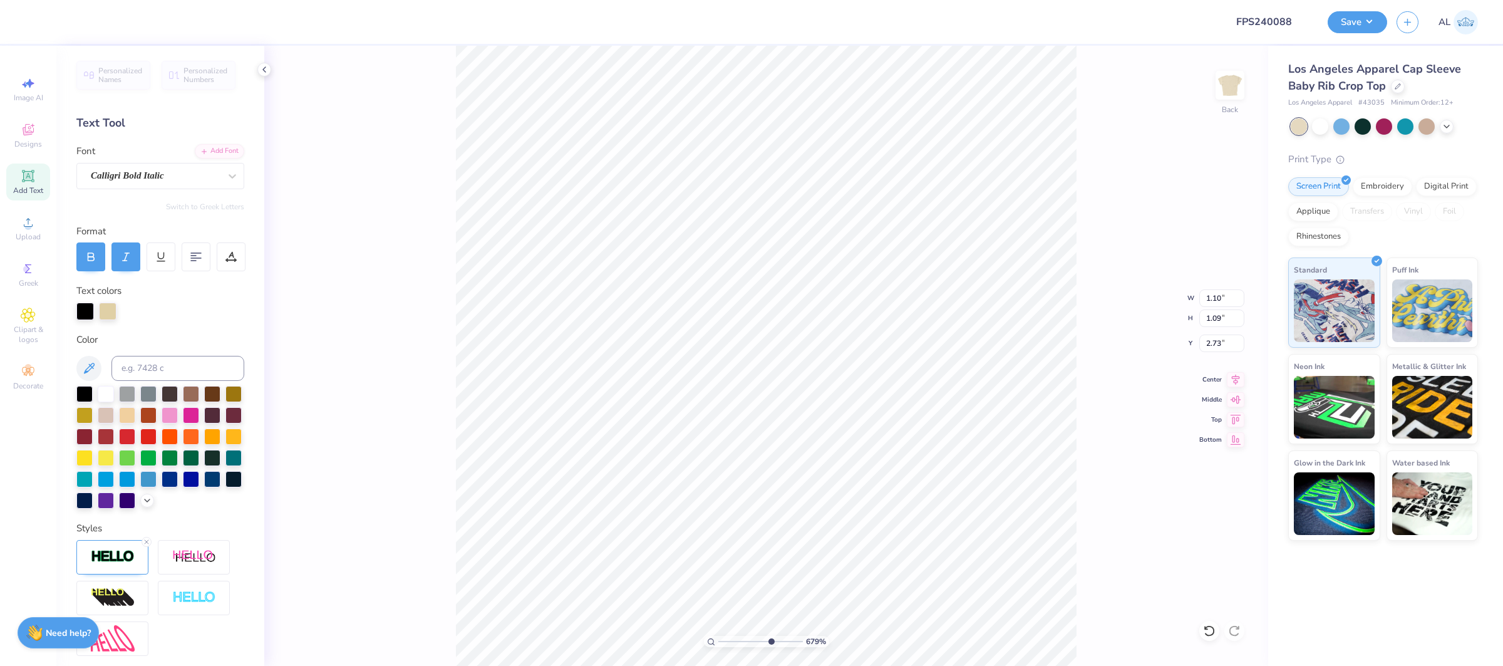
type input "6.78620055060864"
type input "2.58"
type input "0.78"
type input "3.17"
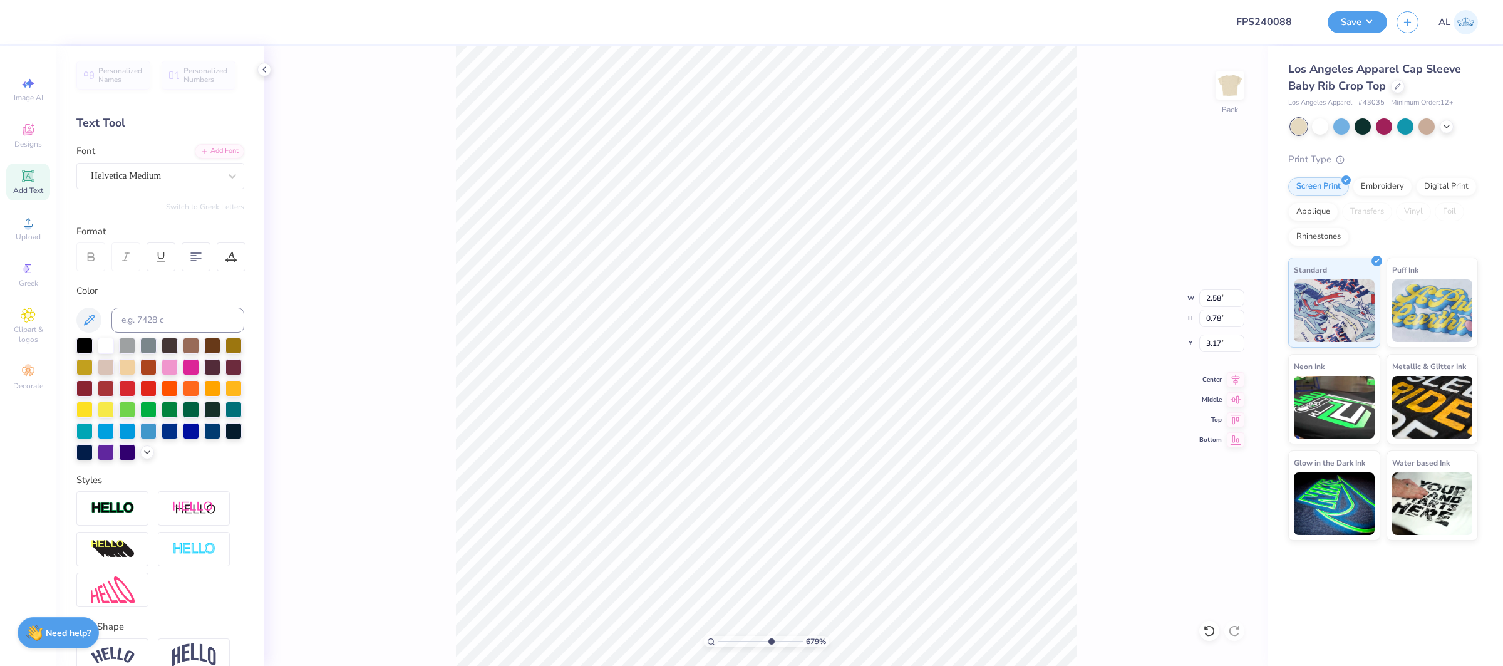
type input "6.78620055060864"
type input "3.18"
type input "6.78620055060864"
type input "3.50"
type input "2.17"
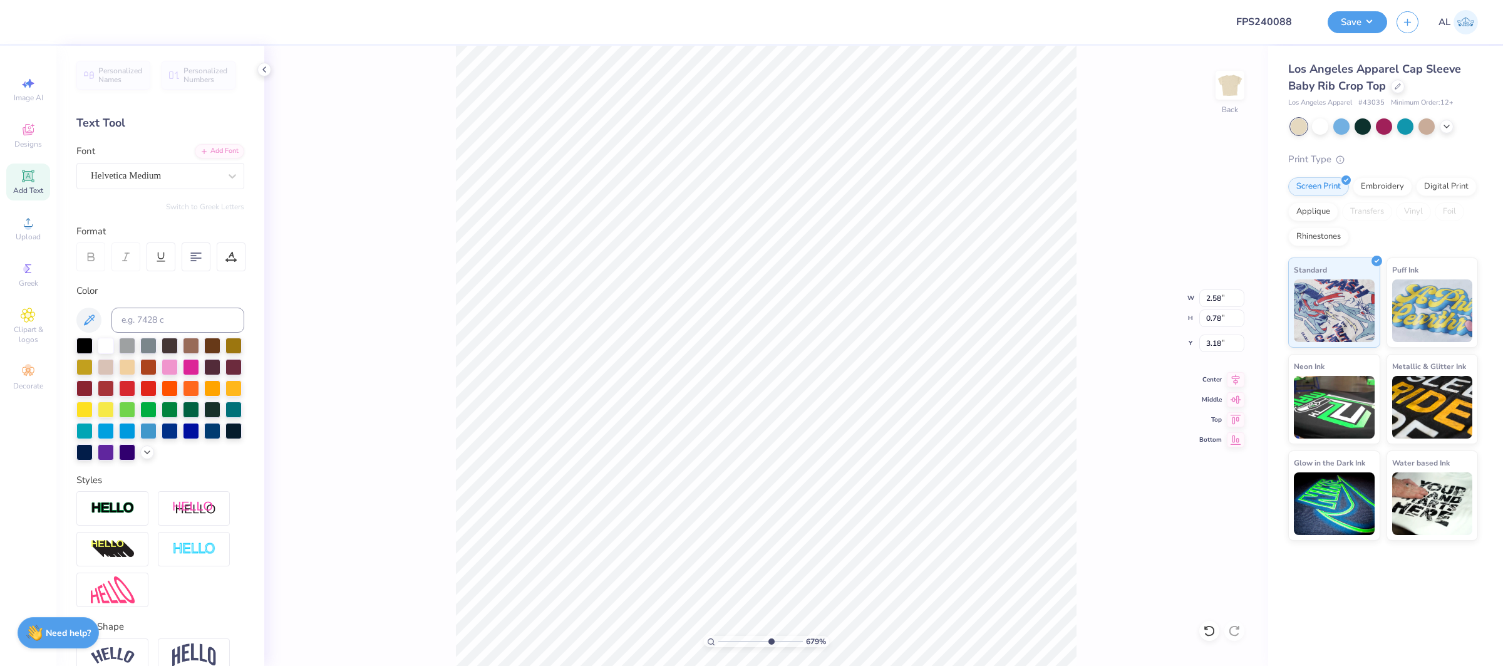
type input "2.00"
type input "6.03353112408125"
type input "1.03"
type input "0.34"
type input "3.84"
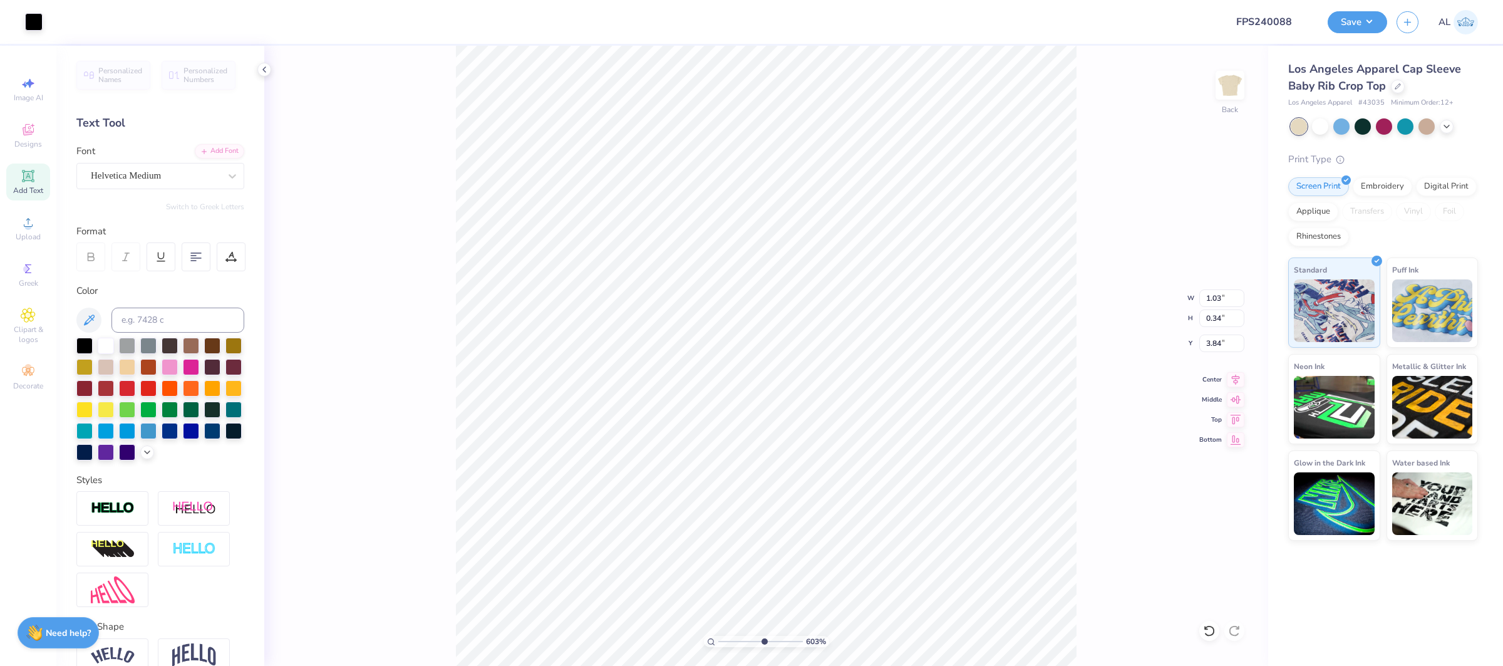
type input "6.03353112408125"
type input "4.08"
type input "7.9047790381331"
type input "0.82"
type input "0.15"
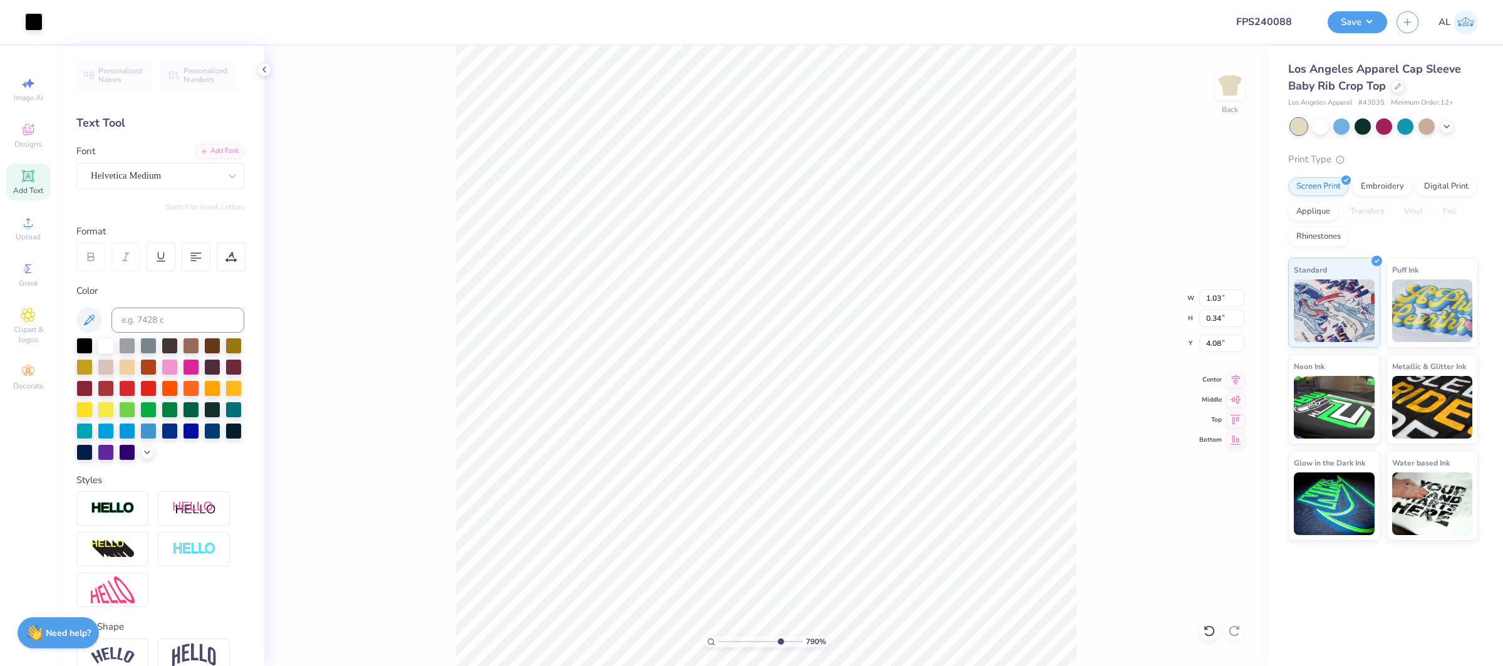
type input "3.93"
type input "10"
type input "1.03"
type input "0.34"
type input "3.84"
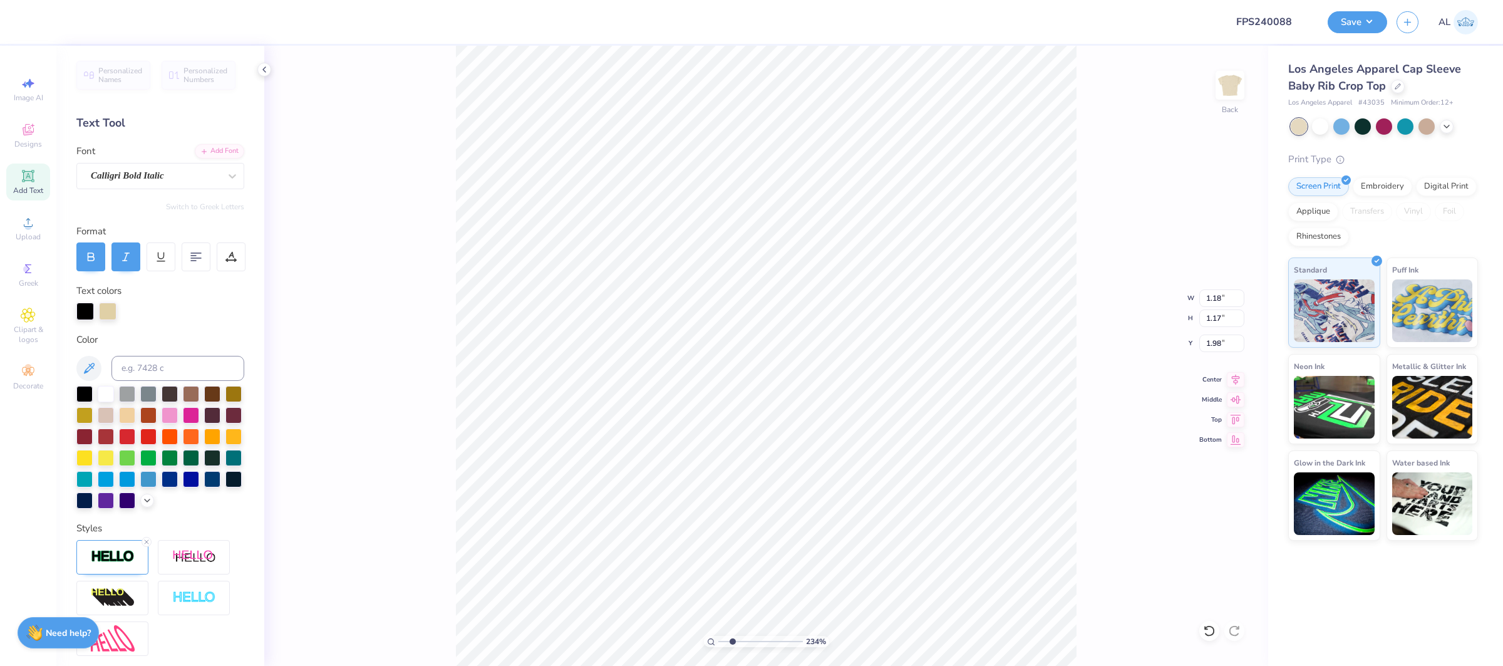
type input "2.33814616947597"
type input "2.16"
type input "1.84"
click at [113, 551] on img at bounding box center [113, 556] width 44 height 14
drag, startPoint x: 219, startPoint y: 618, endPoint x: 202, endPoint y: 618, distance: 17.6
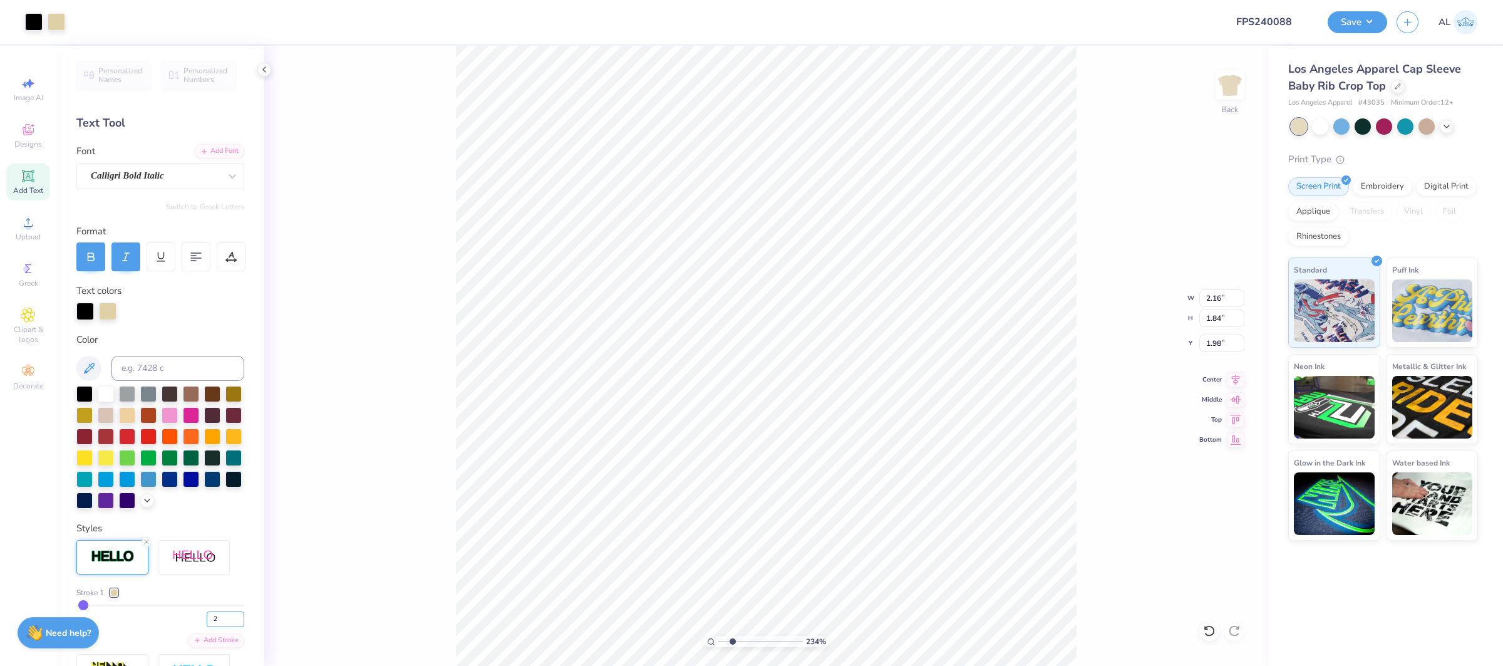
click at [202, 618] on div "2" at bounding box center [160, 616] width 168 height 23
type input "3"
type input "2.33814616947597"
click at [130, 555] on img at bounding box center [113, 556] width 44 height 14
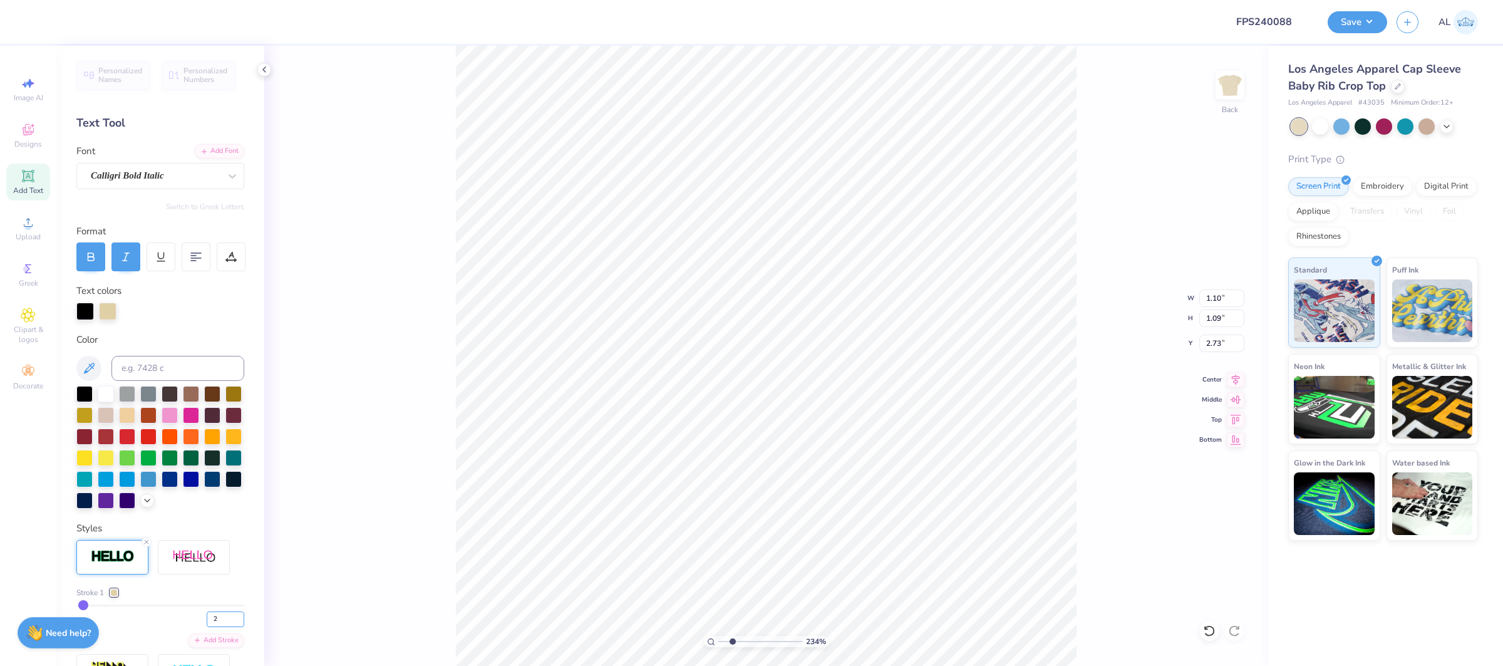
click at [200, 620] on div "2" at bounding box center [160, 616] width 168 height 23
type input "3"
type input "2.33814616947597"
type input "1.11"
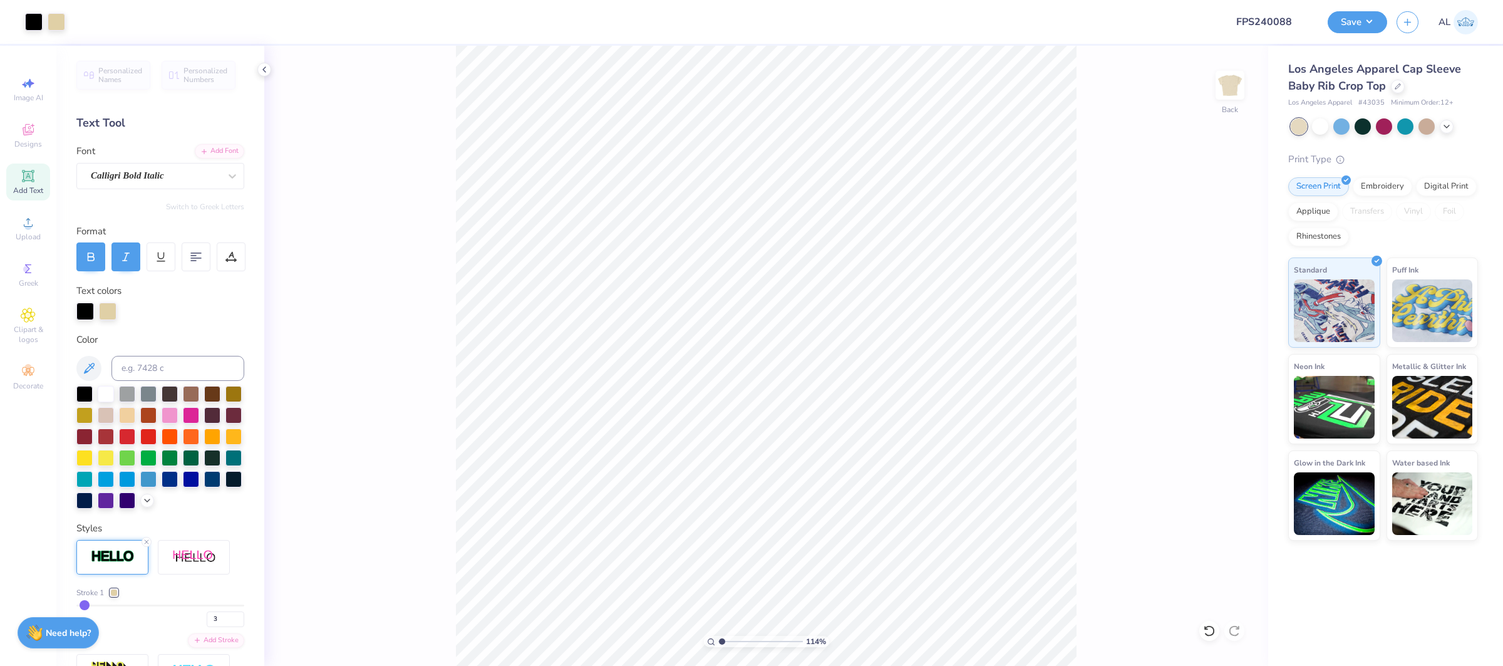
type input "1"
click at [1212, 340] on input "1.98" at bounding box center [1222, 344] width 45 height 18
type input "2.00"
click at [1232, 374] on icon at bounding box center [1236, 377] width 18 height 15
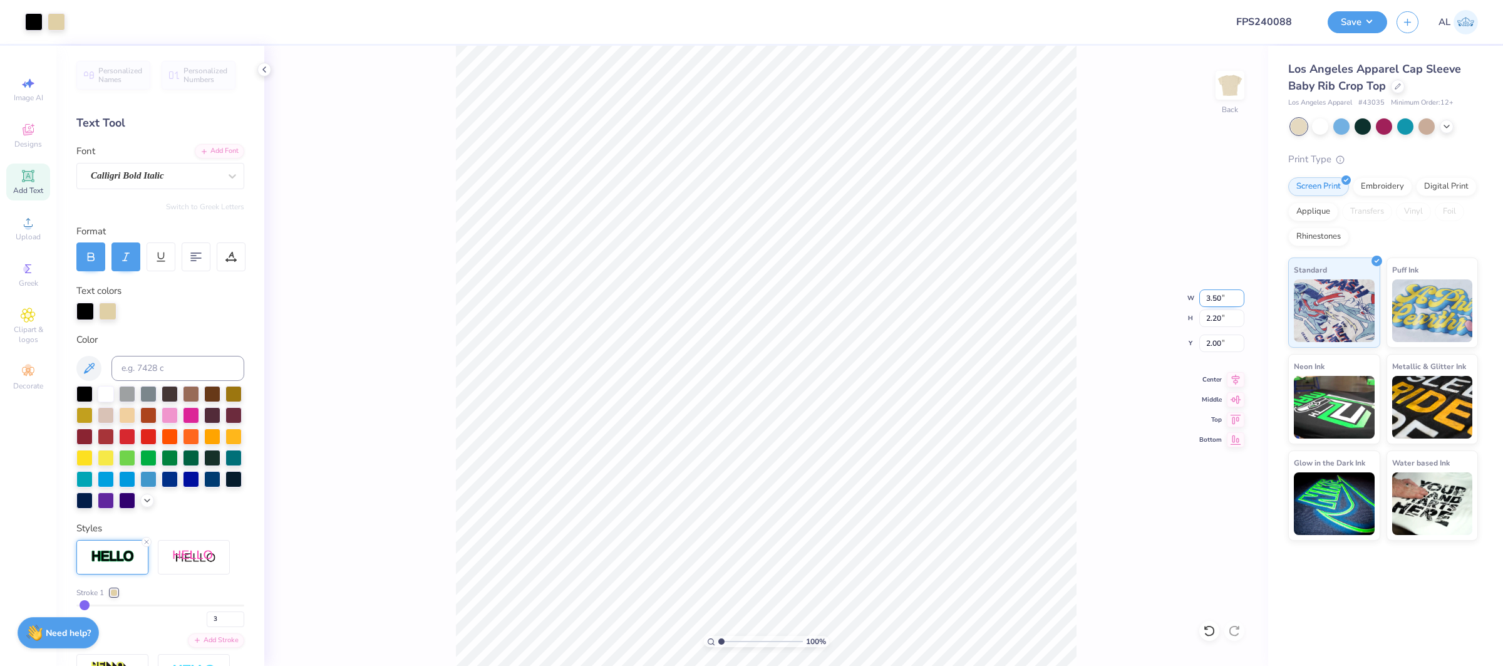
click at [1220, 294] on input "3.50" at bounding box center [1222, 298] width 45 height 18
click at [1218, 295] on input "3.50" at bounding box center [1222, 298] width 45 height 18
type input "4.00"
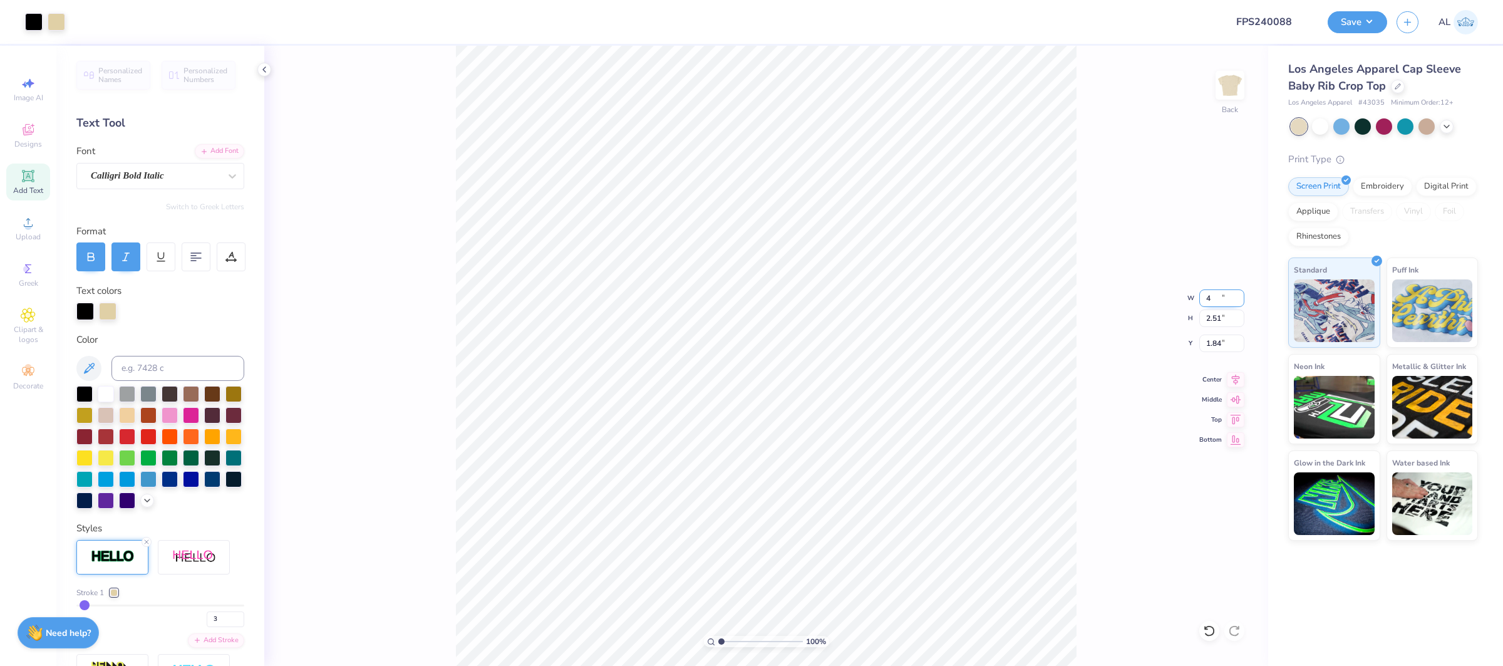
type input "2.51"
type input "1.84"
drag, startPoint x: 1233, startPoint y: 381, endPoint x: 1200, endPoint y: 380, distance: 33.2
click at [1233, 381] on icon at bounding box center [1236, 377] width 18 height 15
click at [1223, 346] on input "1.84" at bounding box center [1222, 344] width 45 height 18
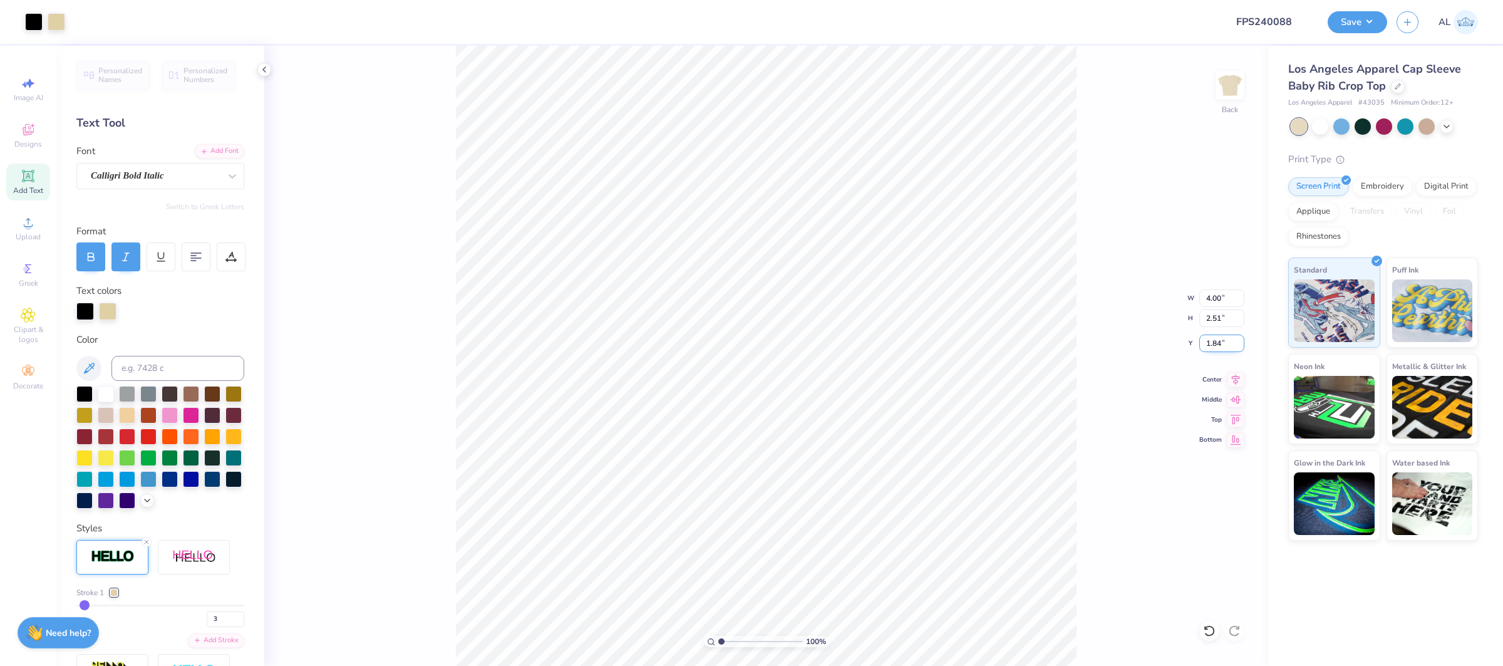
click at [1213, 343] on input "1.84" at bounding box center [1222, 344] width 45 height 18
type input "2.00"
click at [1227, 381] on icon at bounding box center [1236, 377] width 18 height 15
drag, startPoint x: 1238, startPoint y: 378, endPoint x: 1077, endPoint y: 373, distance: 161.7
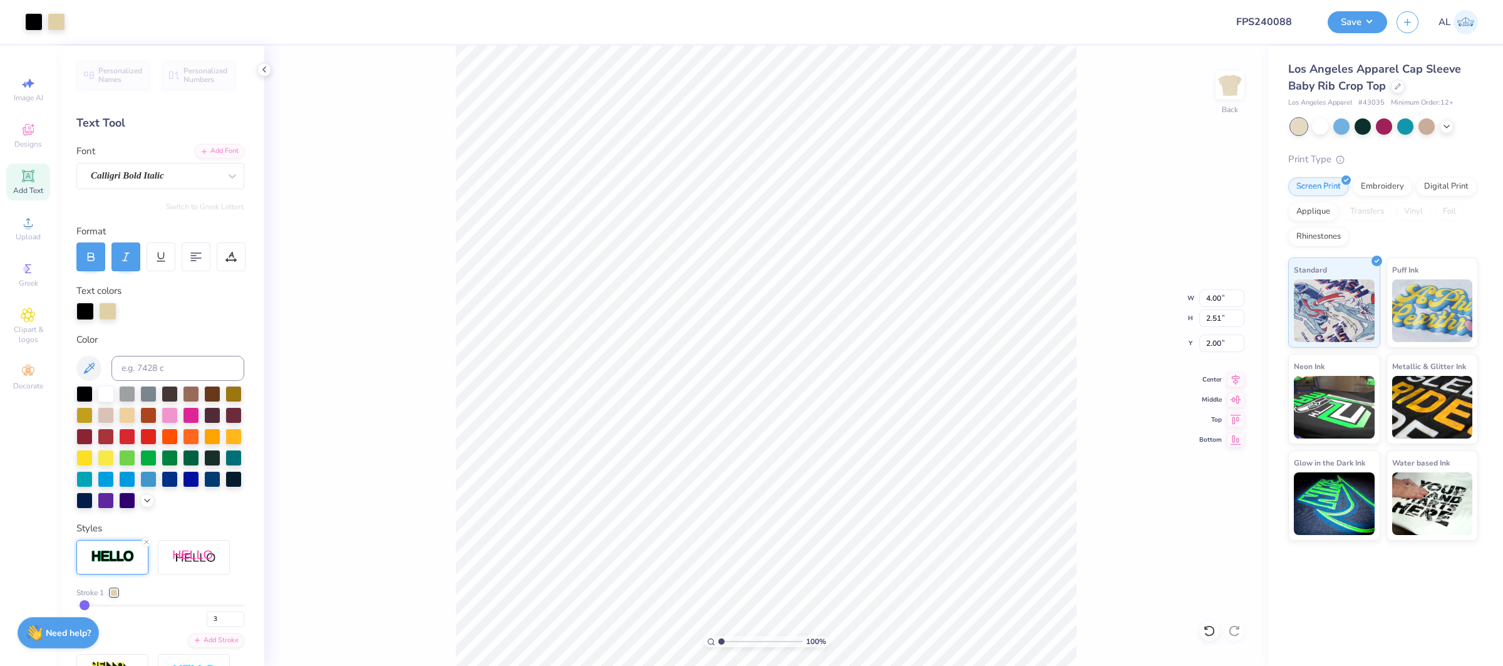
click at [1238, 378] on icon at bounding box center [1236, 379] width 18 height 15
click at [1365, 21] on button "Save" at bounding box center [1358, 20] width 60 height 22
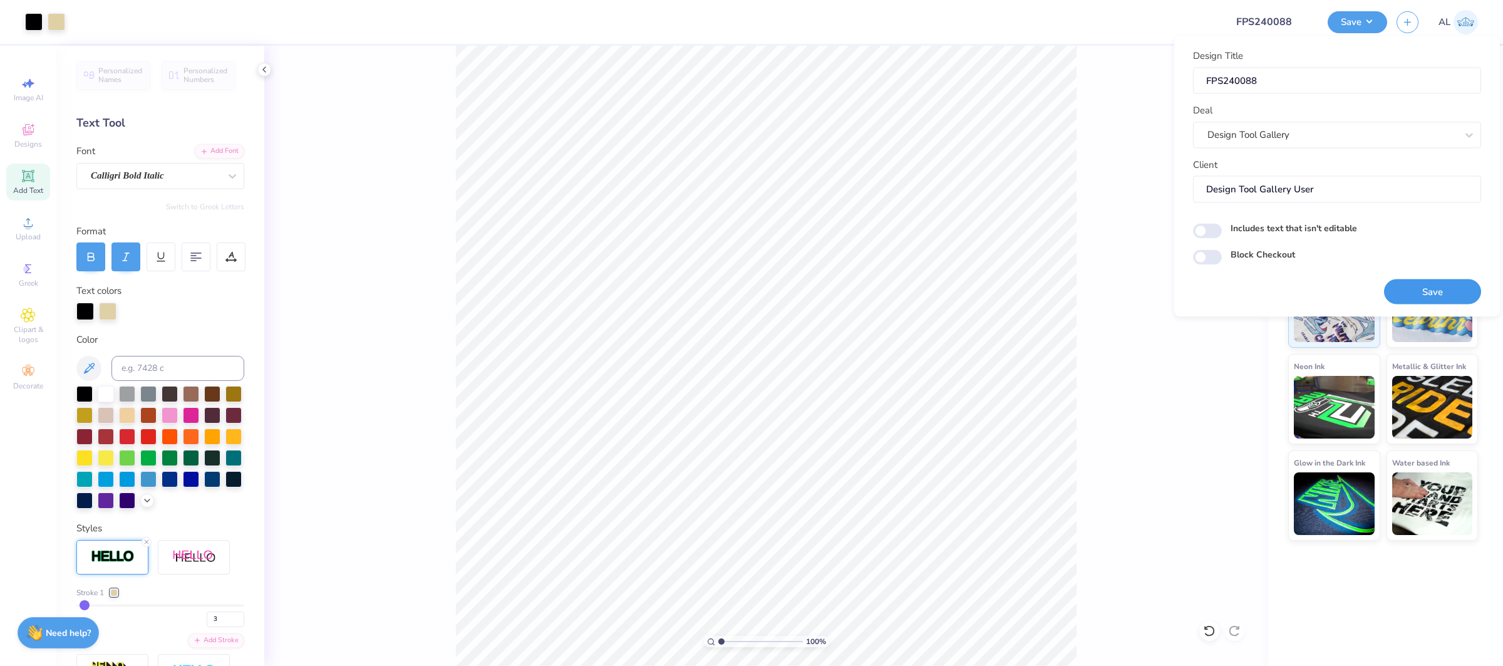
click at [1435, 291] on button "Save" at bounding box center [1432, 292] width 97 height 26
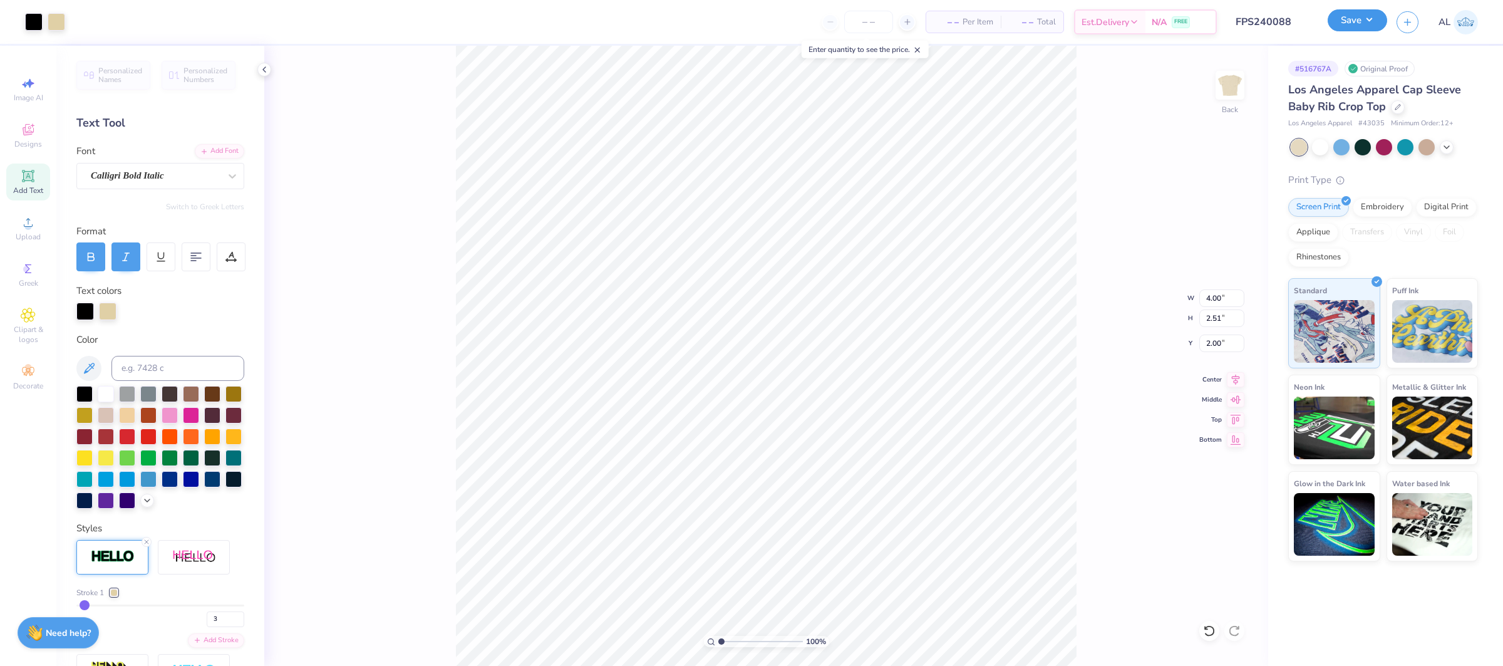
click at [1356, 25] on button "Save" at bounding box center [1358, 20] width 60 height 22
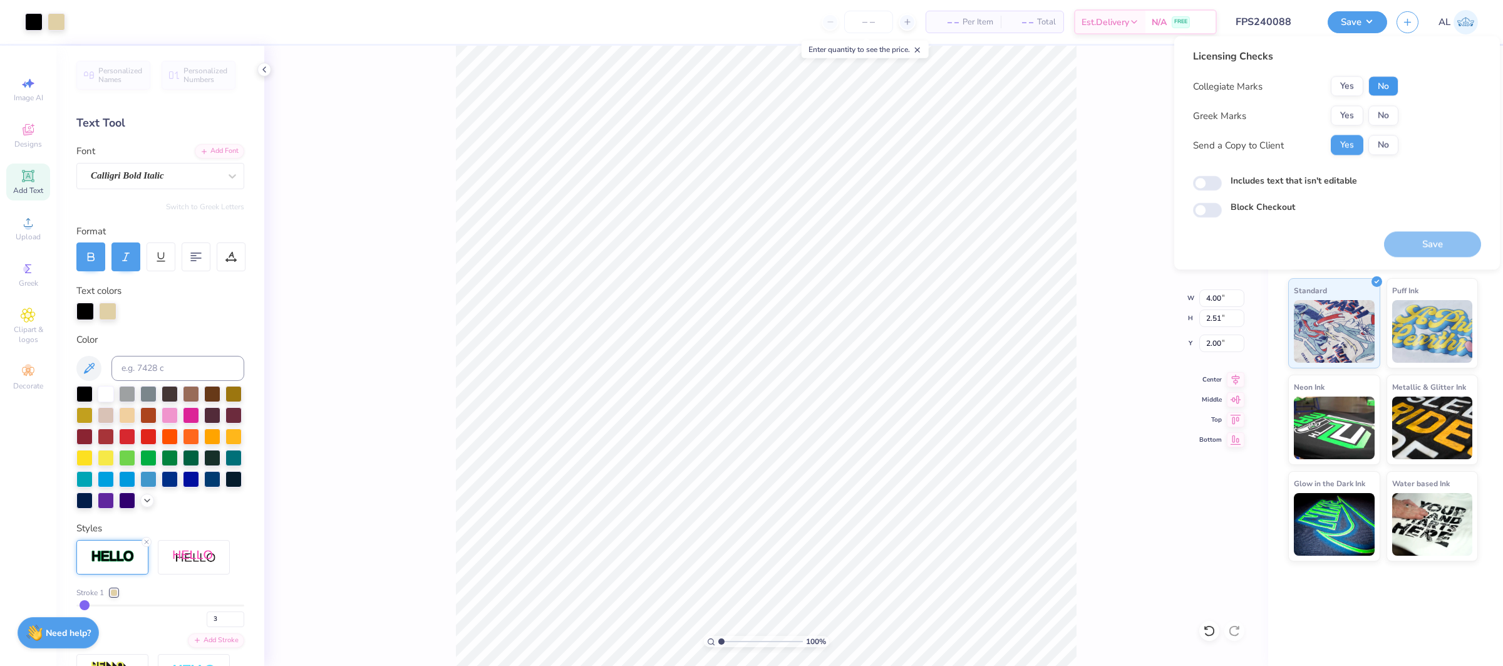
click at [1376, 86] on button "No" at bounding box center [1384, 86] width 30 height 20
click at [1352, 114] on button "Yes" at bounding box center [1347, 116] width 33 height 20
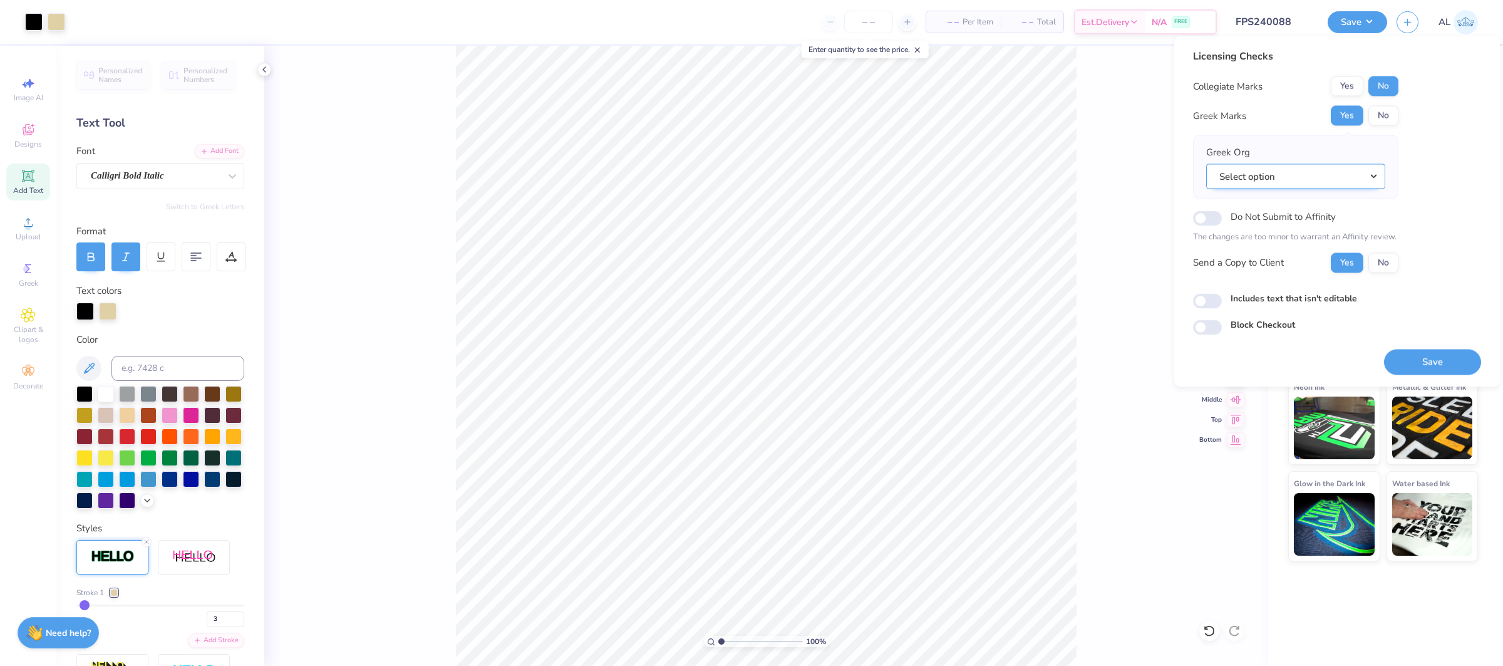
click at [1341, 172] on button "Select option" at bounding box center [1296, 176] width 179 height 26
click at [1275, 252] on link "Chi Omega" at bounding box center [1296, 257] width 169 height 21
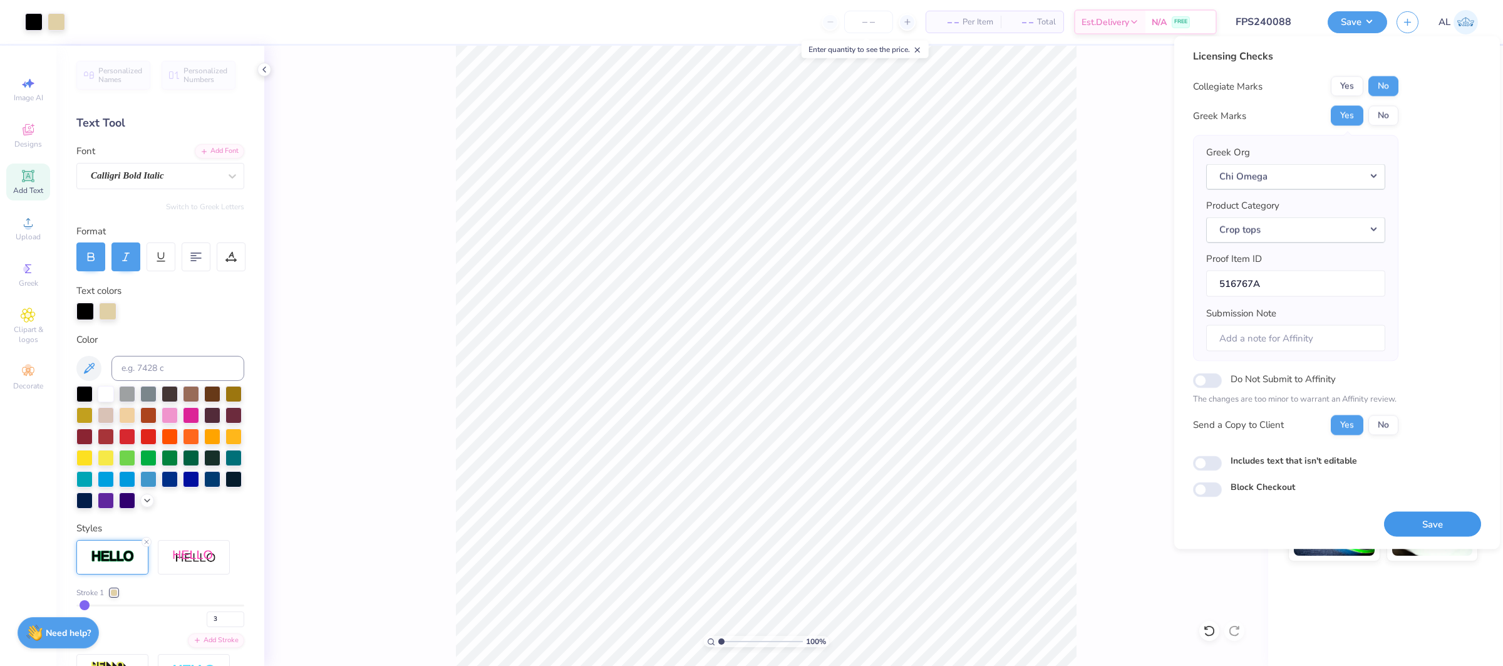
click at [1436, 522] on button "Save" at bounding box center [1432, 524] width 97 height 26
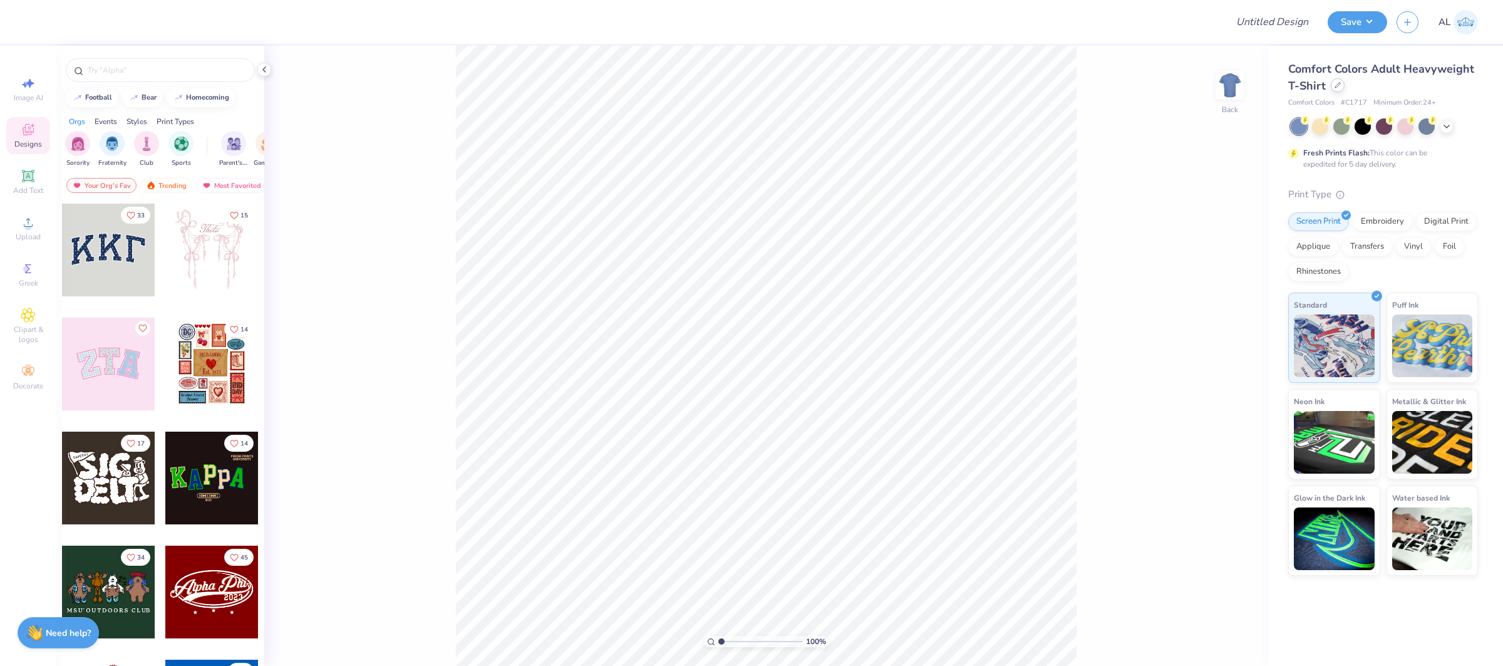
click at [1335, 84] on icon at bounding box center [1338, 85] width 6 height 6
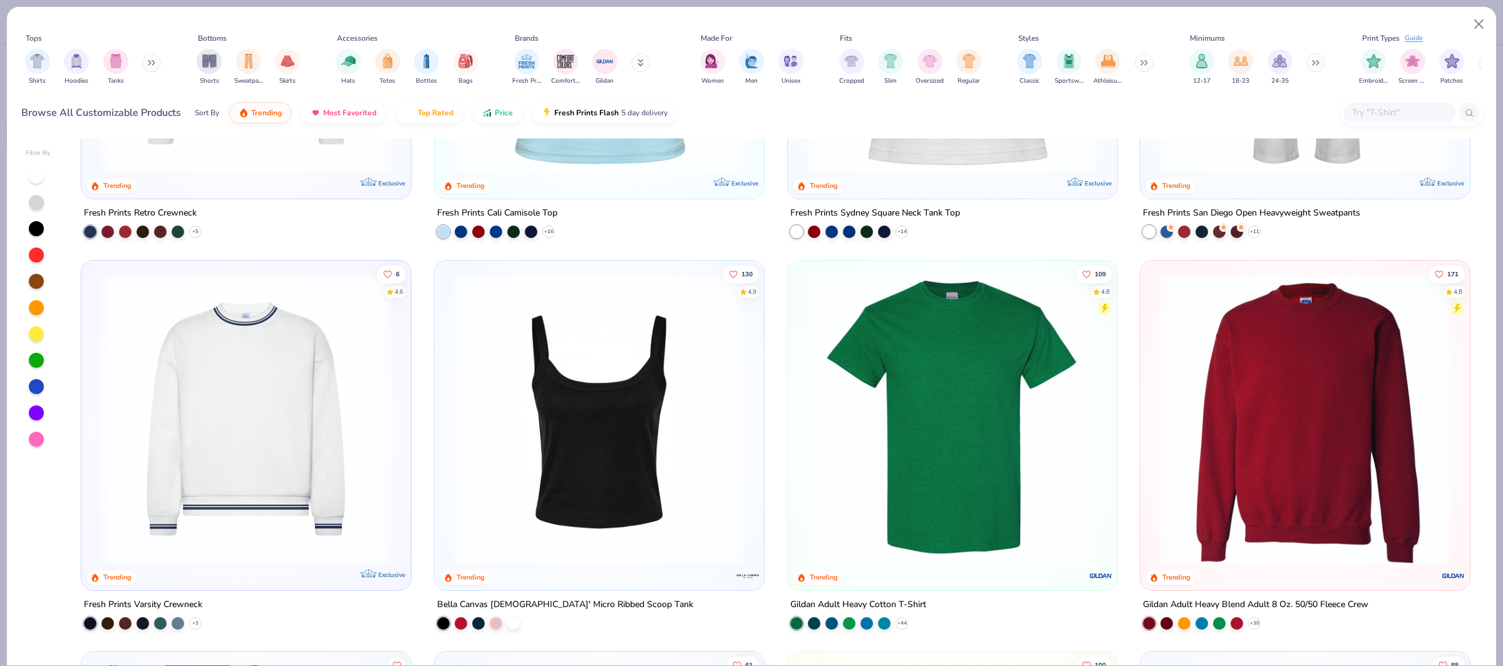
scroll to position [672, 0]
